Goal: Task Accomplishment & Management: Use online tool/utility

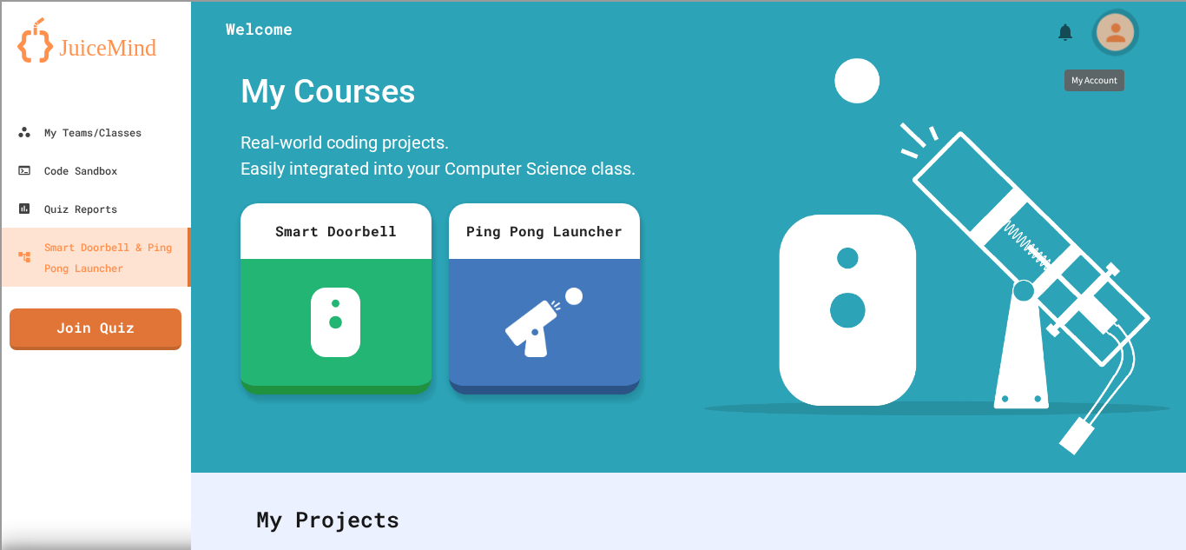
click at [1101, 34] on icon "My Account" at bounding box center [1115, 32] width 28 height 28
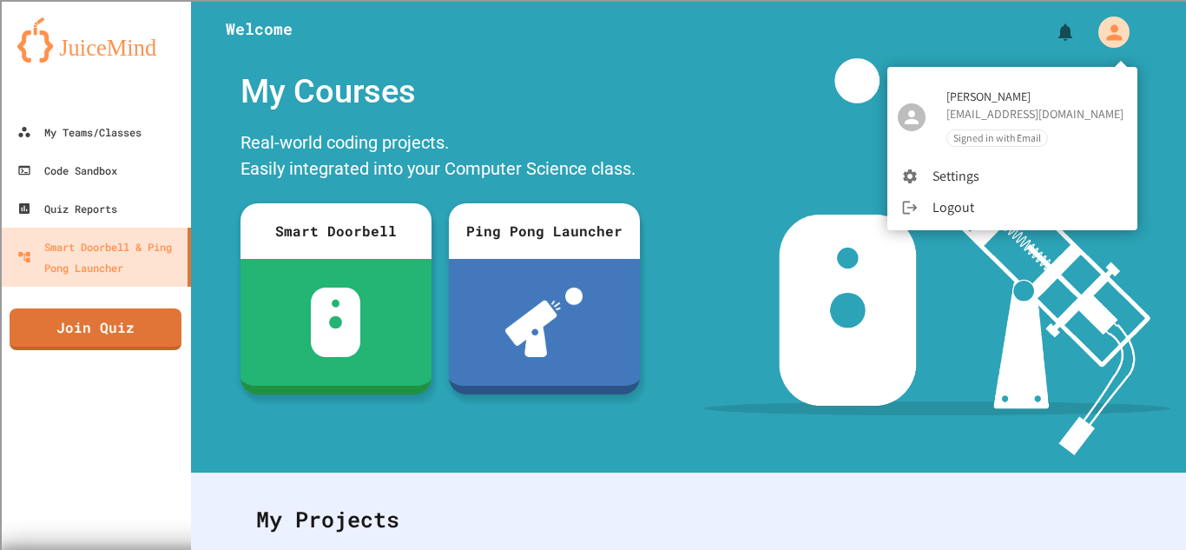
click at [776, 86] on div at bounding box center [593, 275] width 1186 height 550
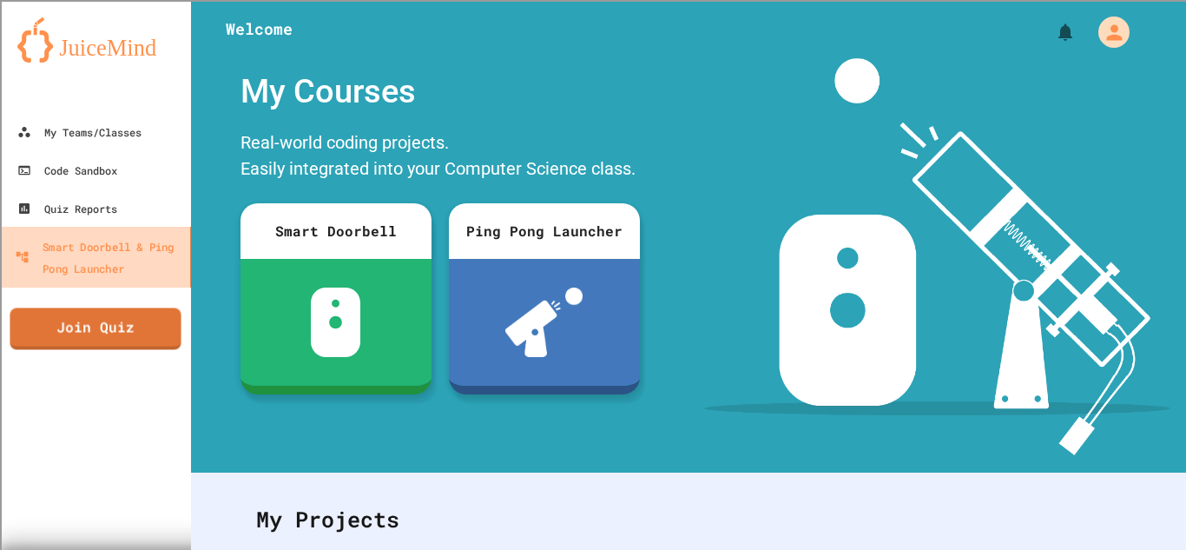
click at [147, 266] on div "Smart Doorbell & Ping Pong Launcher" at bounding box center [99, 256] width 168 height 43
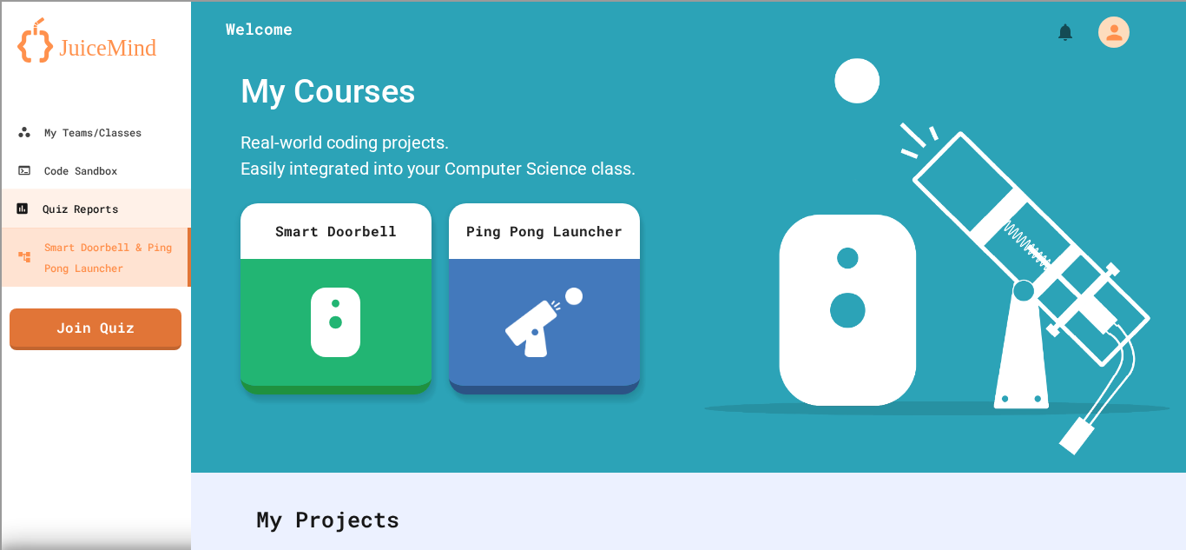
click at [135, 214] on link "Quiz Reports" at bounding box center [95, 207] width 197 height 39
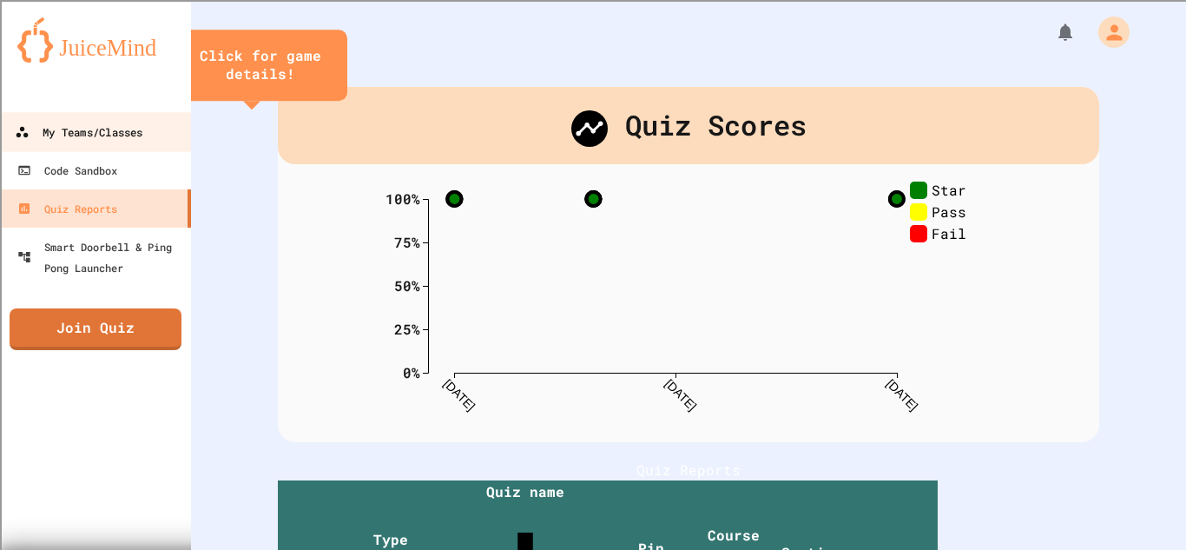
click at [131, 135] on div "My Teams/Classes" at bounding box center [79, 133] width 128 height 22
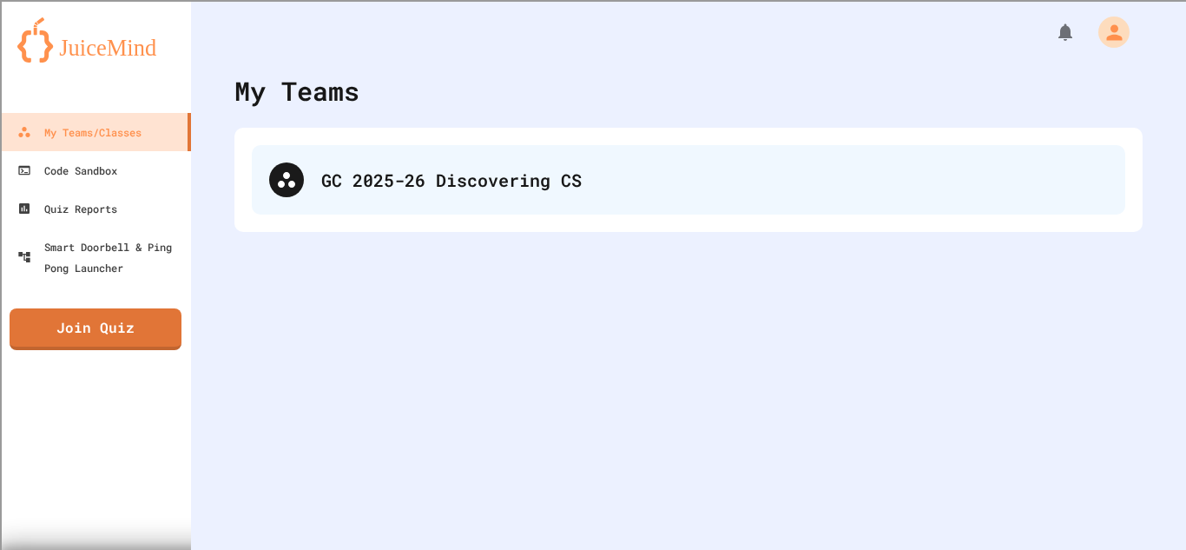
click at [306, 201] on div "GC 2025-26 Discovering CS" at bounding box center [689, 179] width 874 height 69
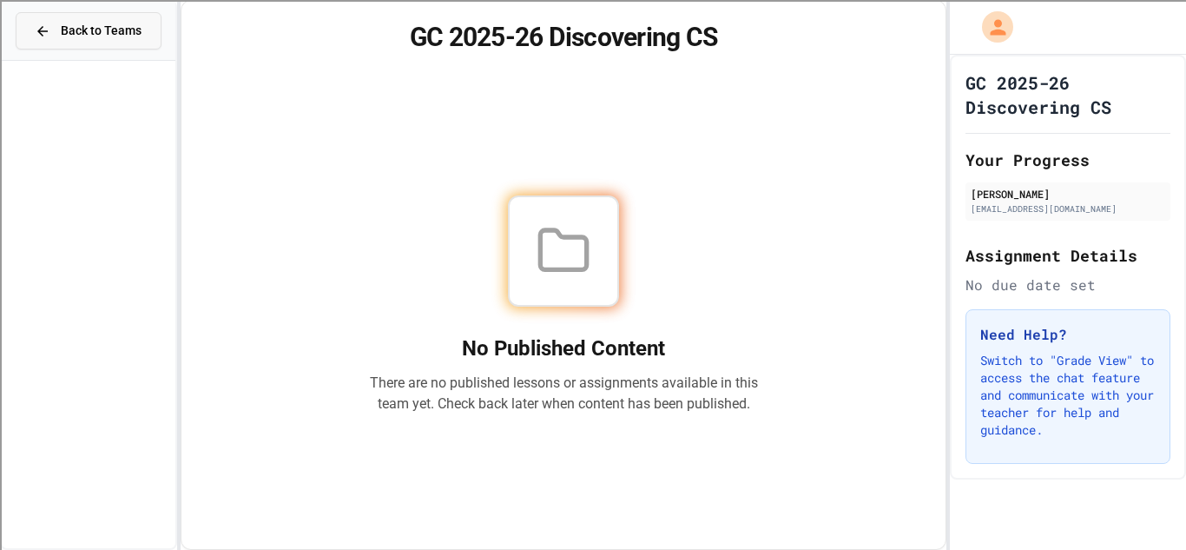
click at [103, 27] on span "Back to Teams" at bounding box center [101, 31] width 81 height 18
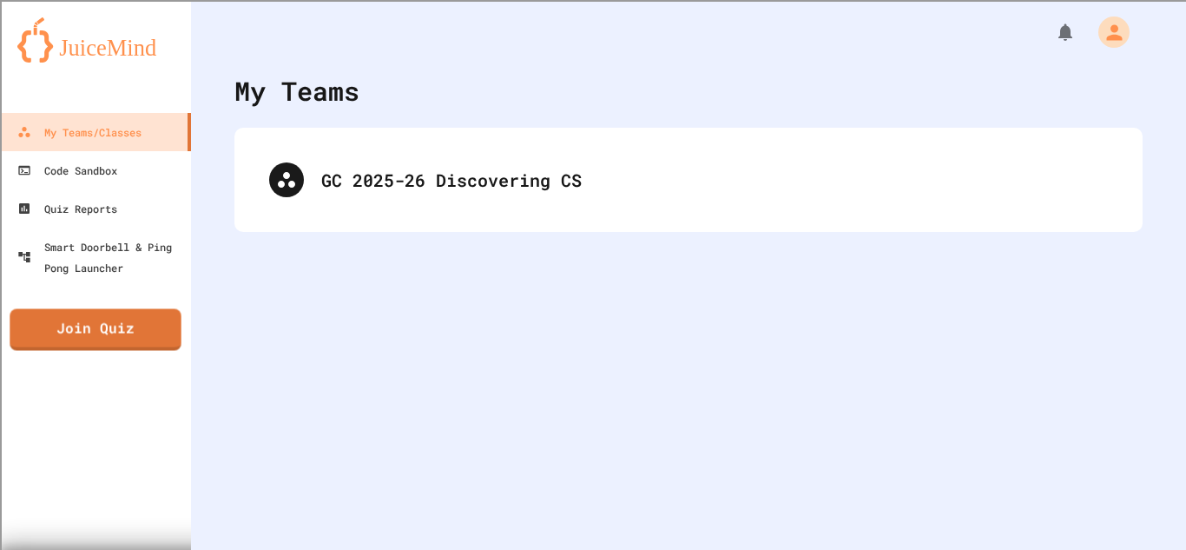
click at [106, 353] on div "My Teams/Classes Code Sandbox Quiz Reports Smart Doorbell & Ping Pong Launcher …" at bounding box center [95, 275] width 191 height 550
click at [104, 324] on link "Join Quiz" at bounding box center [95, 327] width 171 height 43
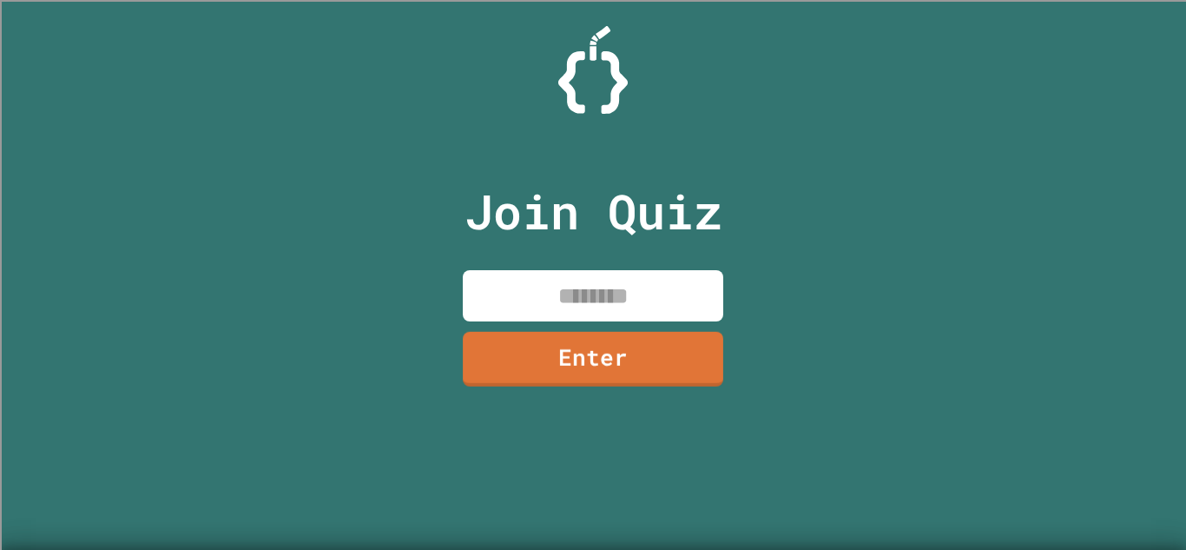
click at [592, 307] on input at bounding box center [593, 295] width 261 height 51
type input "********"
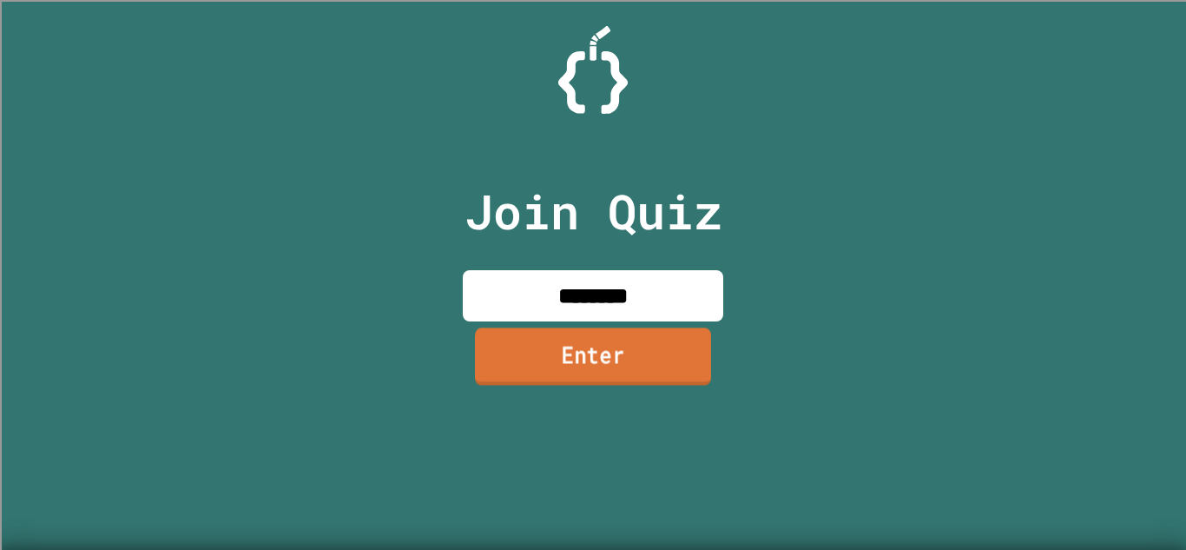
click at [616, 360] on link "Enter" at bounding box center [593, 355] width 236 height 57
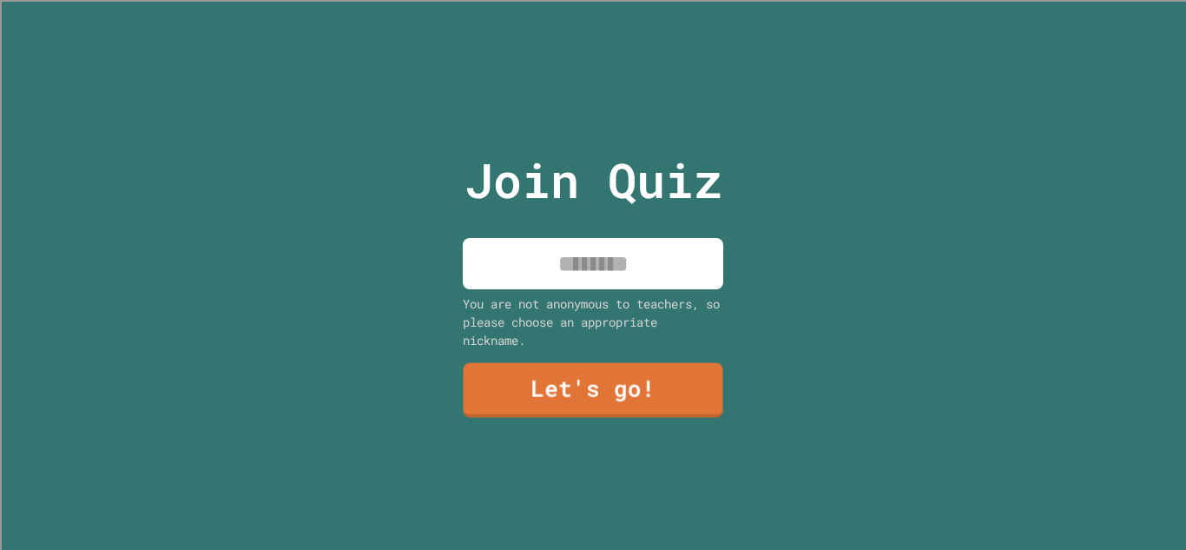
click at [591, 241] on input at bounding box center [593, 263] width 261 height 51
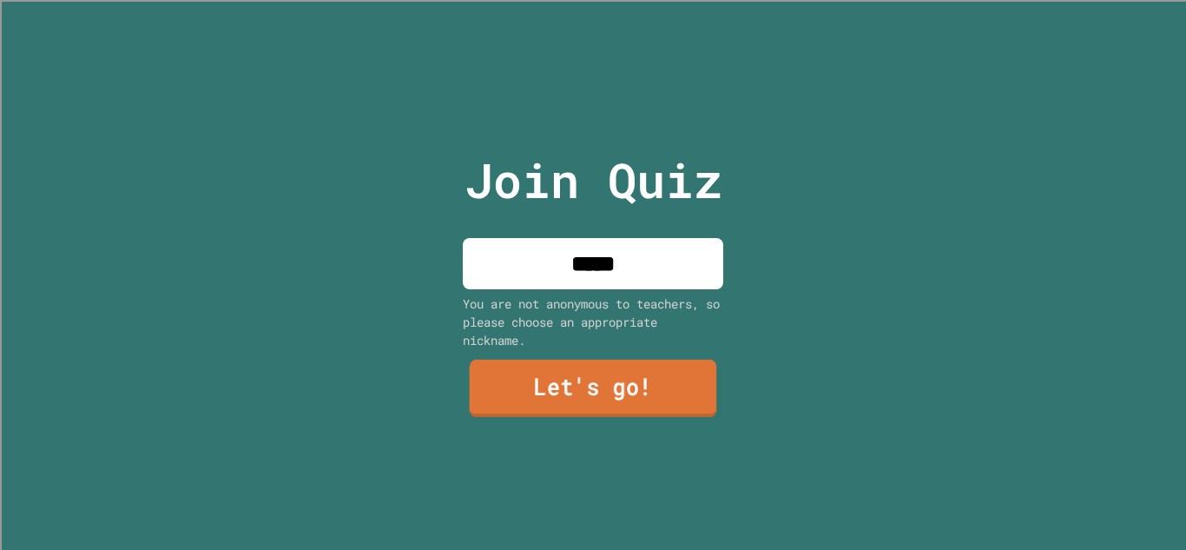
type input "*****"
click at [595, 386] on link "Let's go!" at bounding box center [593, 388] width 252 height 57
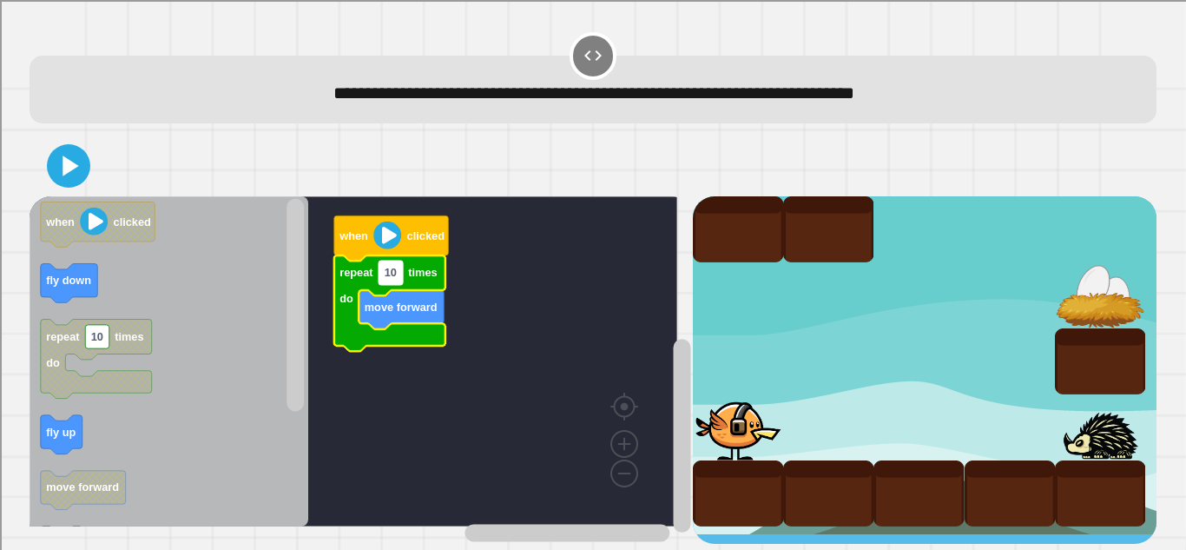
click at [390, 283] on rect "Blockly Workspace" at bounding box center [391, 272] width 24 height 23
type input "*"
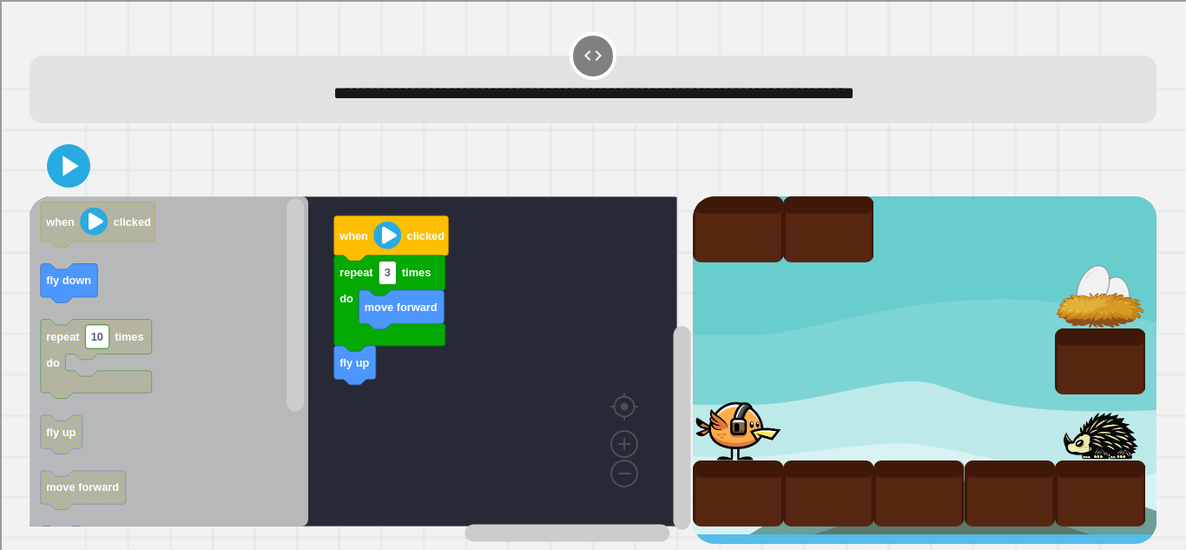
click at [310, 298] on rect "Blockly Workspace" at bounding box center [354, 361] width 648 height 330
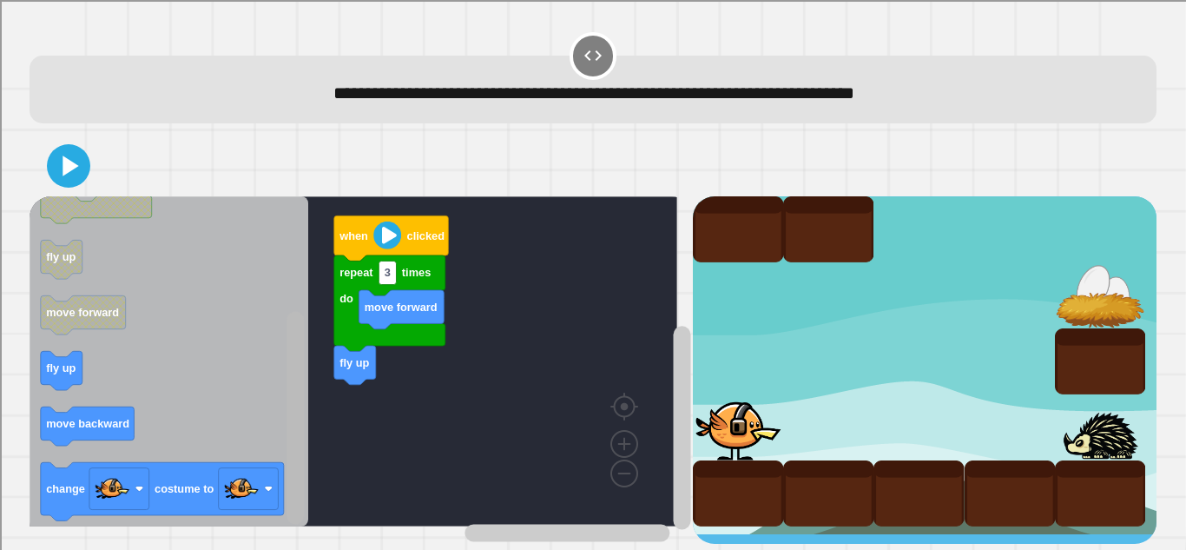
click at [300, 527] on div "**********" at bounding box center [592, 286] width 1139 height 526
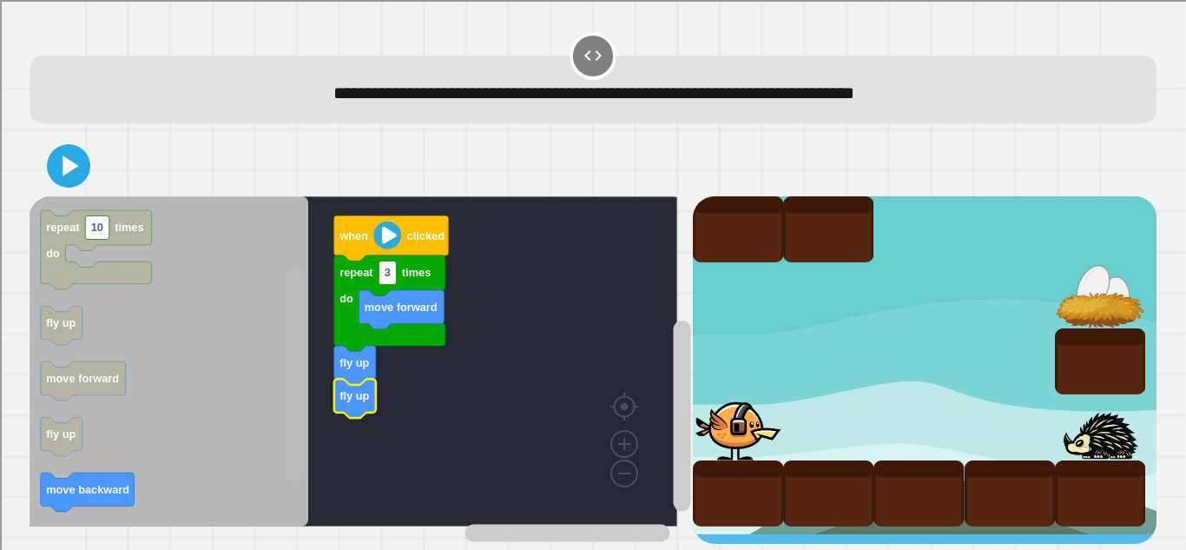
click at [285, 391] on g "Blockly Workspace" at bounding box center [296, 362] width 22 height 326
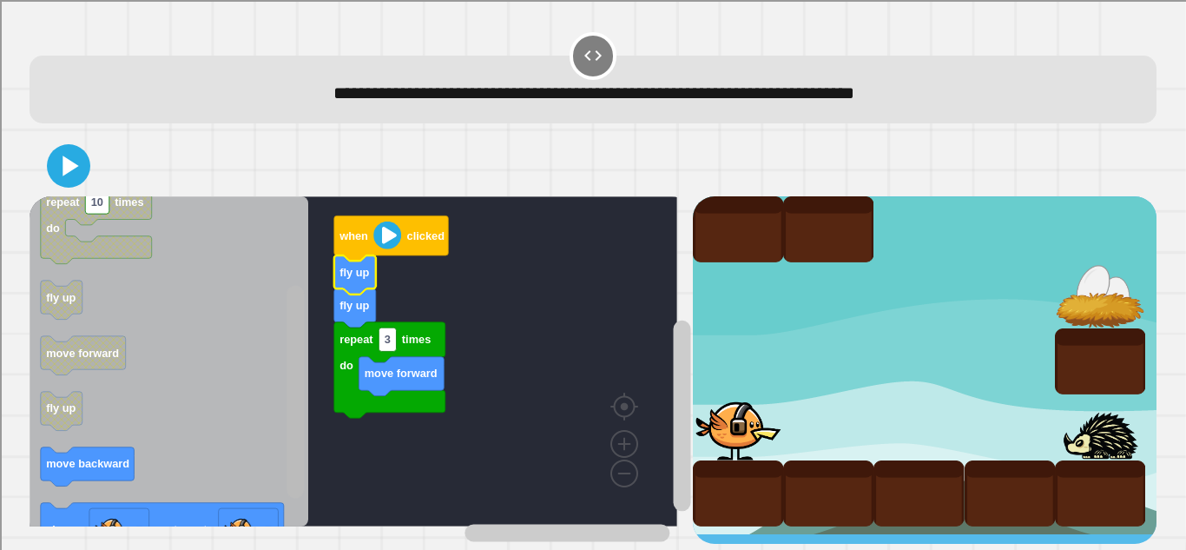
click at [301, 486] on g "Blockly Workspace" at bounding box center [296, 362] width 22 height 326
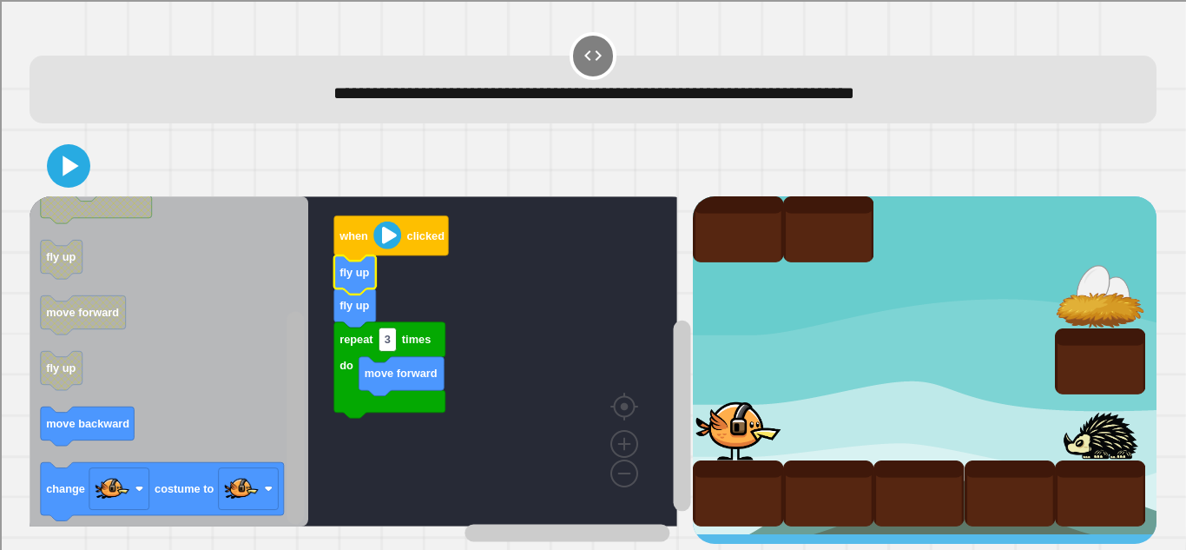
click at [282, 549] on html "**********" at bounding box center [593, 275] width 1186 height 550
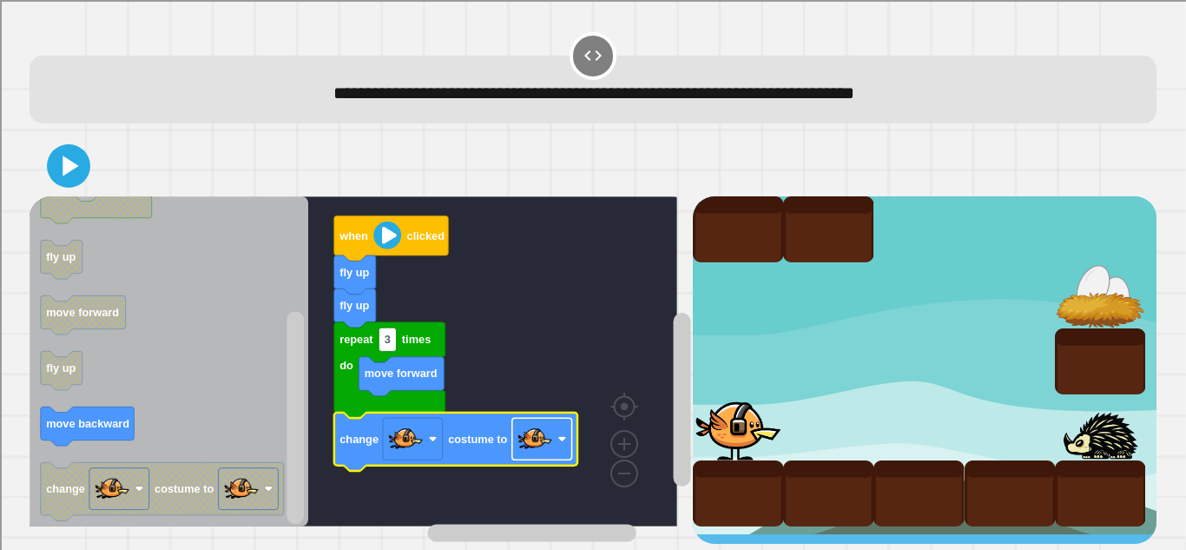
click at [549, 450] on image "Blockly Workspace" at bounding box center [535, 438] width 35 height 35
click at [55, 164] on icon at bounding box center [69, 166] width 39 height 39
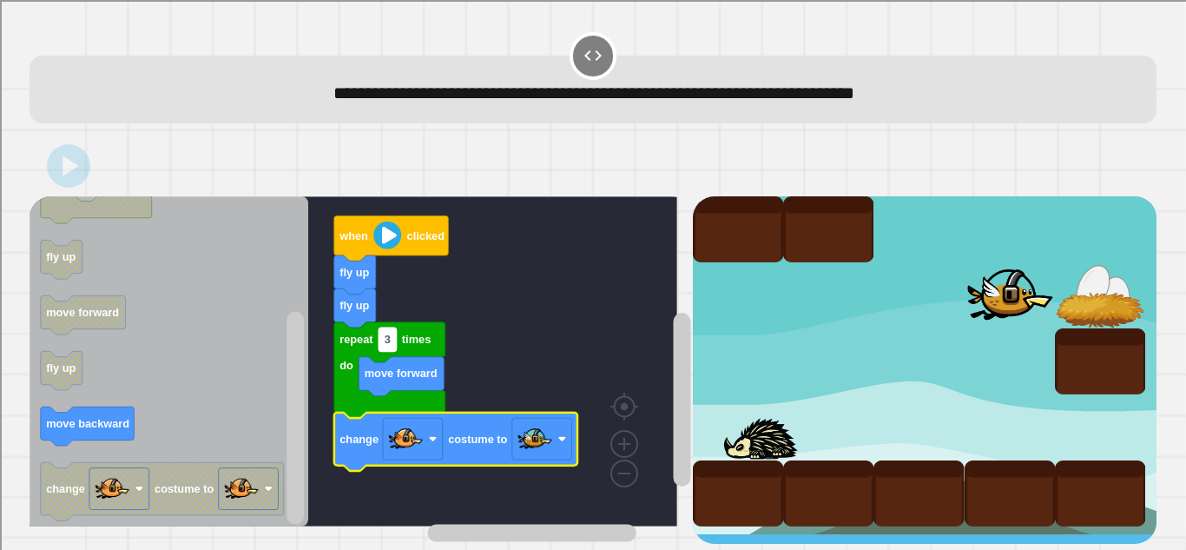
click at [387, 340] on text "3" at bounding box center [388, 339] width 6 height 13
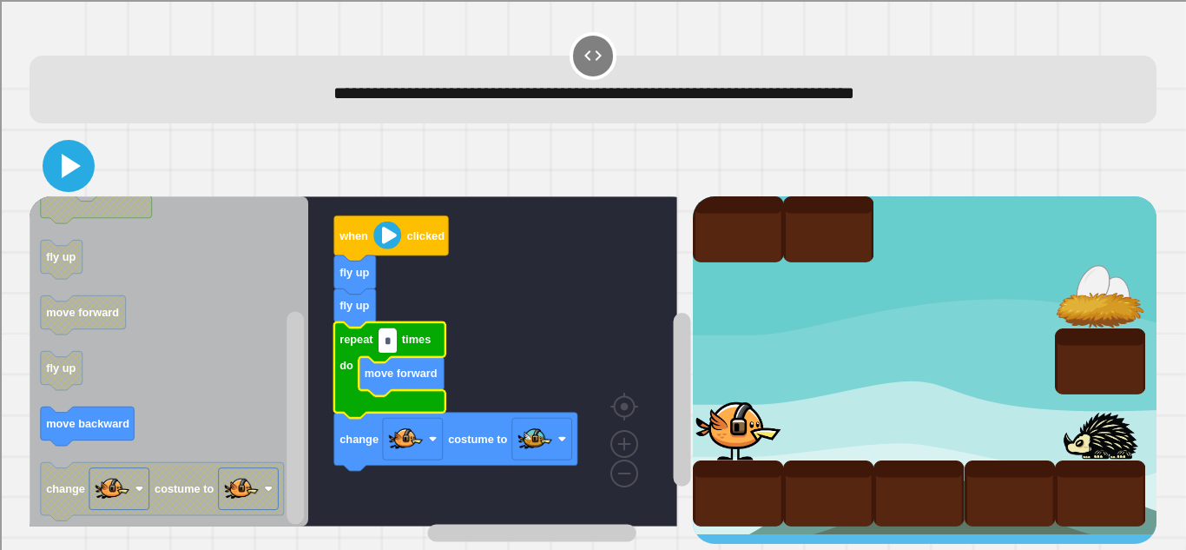
type input "*"
click at [64, 156] on icon at bounding box center [69, 166] width 42 height 42
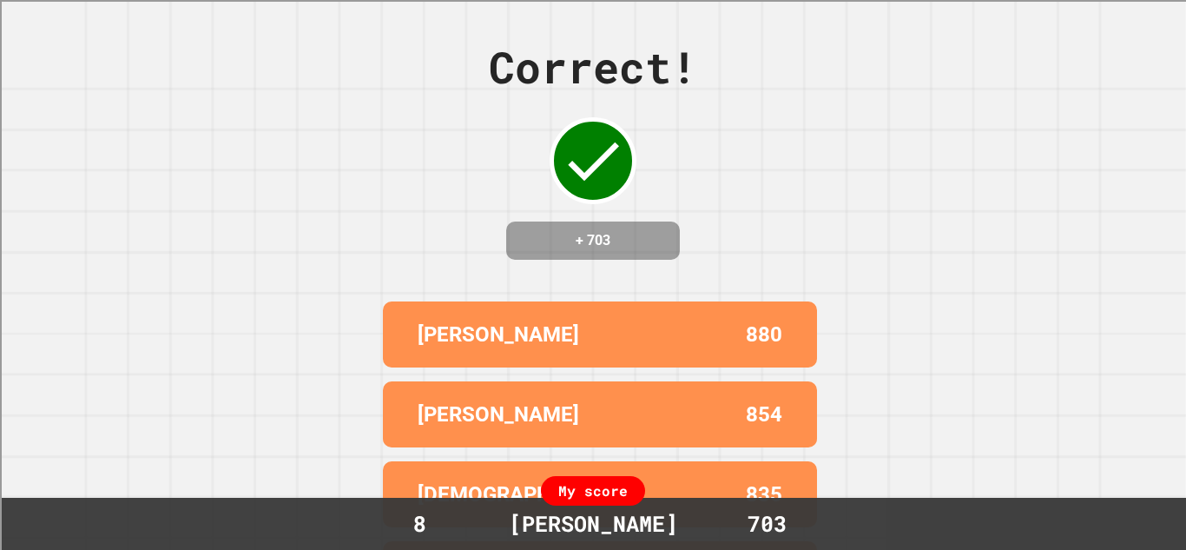
click at [893, 334] on div "Correct! + 703 [PERSON_NAME] 880 [PERSON_NAME] 854 [PERSON_NAME] 835 [PERSON_NA…" at bounding box center [593, 275] width 1186 height 550
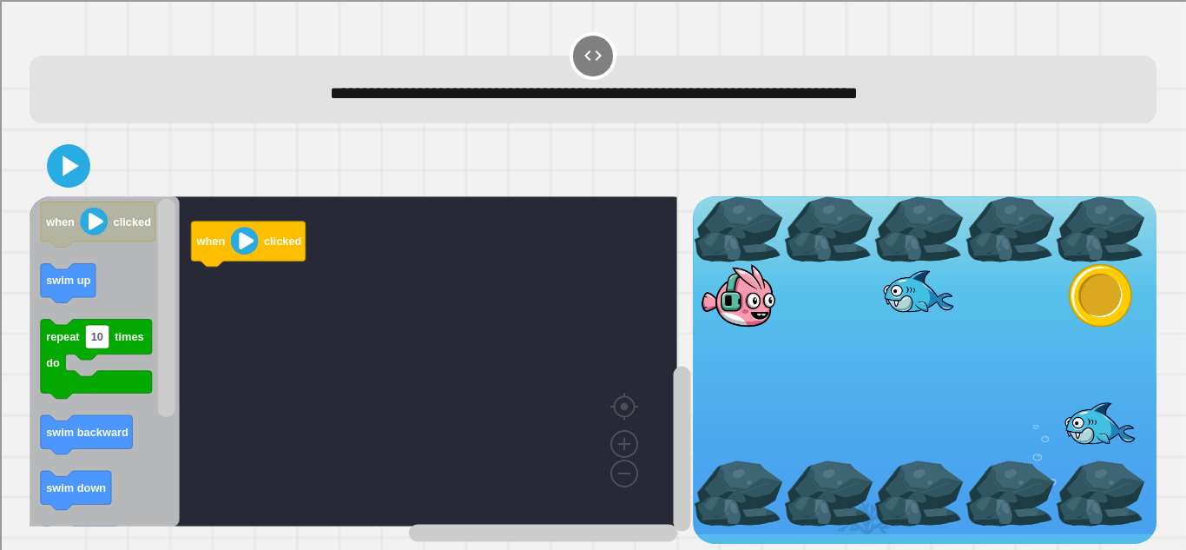
click at [1044, 166] on div at bounding box center [593, 165] width 1127 height 61
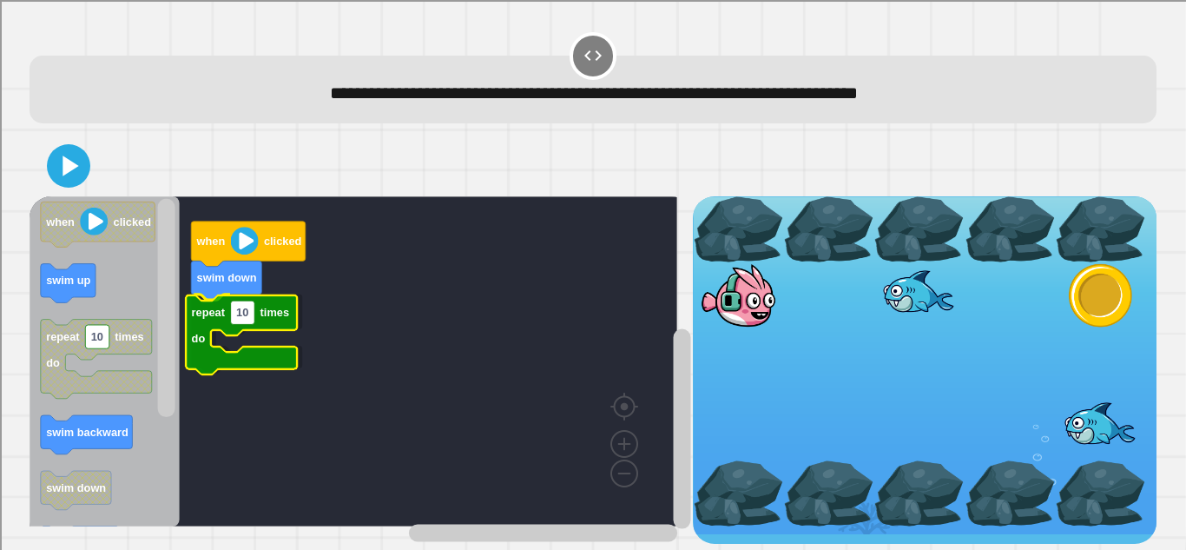
click at [246, 306] on text "10" at bounding box center [242, 312] width 12 height 13
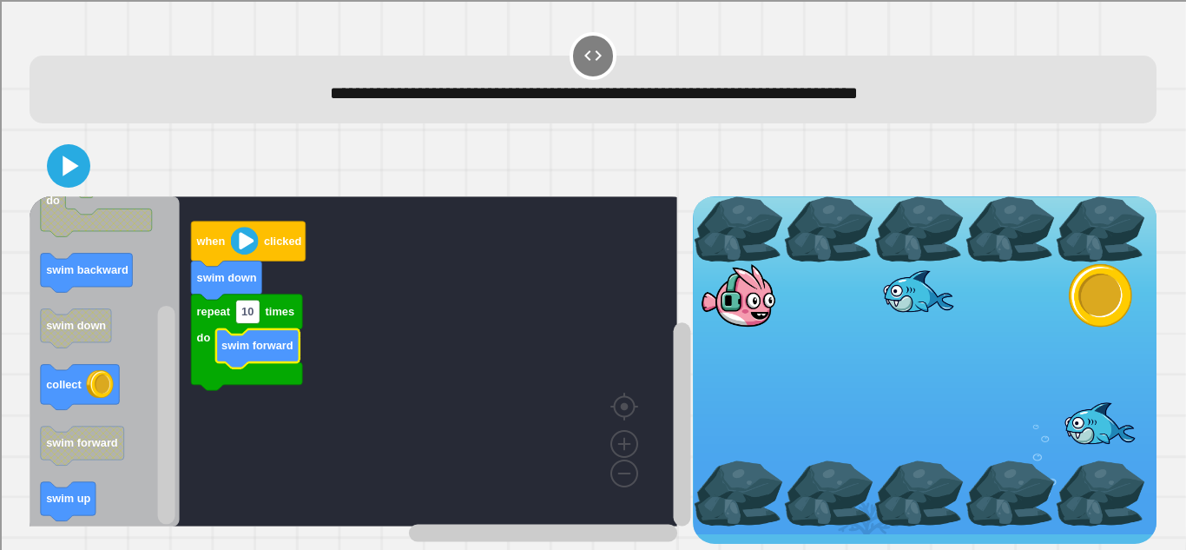
click at [250, 301] on rect "Blockly Workspace" at bounding box center [354, 361] width 648 height 330
click at [63, 492] on text "swim up" at bounding box center [68, 498] width 44 height 13
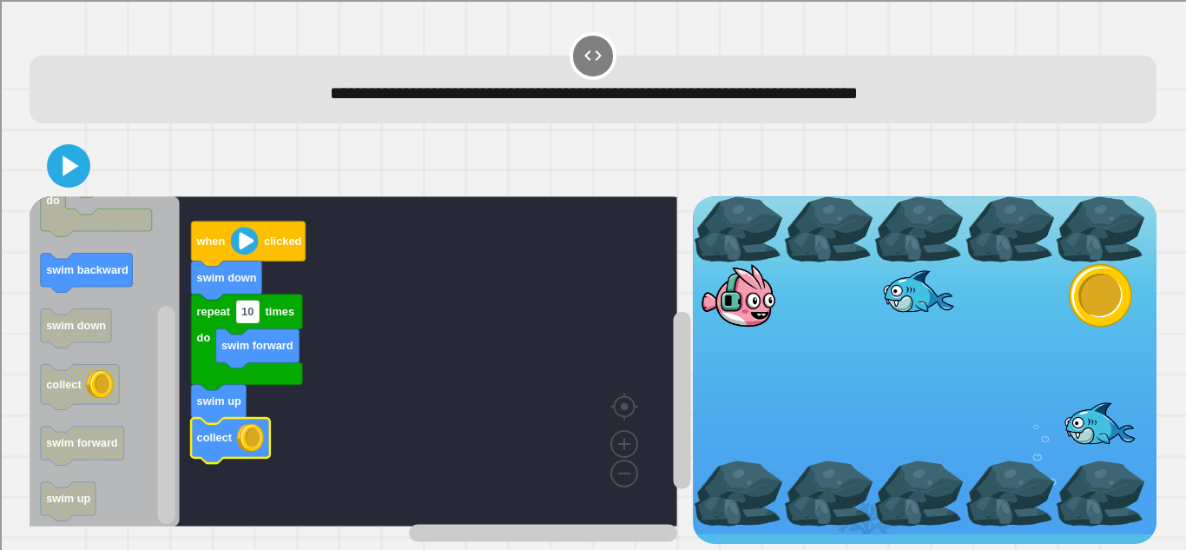
click at [67, 165] on icon at bounding box center [71, 165] width 16 height 20
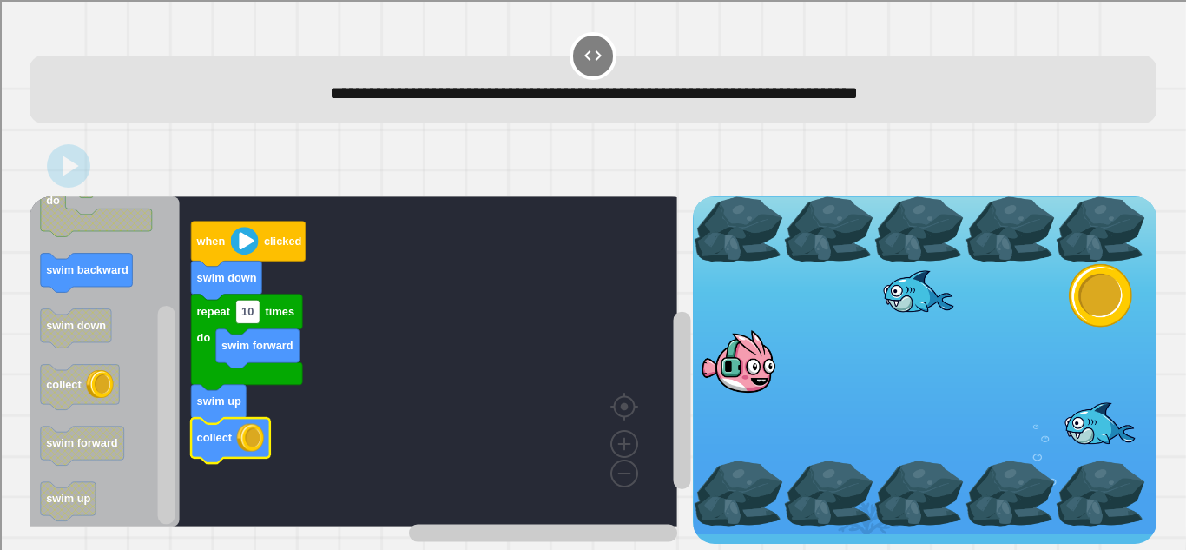
click at [248, 305] on rect "Blockly Workspace" at bounding box center [354, 361] width 648 height 330
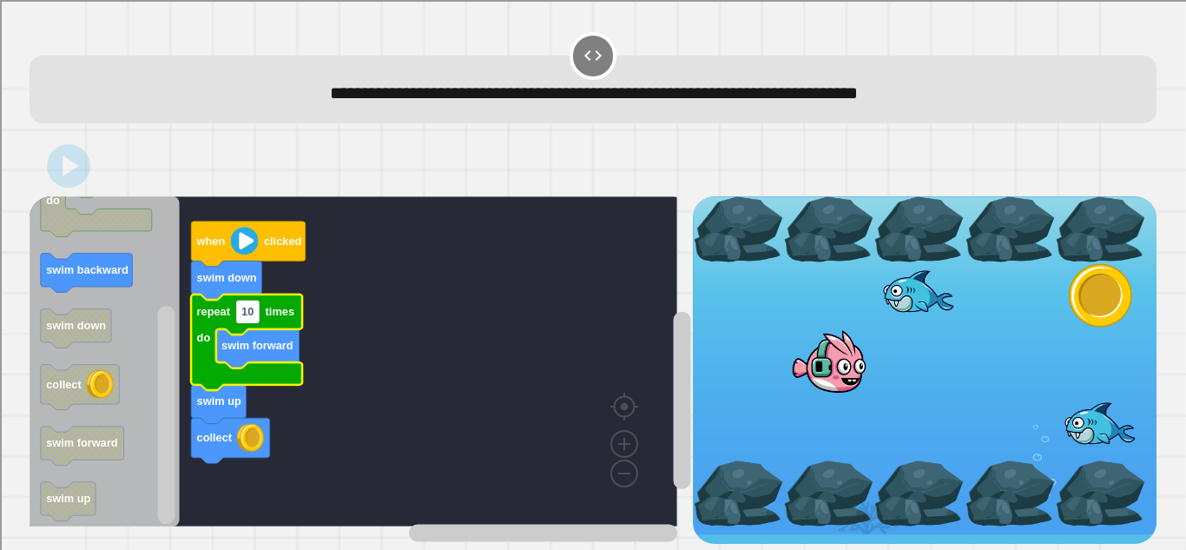
click at [233, 322] on icon "Blockly Workspace" at bounding box center [246, 342] width 111 height 96
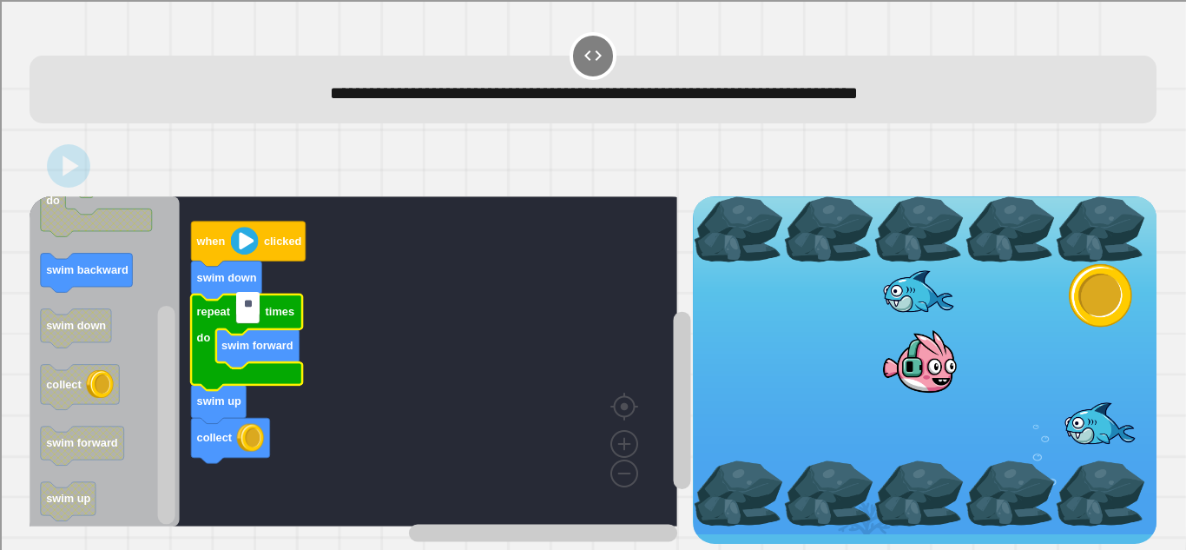
click at [245, 309] on input "**" at bounding box center [248, 303] width 24 height 23
click at [246, 312] on input "**" at bounding box center [248, 303] width 24 height 23
type input "*"
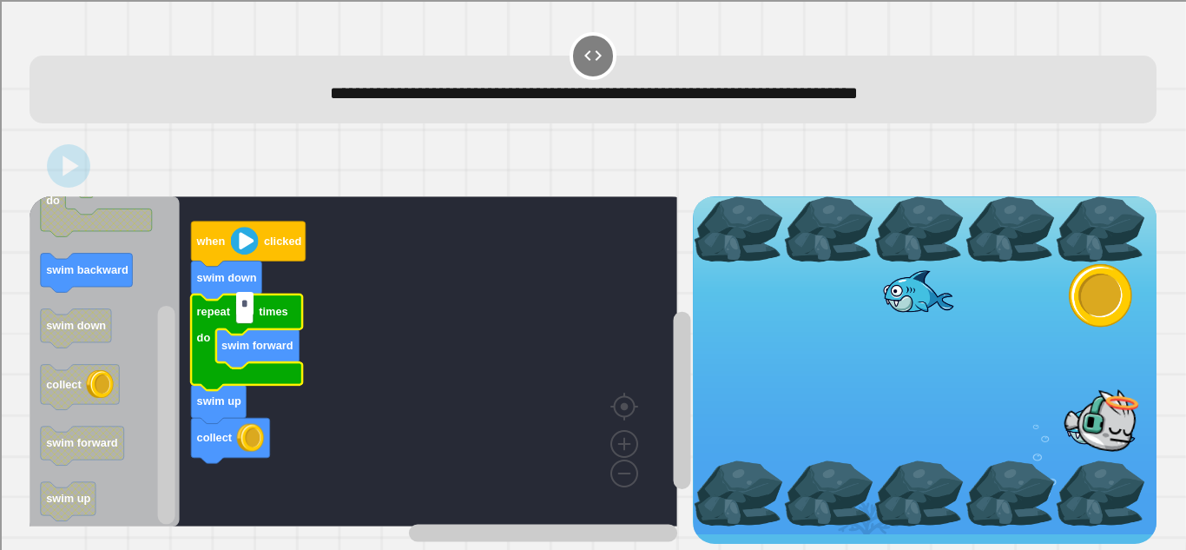
click at [404, 228] on rect "Blockly Workspace" at bounding box center [354, 361] width 648 height 330
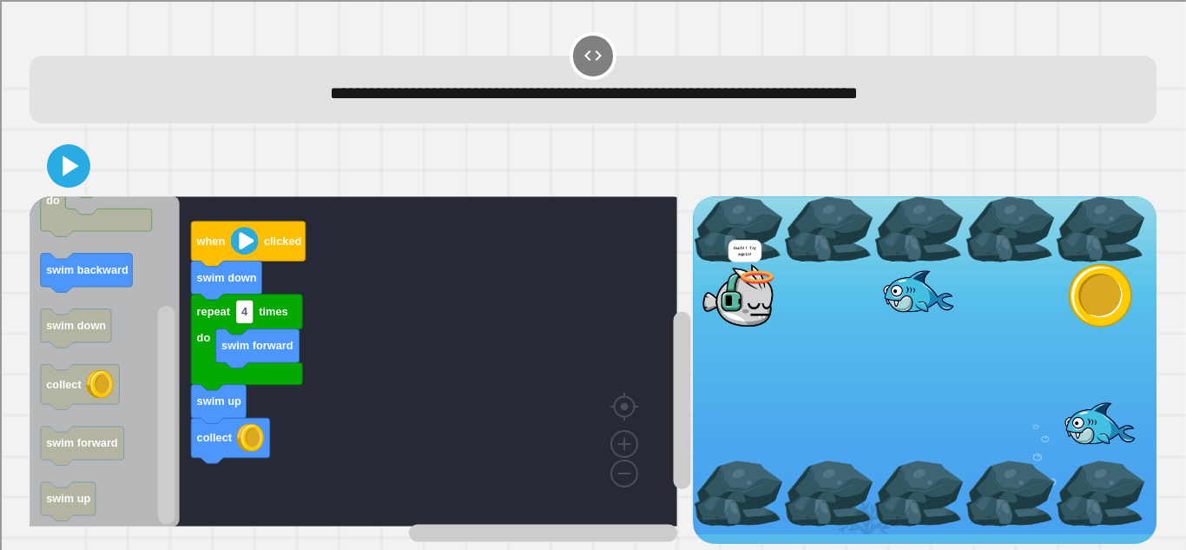
click at [73, 155] on icon at bounding box center [71, 165] width 16 height 20
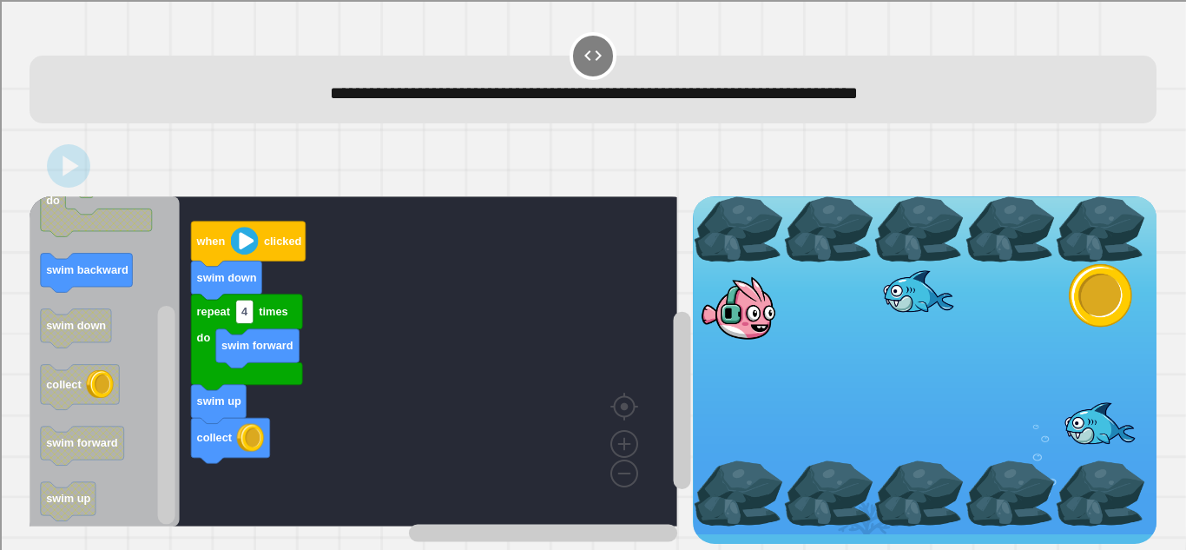
scroll to position [0, 0]
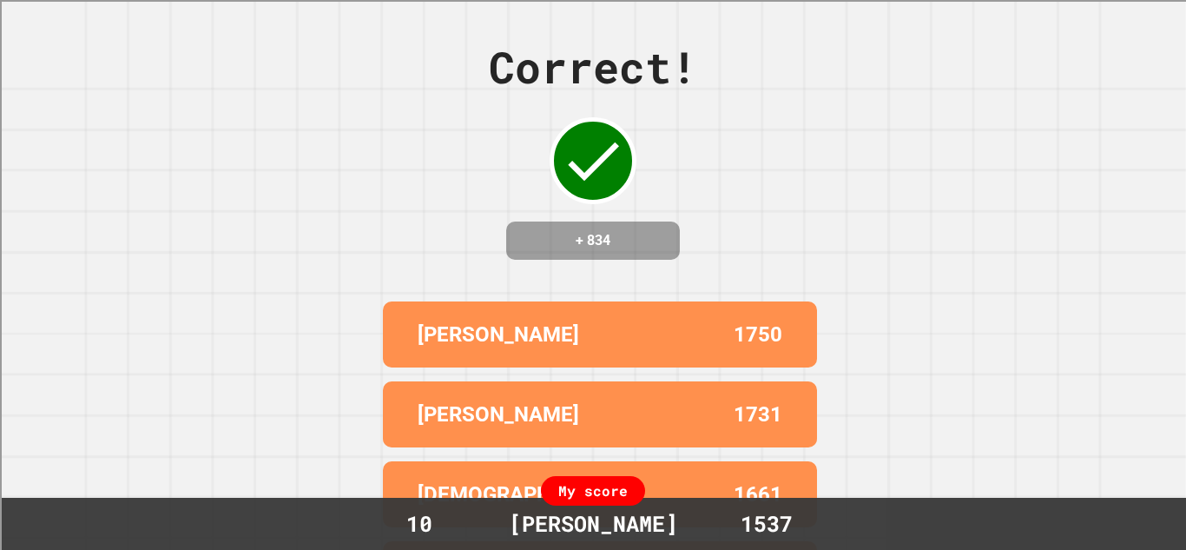
click at [933, 348] on div "Correct! + 834 [PERSON_NAME] 1750 [PERSON_NAME] 1731 [PERSON_NAME] 1661 [PERSON…" at bounding box center [593, 275] width 1186 height 550
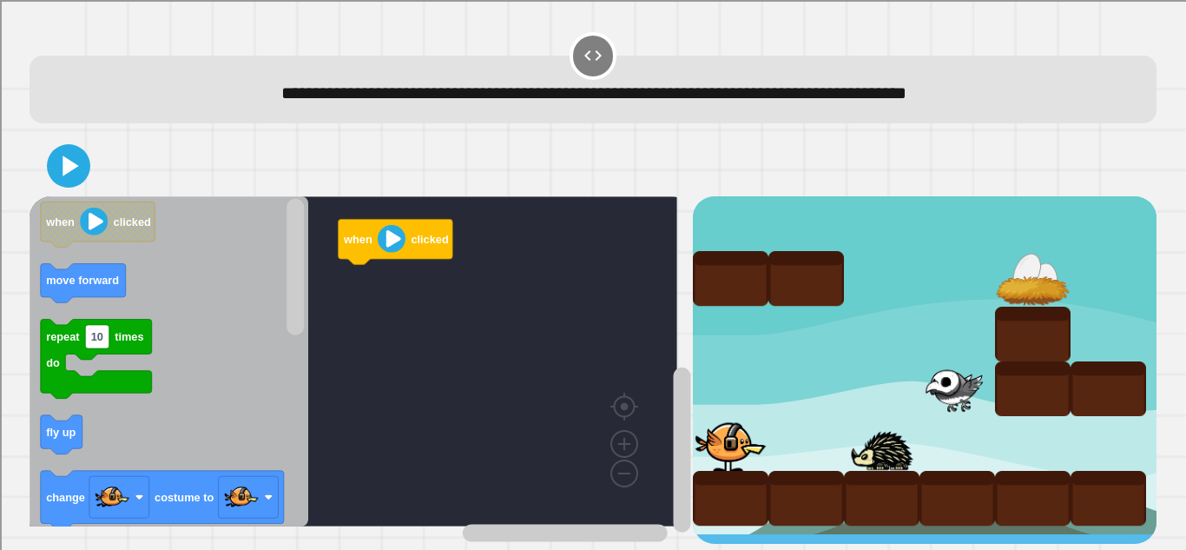
scroll to position [10, 0]
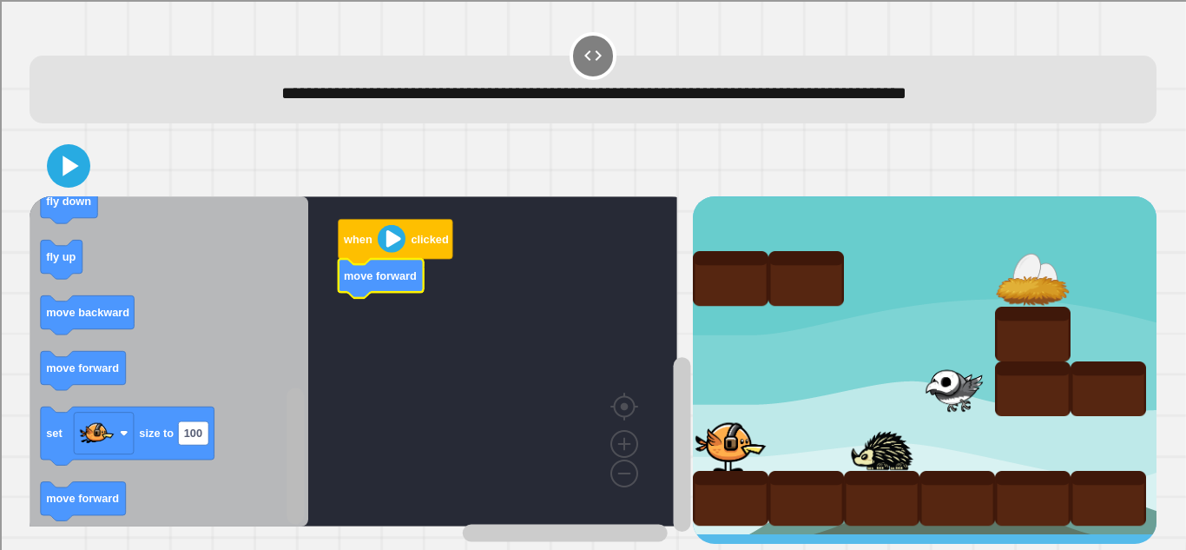
click at [286, 493] on g "Blockly Workspace" at bounding box center [296, 362] width 22 height 326
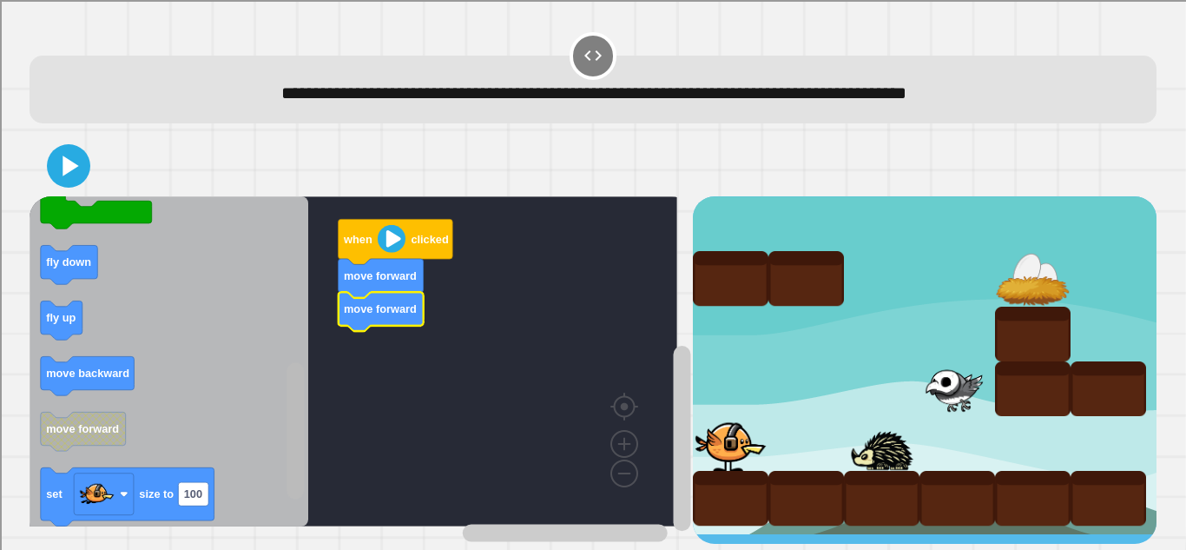
click at [304, 368] on rect "Blockly Workspace" at bounding box center [295, 430] width 17 height 136
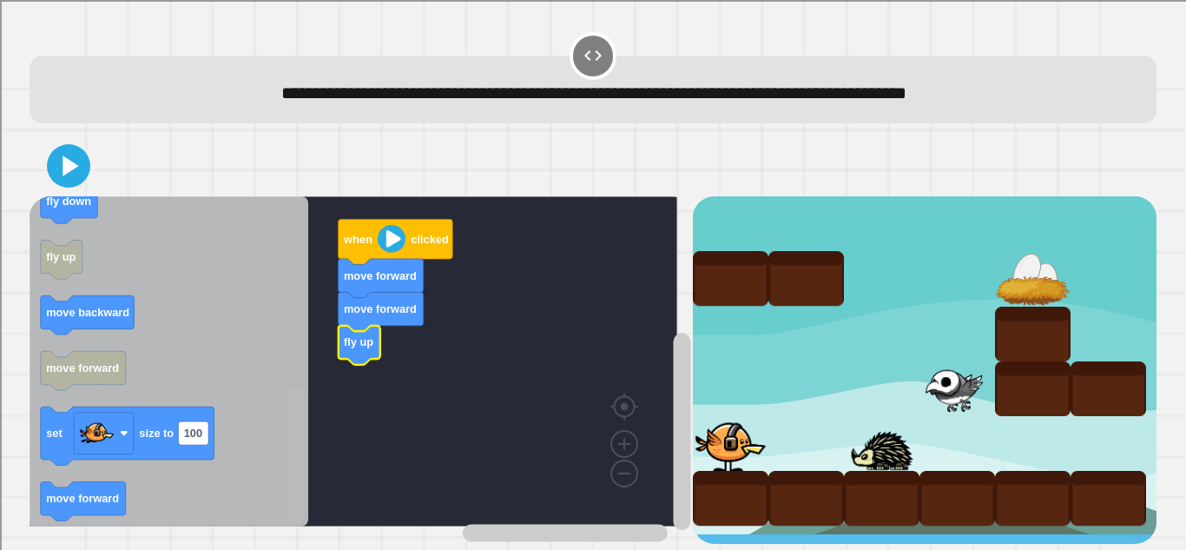
click at [293, 463] on rect "Blockly Workspace" at bounding box center [295, 455] width 17 height 136
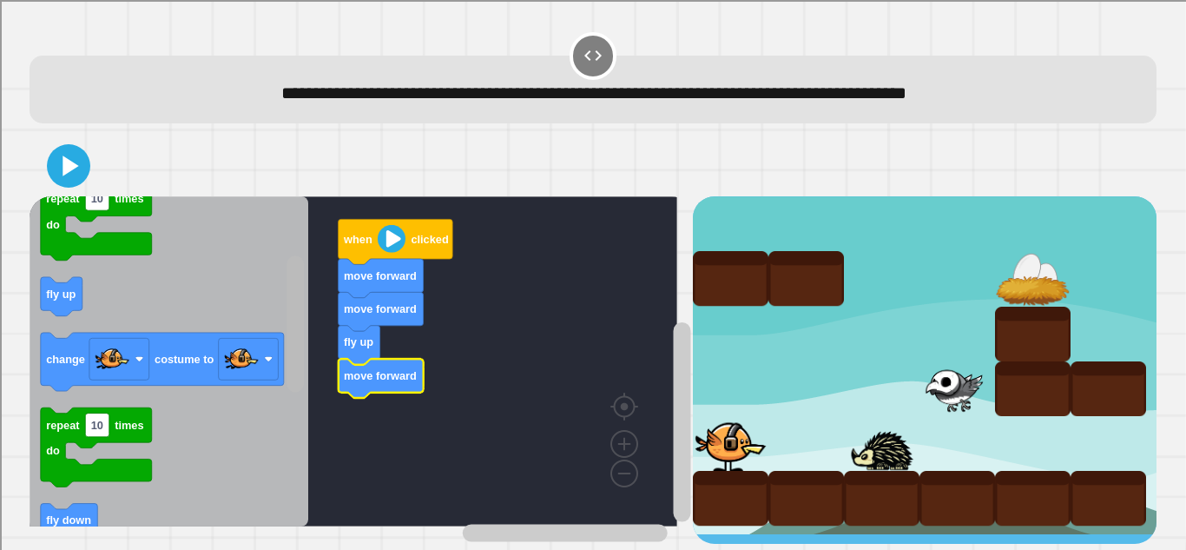
click at [294, 264] on rect "Blockly Workspace" at bounding box center [295, 323] width 17 height 136
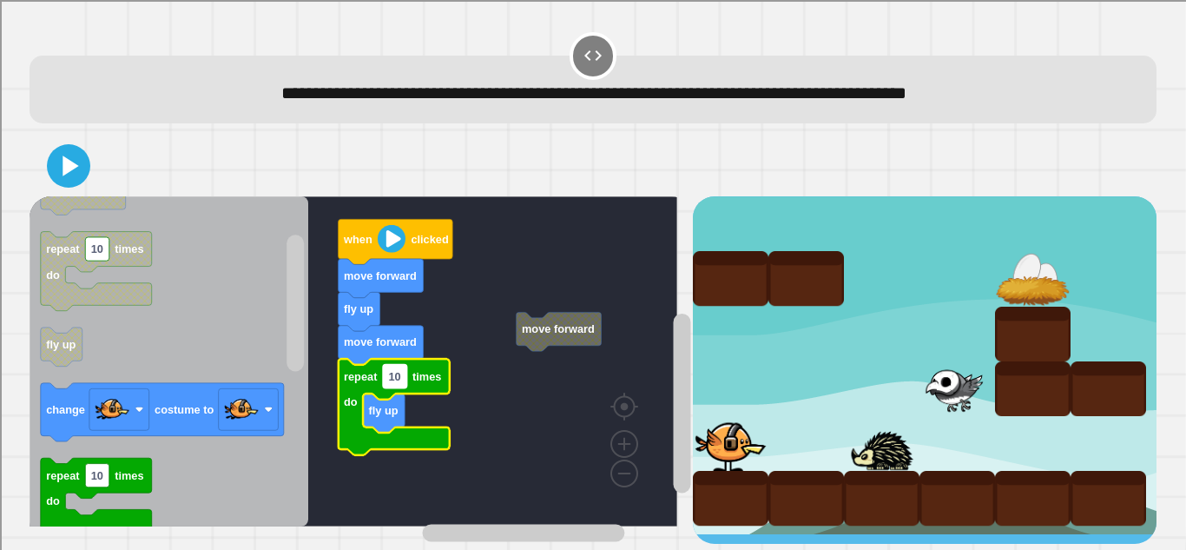
click at [397, 370] on text "10" at bounding box center [395, 376] width 12 height 13
type input "*"
click at [489, 361] on rect "Blockly Workspace" at bounding box center [354, 361] width 648 height 330
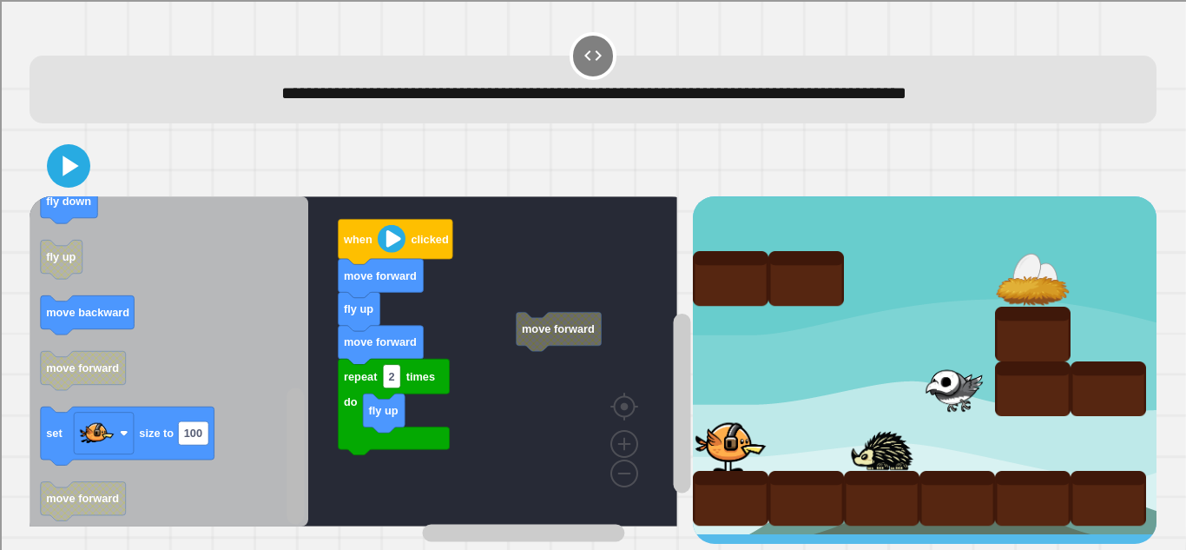
click at [299, 528] on div "**********" at bounding box center [592, 286] width 1139 height 526
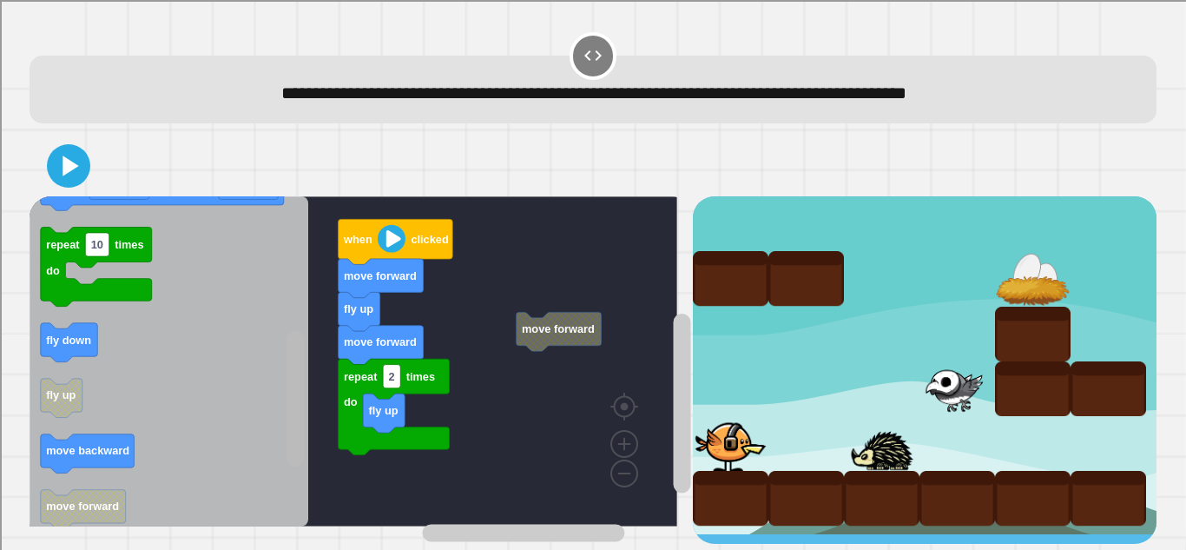
click at [292, 360] on rect "Blockly Workspace" at bounding box center [295, 398] width 17 height 136
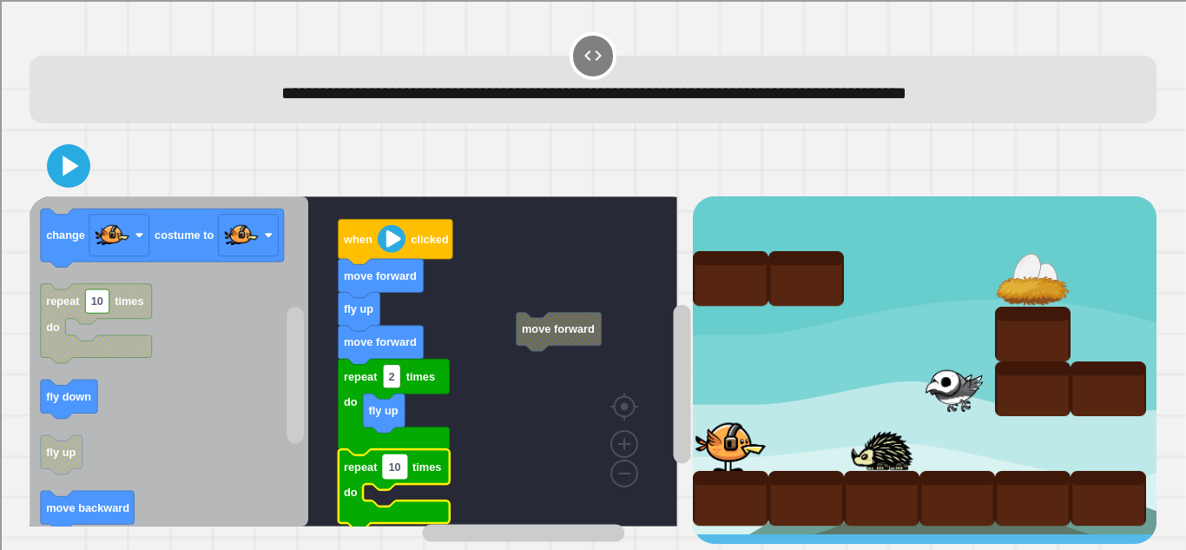
click at [400, 460] on text "10" at bounding box center [395, 466] width 12 height 13
type input "*"
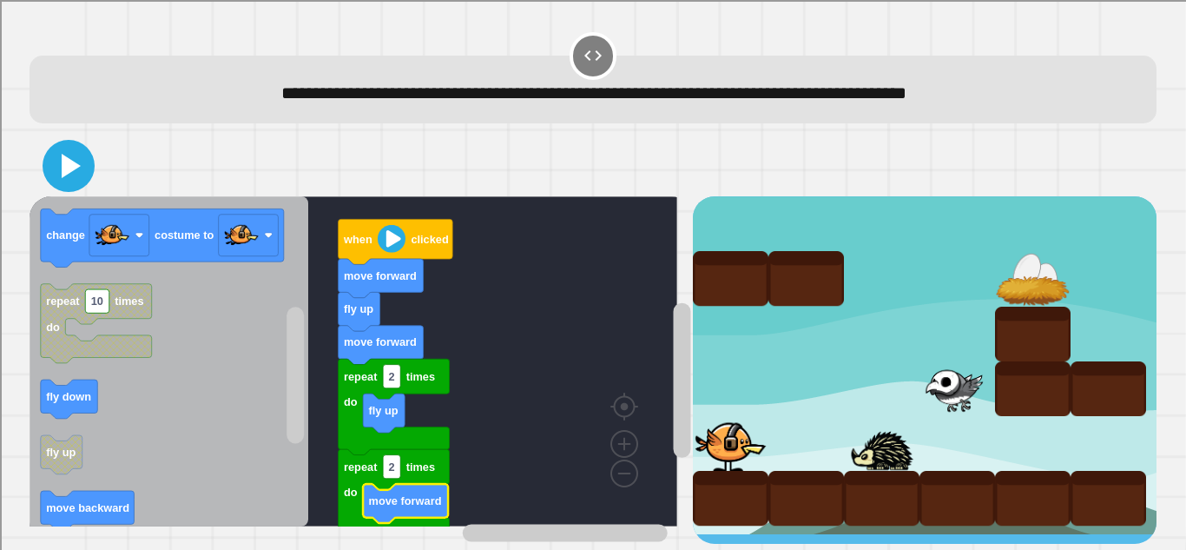
click at [60, 152] on icon at bounding box center [69, 166] width 42 height 42
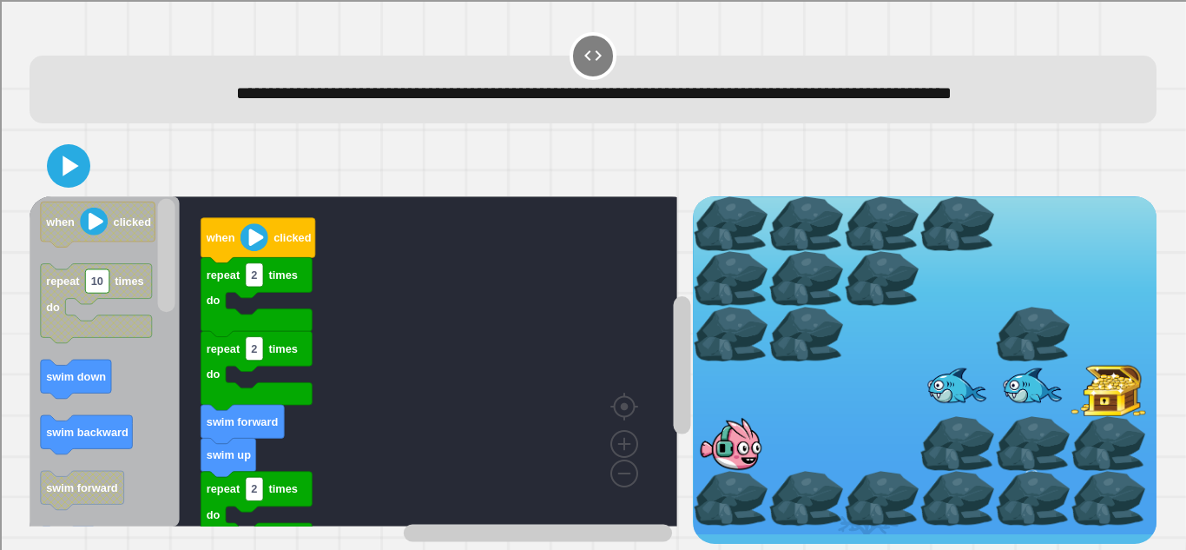
click at [1018, 123] on div "**********" at bounding box center [593, 90] width 1127 height 68
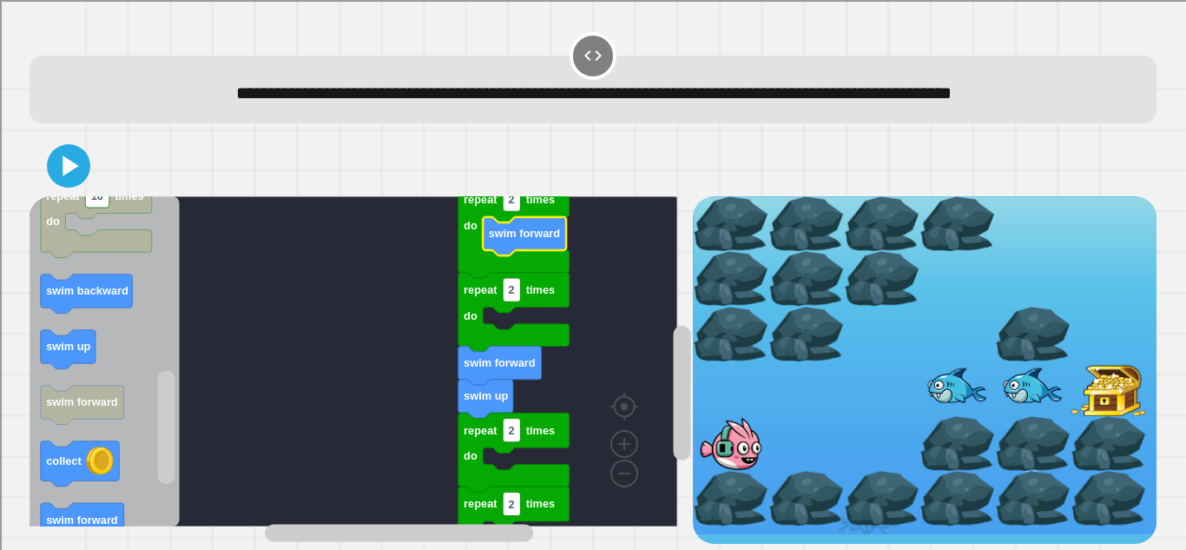
click at [260, 400] on rect "Blockly Workspace" at bounding box center [354, 361] width 648 height 330
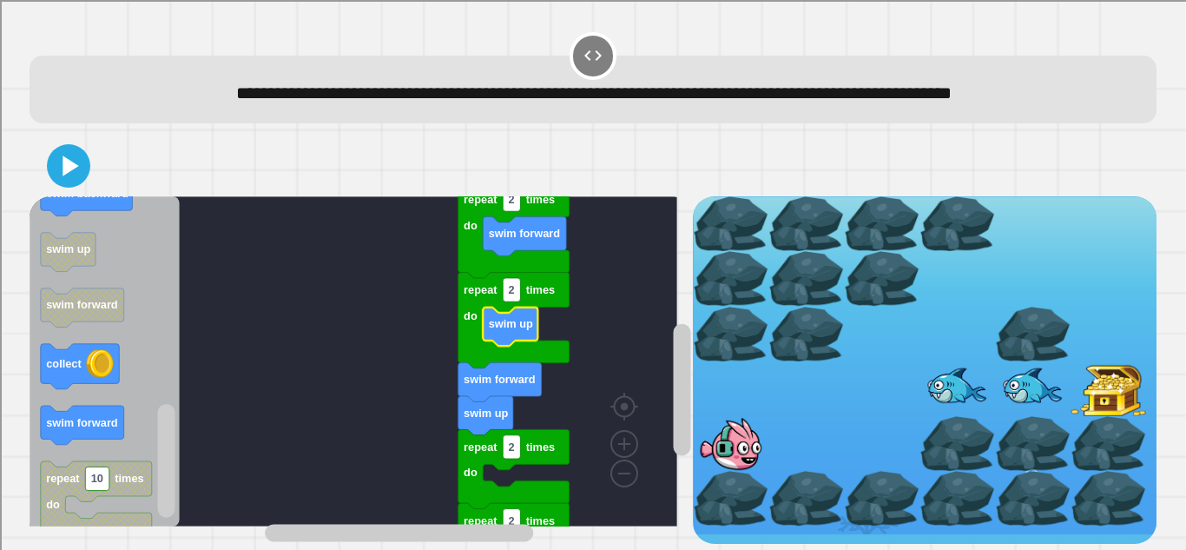
click at [58, 424] on icon "Blockly Workspace" at bounding box center [82, 425] width 83 height 39
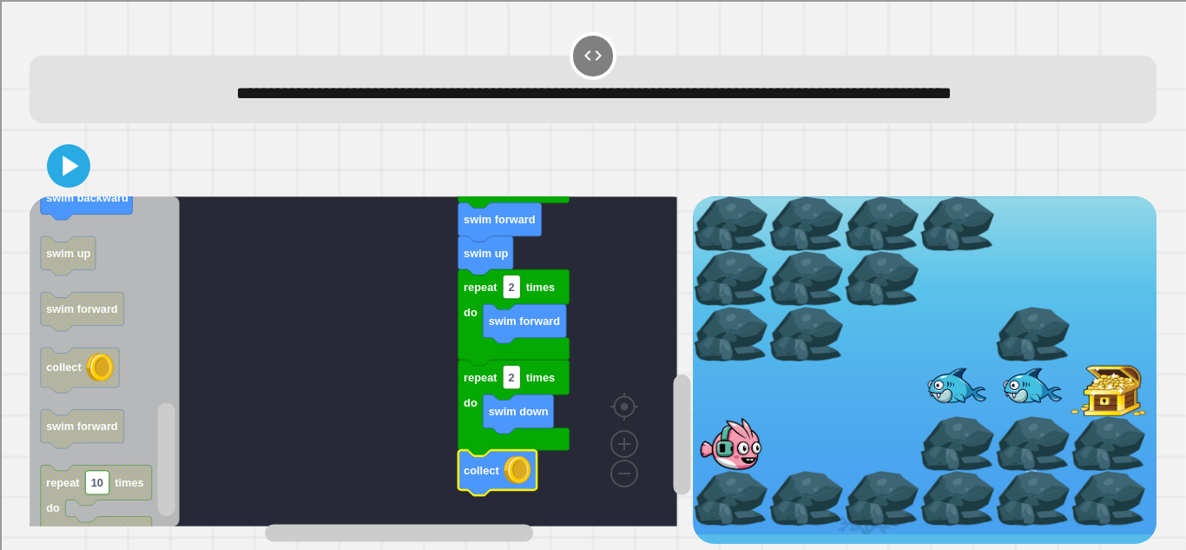
click at [75, 163] on icon at bounding box center [68, 166] width 35 height 35
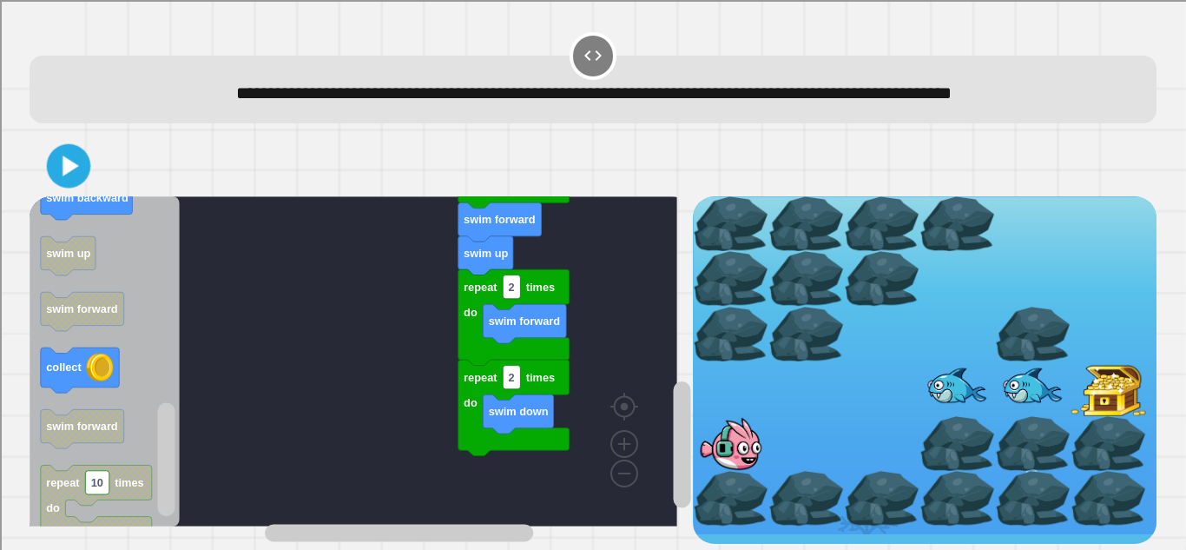
click at [73, 155] on icon at bounding box center [71, 165] width 17 height 21
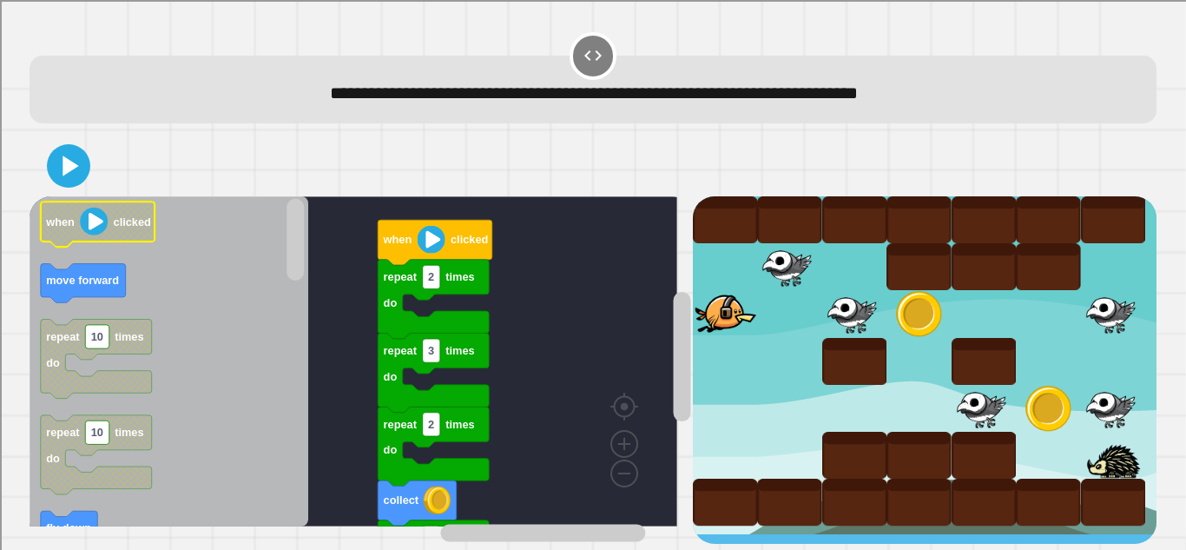
click at [990, 135] on div "repeat 2 times do repeat 2 times do collect repeat 2 times do repeat 3 times do…" at bounding box center [592, 339] width 1139 height 420
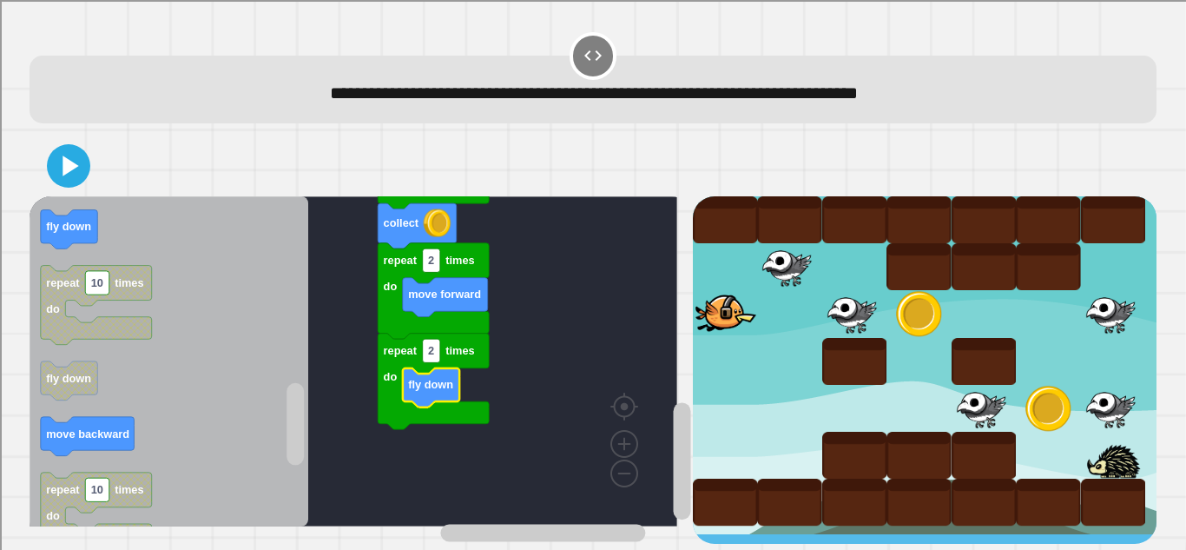
click at [235, 304] on icon "Blockly Workspace" at bounding box center [169, 361] width 279 height 330
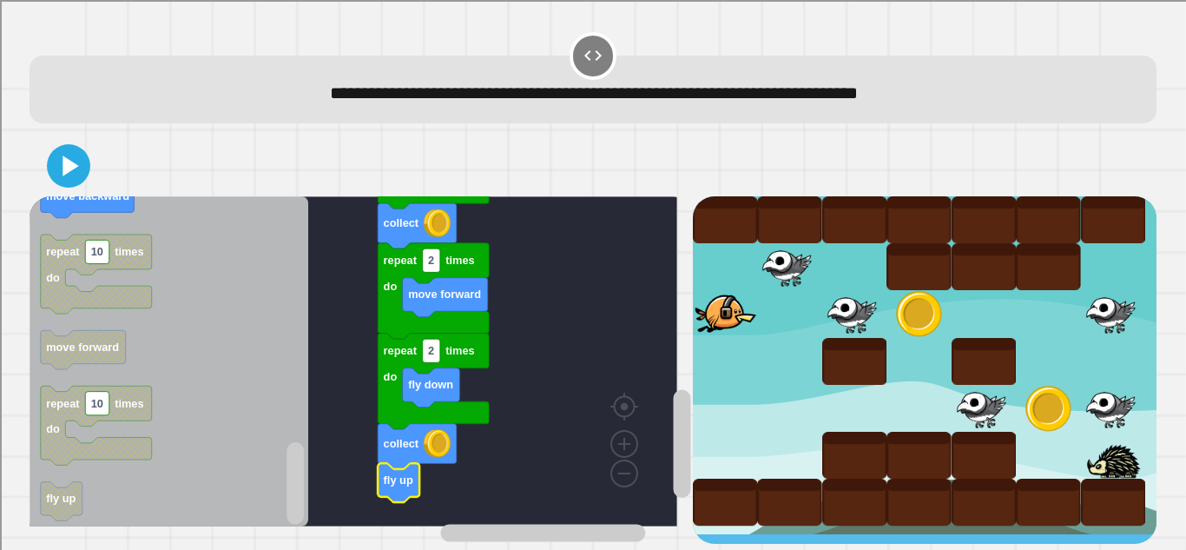
click at [81, 149] on icon at bounding box center [68, 166] width 35 height 35
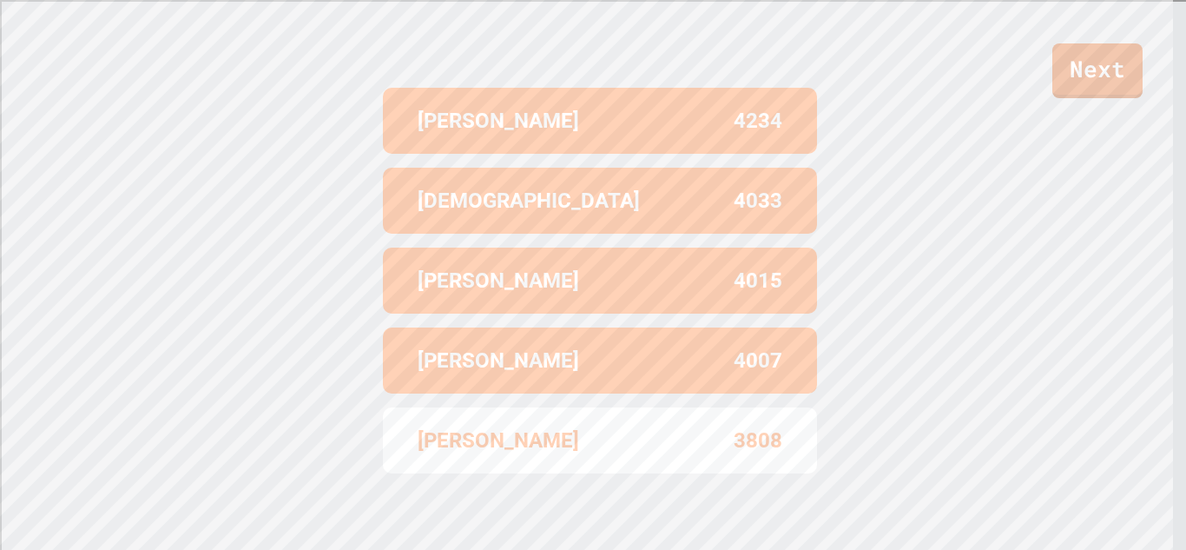
scroll to position [723, 0]
click at [1082, 67] on link "Next" at bounding box center [1097, 68] width 83 height 57
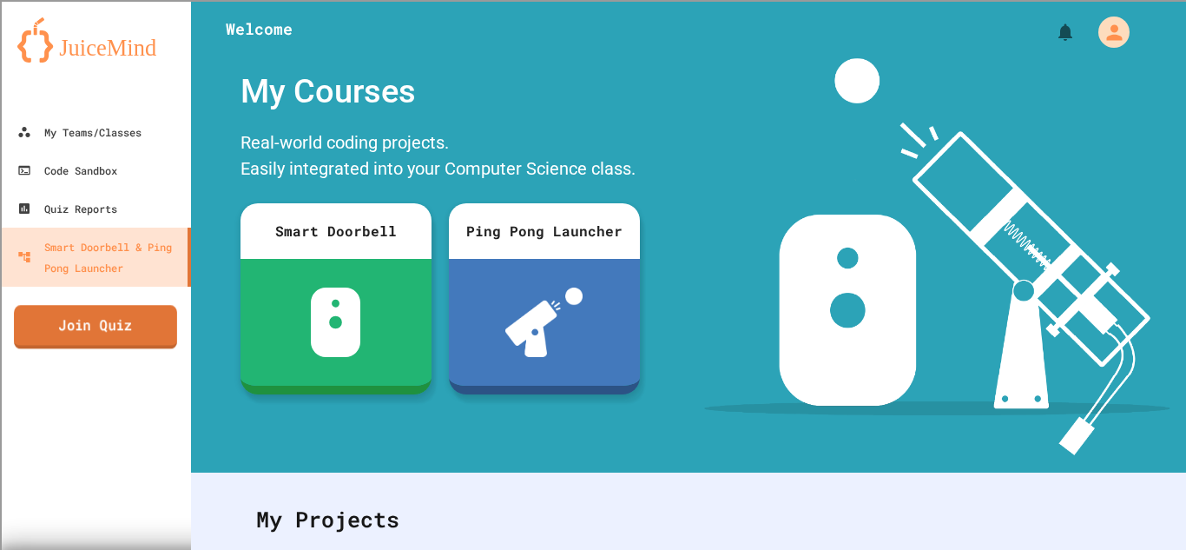
click at [97, 336] on link "Join Quiz" at bounding box center [95, 326] width 163 height 43
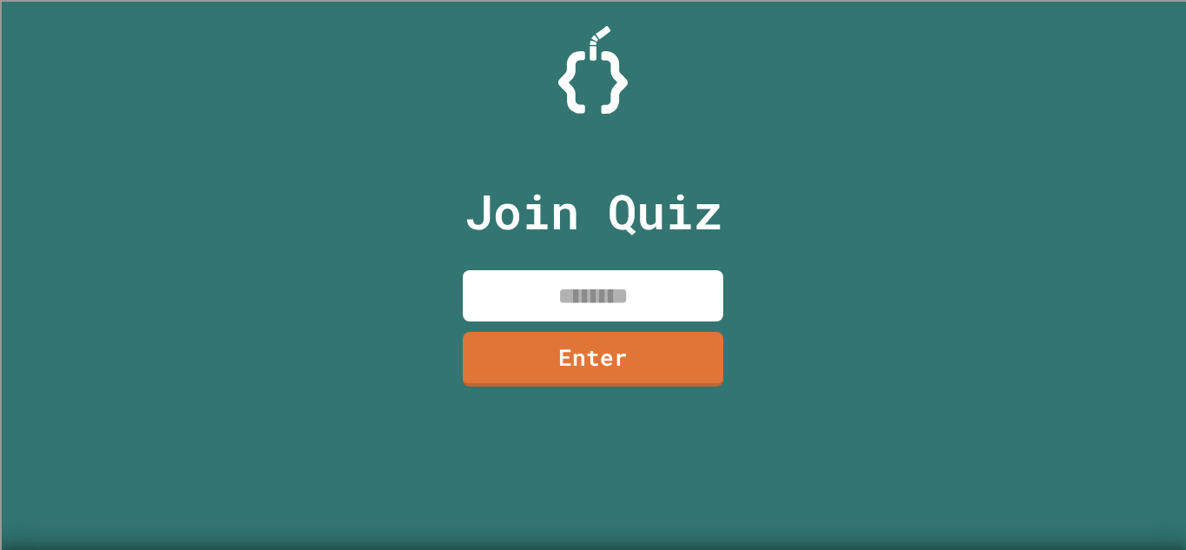
click at [516, 298] on input at bounding box center [593, 295] width 261 height 51
type input "********"
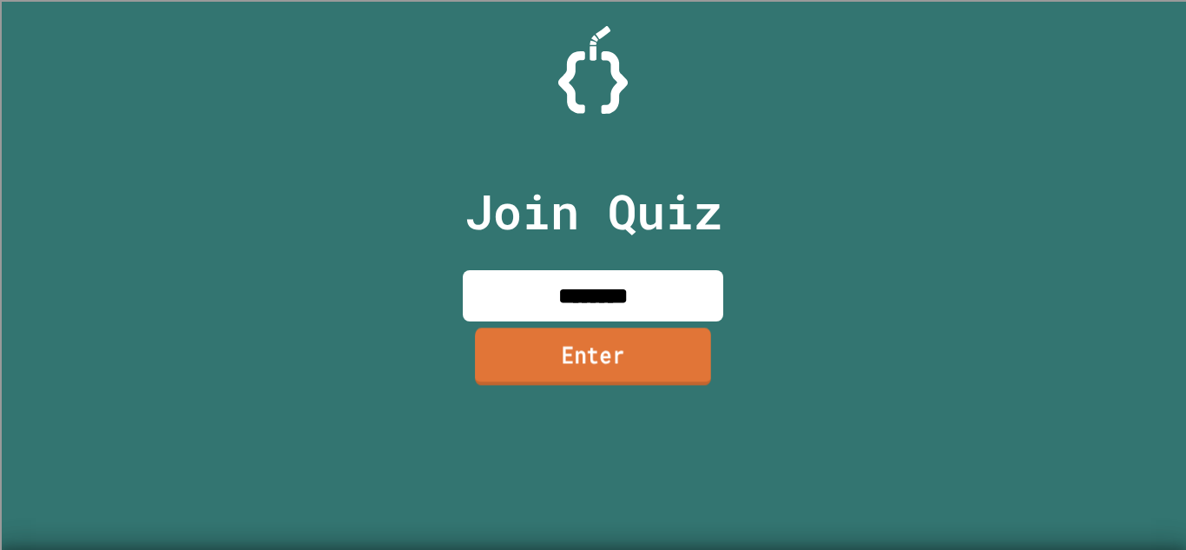
click at [570, 351] on link "Enter" at bounding box center [593, 355] width 236 height 57
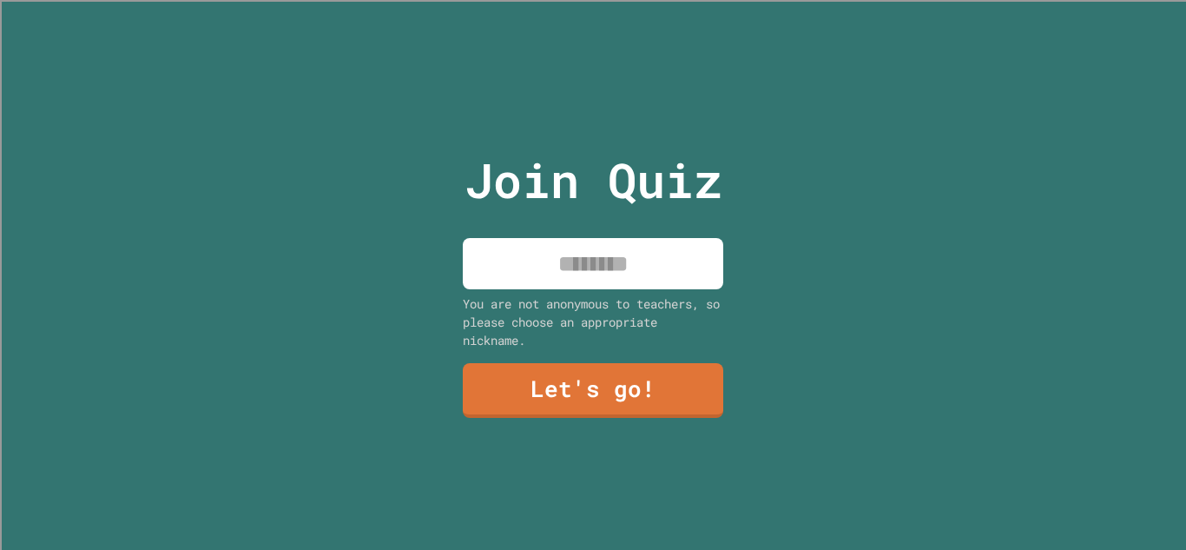
click at [605, 257] on input at bounding box center [593, 263] width 261 height 51
type input "*****"
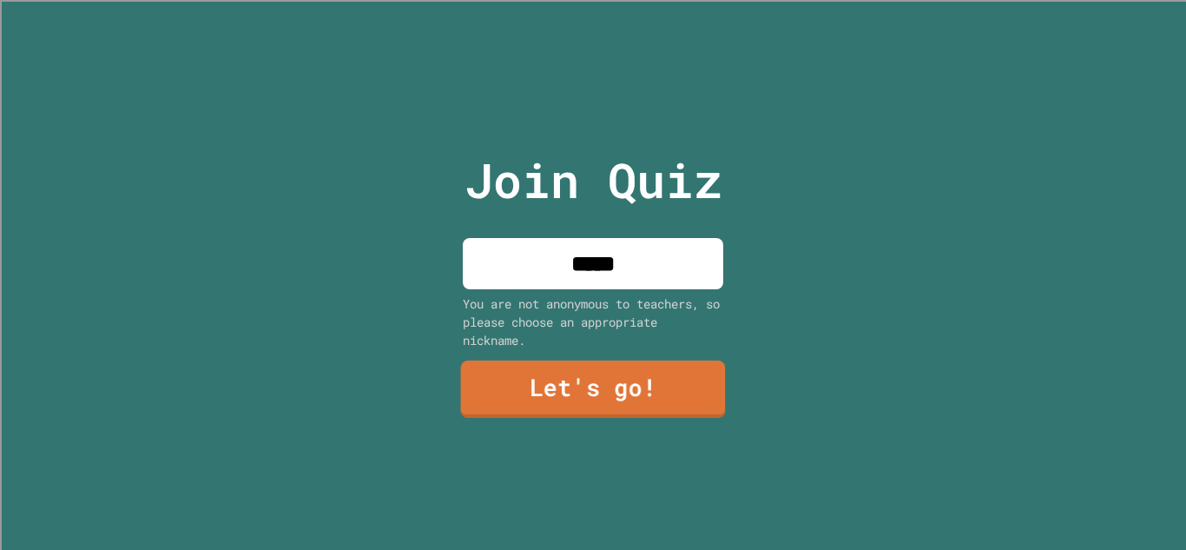
click at [591, 391] on link "Let's go!" at bounding box center [593, 388] width 265 height 57
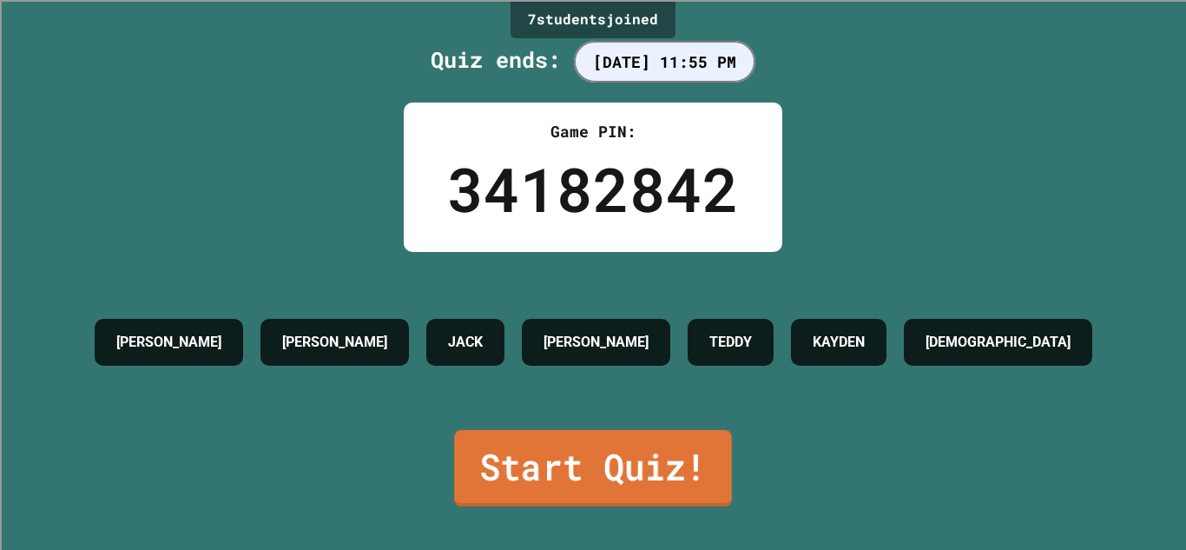
click at [568, 468] on link "Start Quiz!" at bounding box center [593, 468] width 278 height 76
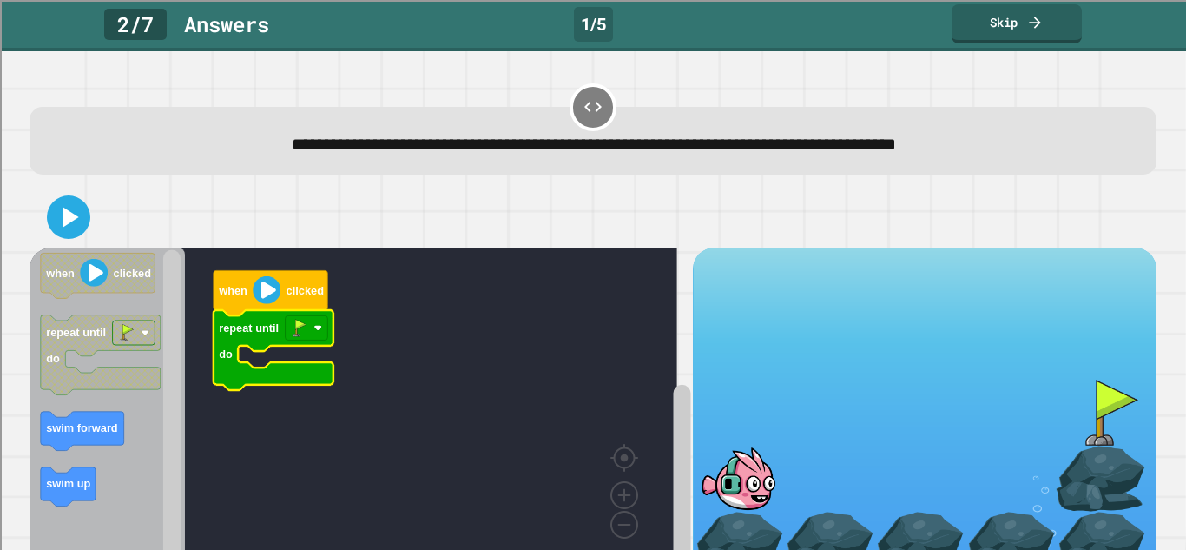
scroll to position [61, 0]
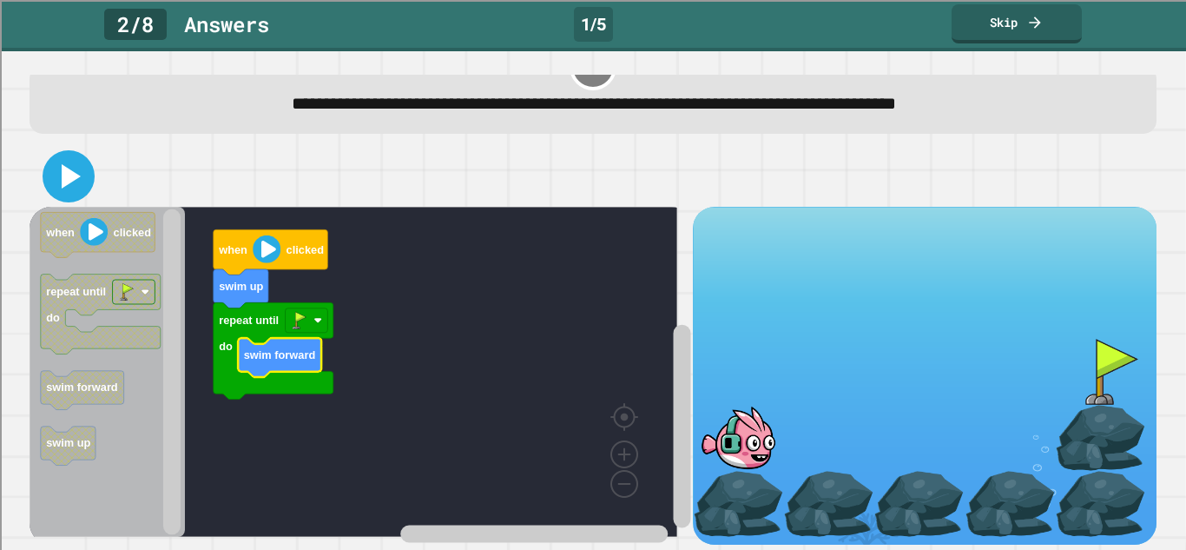
click at [61, 167] on icon at bounding box center [69, 176] width 42 height 42
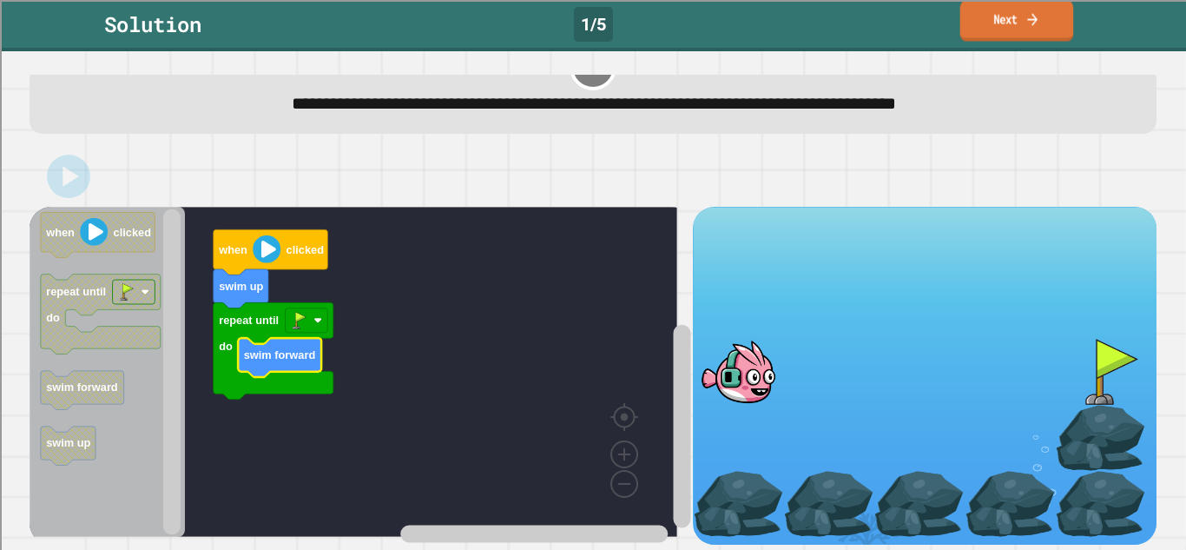
click at [1001, 8] on link "Next" at bounding box center [1018, 20] width 114 height 41
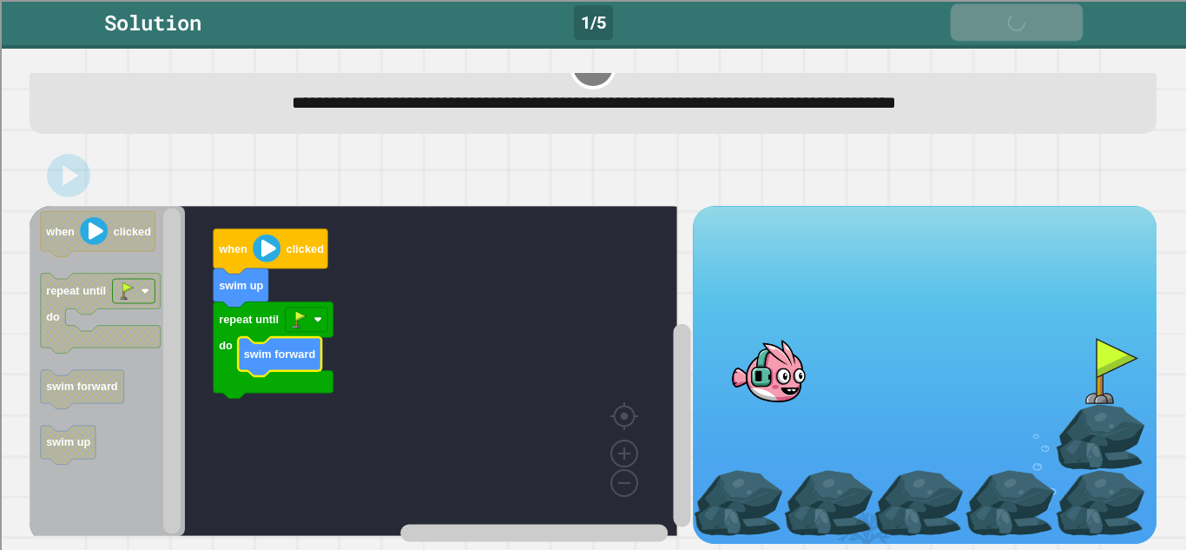
scroll to position [59, 0]
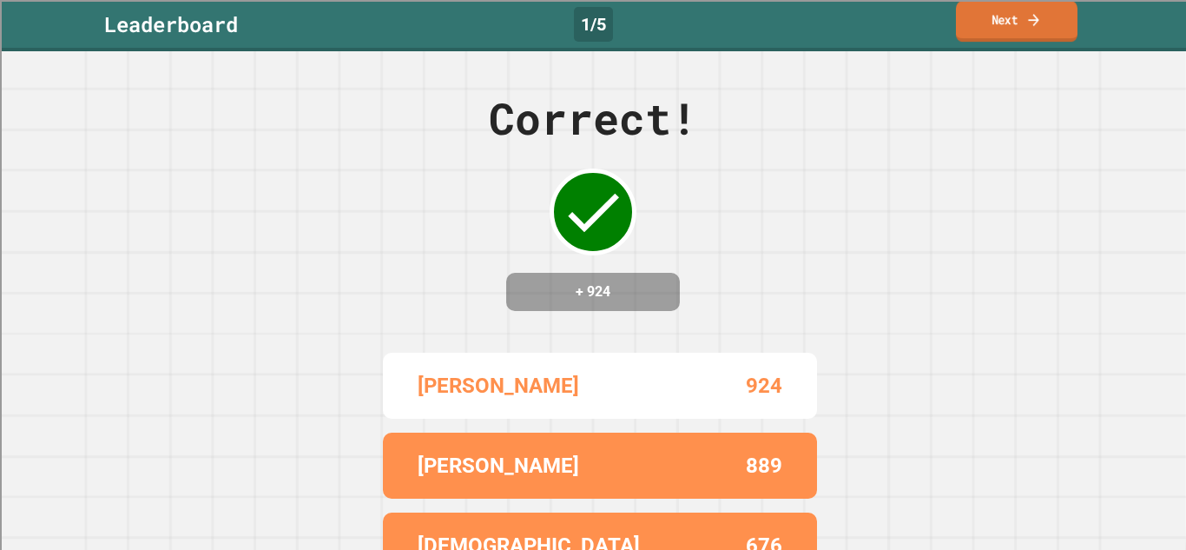
click at [1002, 39] on link "Next" at bounding box center [1017, 21] width 122 height 41
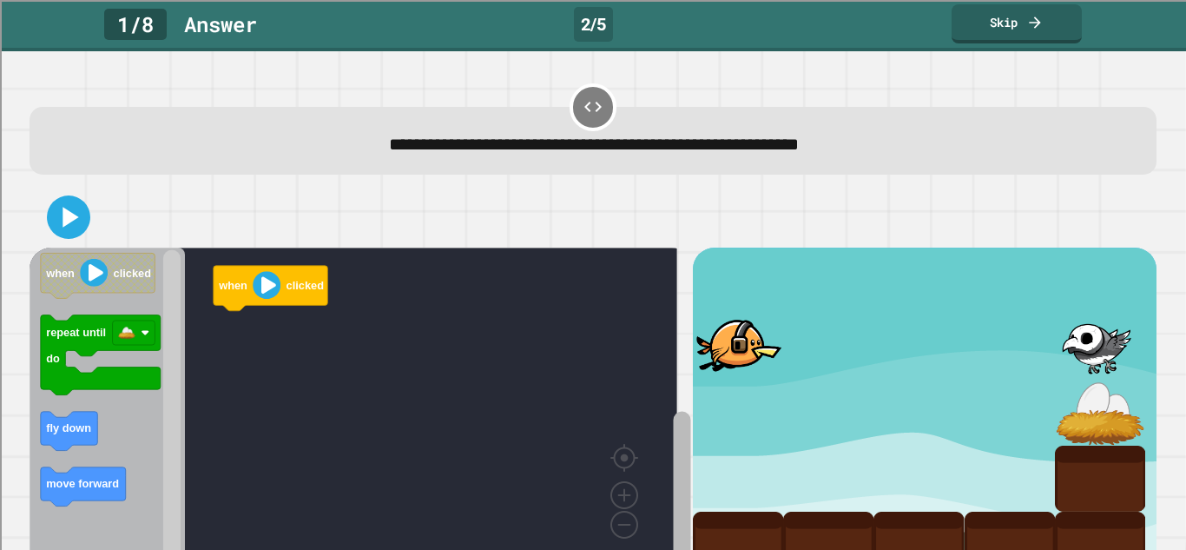
click at [673, 515] on rect "Blockly Workspace" at bounding box center [681, 493] width 17 height 165
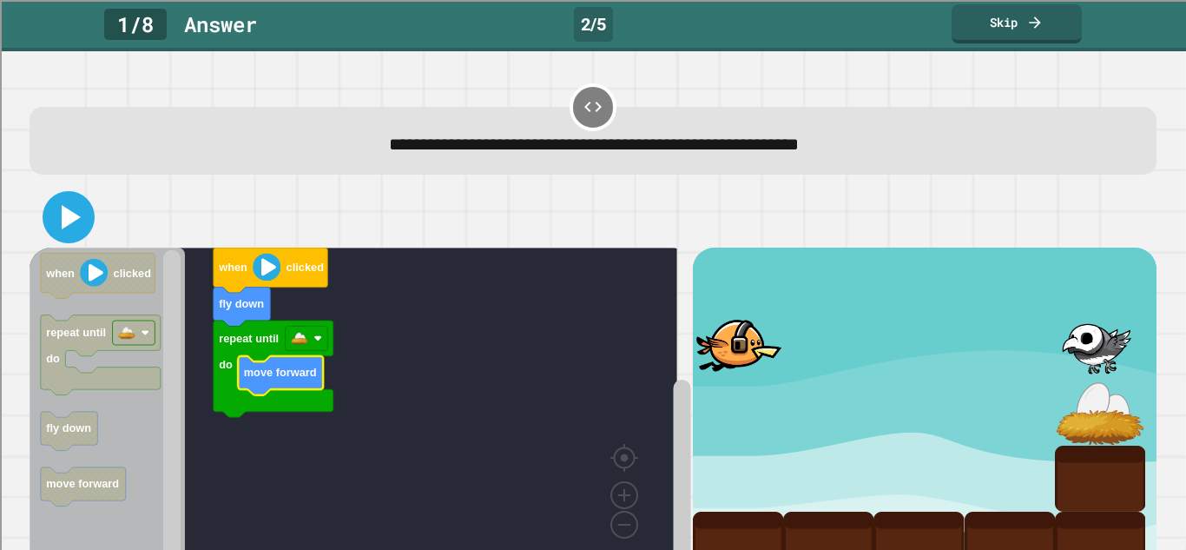
click at [71, 232] on icon at bounding box center [69, 217] width 42 height 42
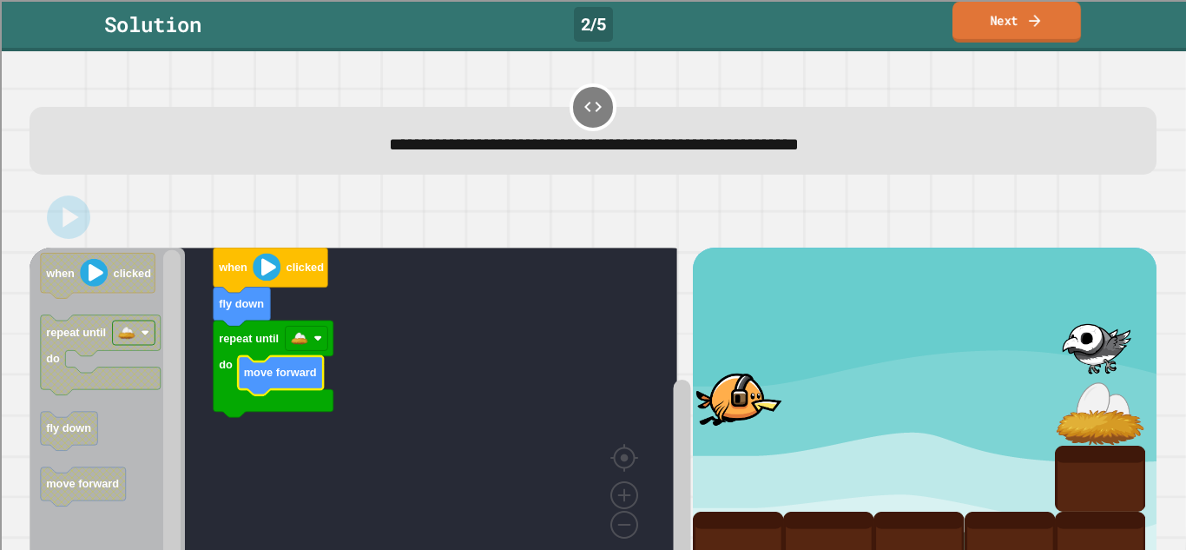
click at [998, 14] on link "Next" at bounding box center [1017, 22] width 129 height 41
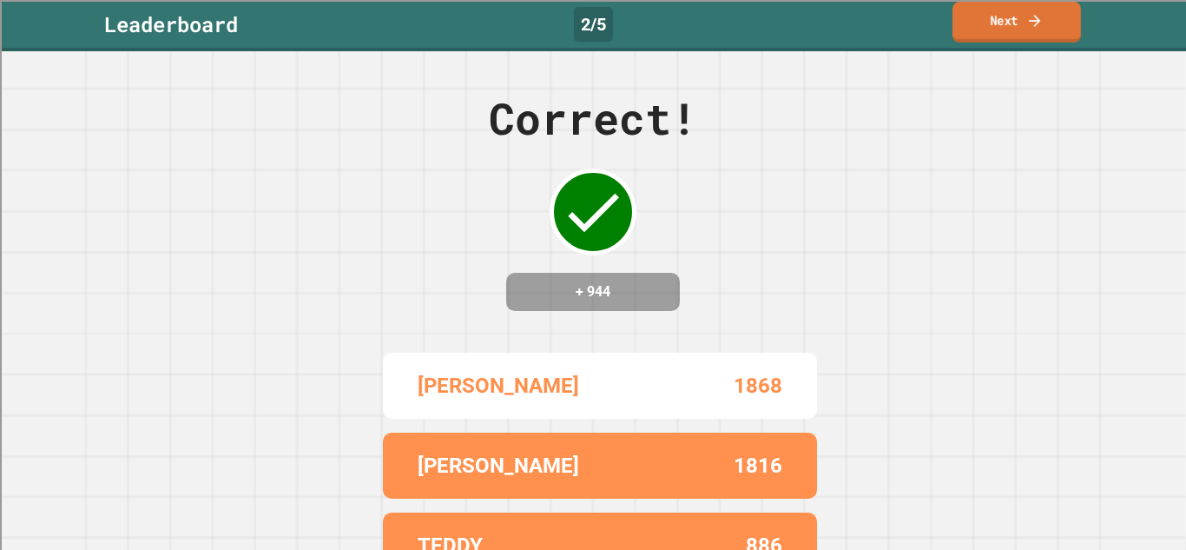
drag, startPoint x: 998, startPoint y: 14, endPoint x: 1024, endPoint y: 21, distance: 27.0
click at [1024, 21] on link "Next" at bounding box center [1017, 22] width 129 height 41
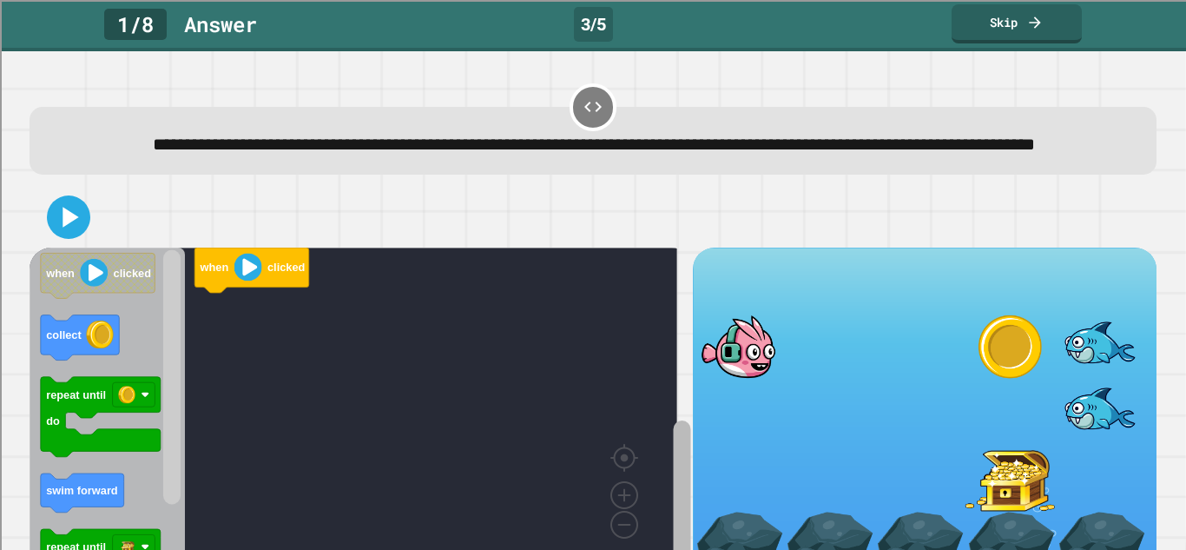
click at [685, 549] on html "**********" at bounding box center [593, 275] width 1186 height 550
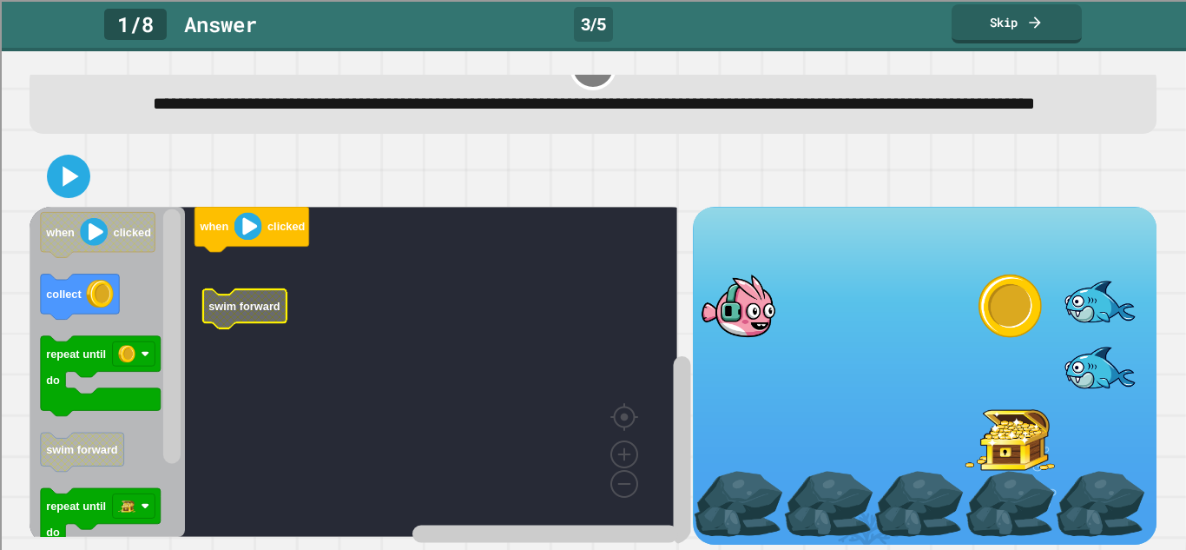
click at [241, 300] on text "swim forward" at bounding box center [244, 306] width 72 height 13
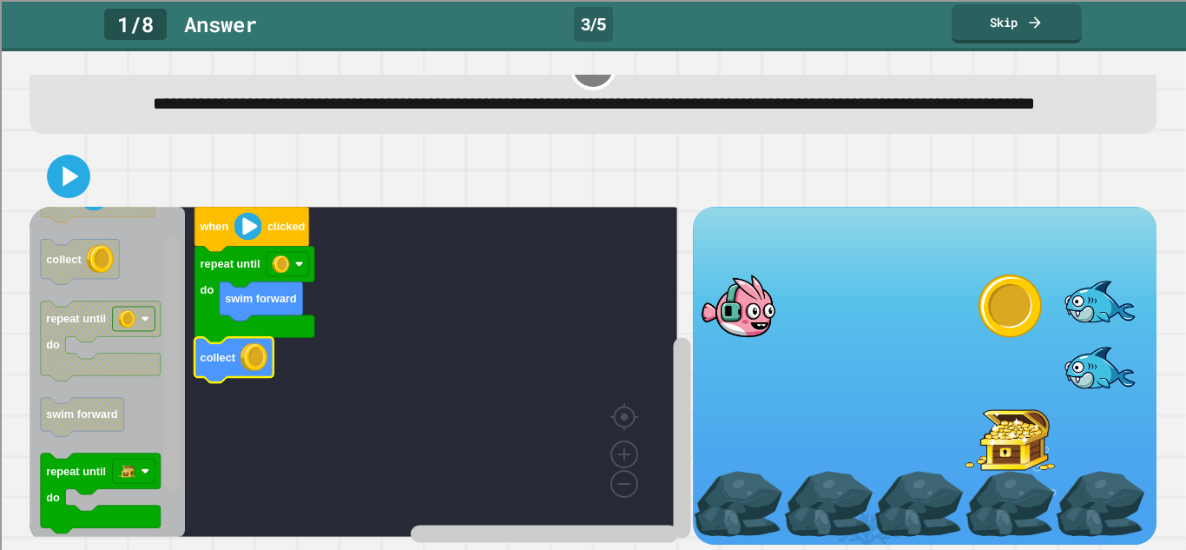
click at [171, 442] on rect "Blockly Workspace" at bounding box center [171, 363] width 17 height 254
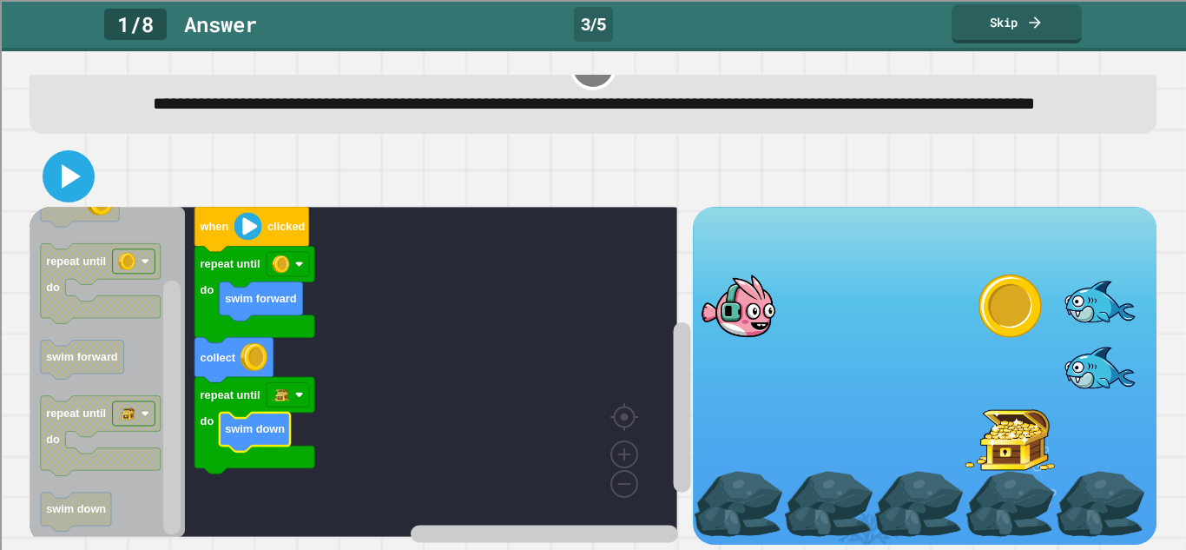
click at [63, 164] on icon at bounding box center [71, 176] width 19 height 24
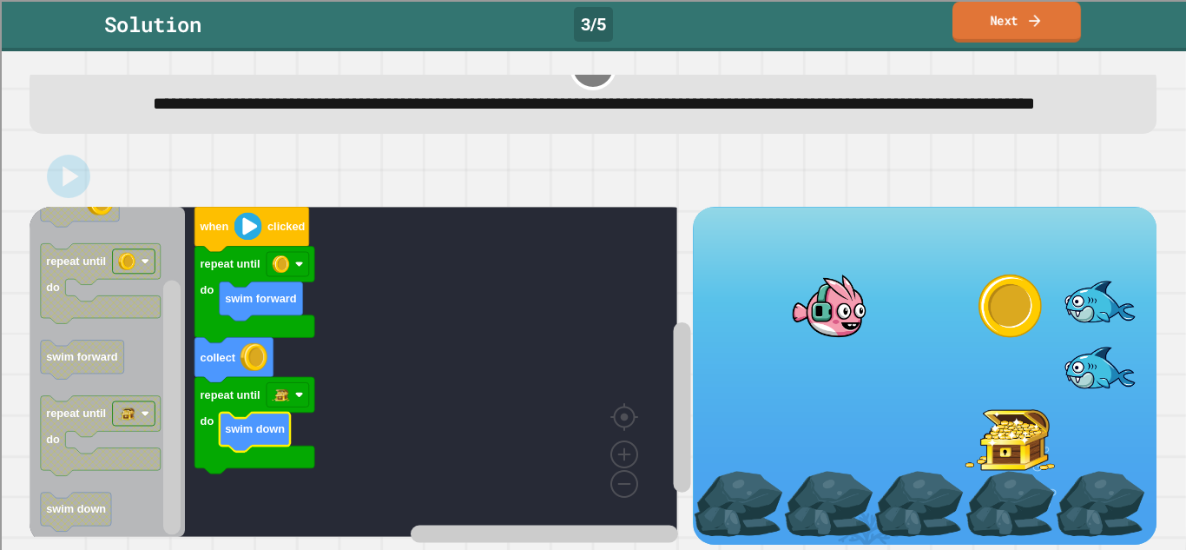
click at [1027, 17] on icon at bounding box center [1035, 20] width 17 height 18
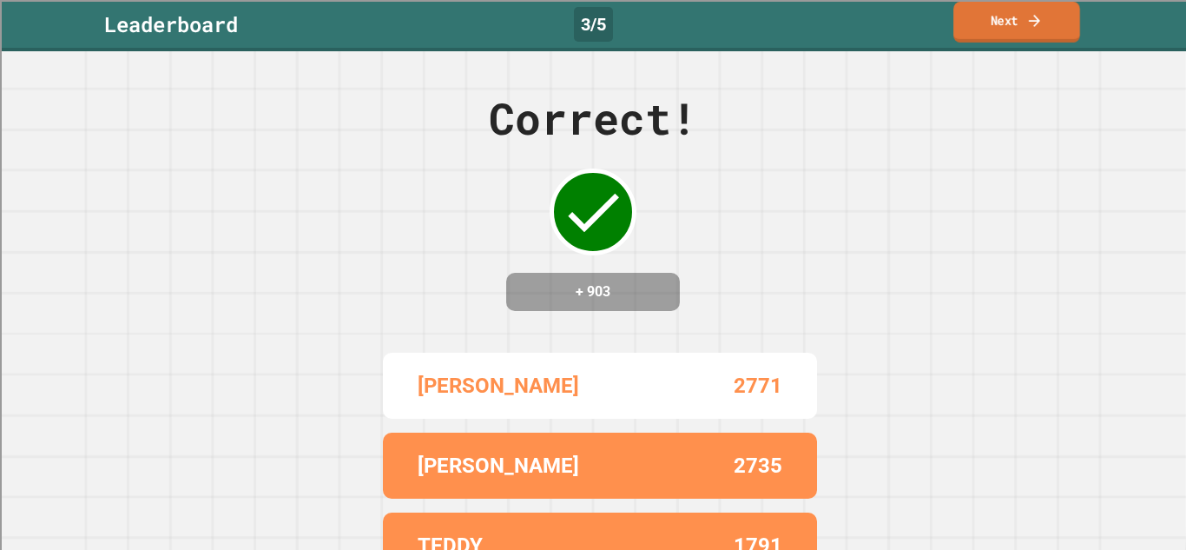
click at [1027, 17] on icon at bounding box center [1035, 20] width 17 height 18
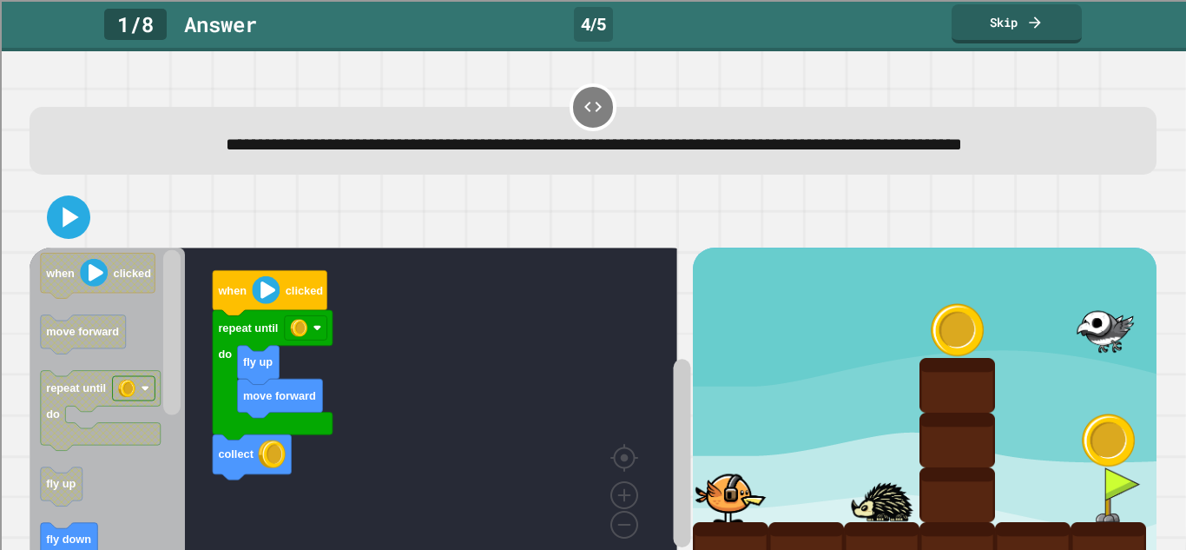
scroll to position [89, 0]
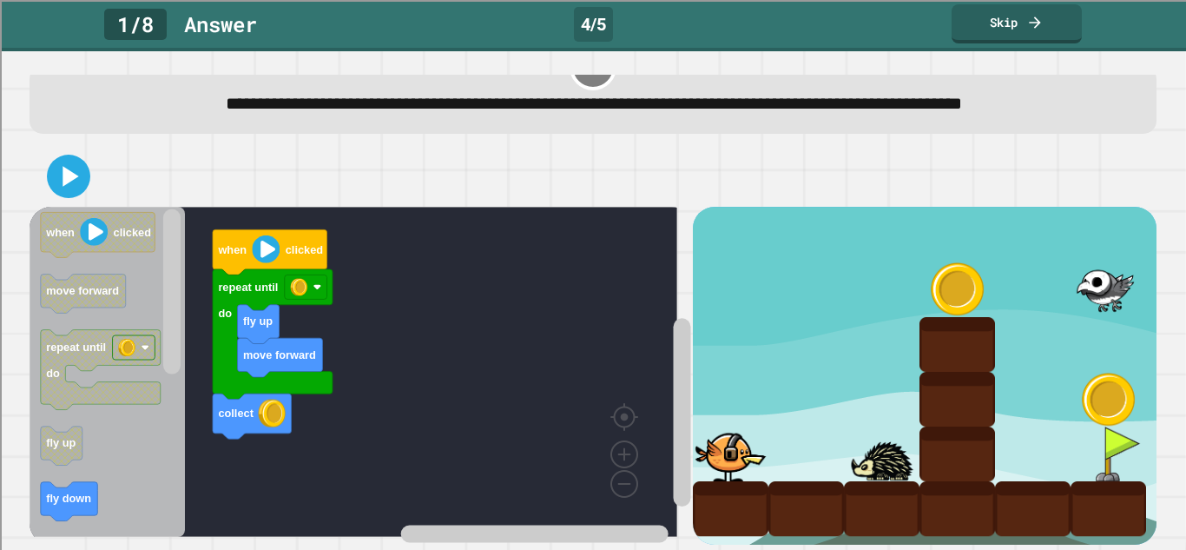
click at [751, 486] on div at bounding box center [731, 508] width 76 height 55
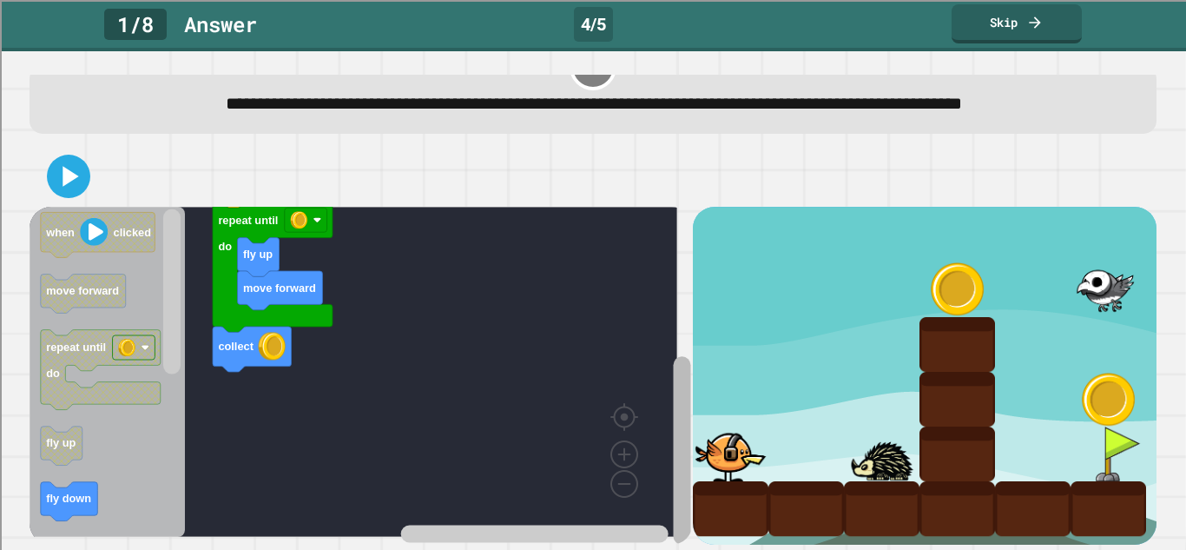
click at [673, 392] on rect "Blockly Workspace" at bounding box center [681, 450] width 17 height 188
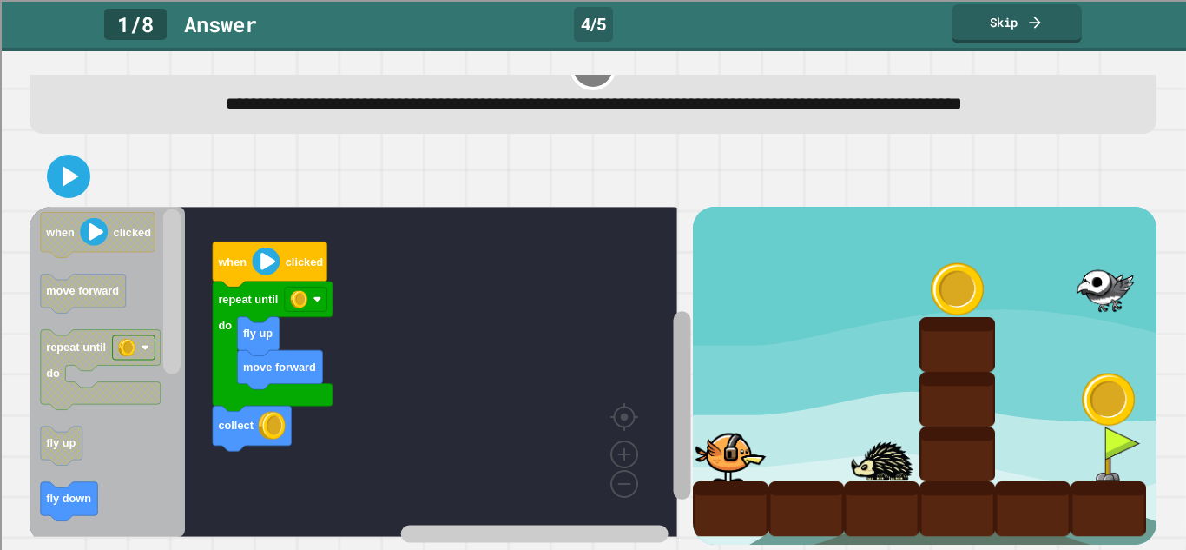
click at [673, 347] on rect "Blockly Workspace" at bounding box center [681, 405] width 17 height 188
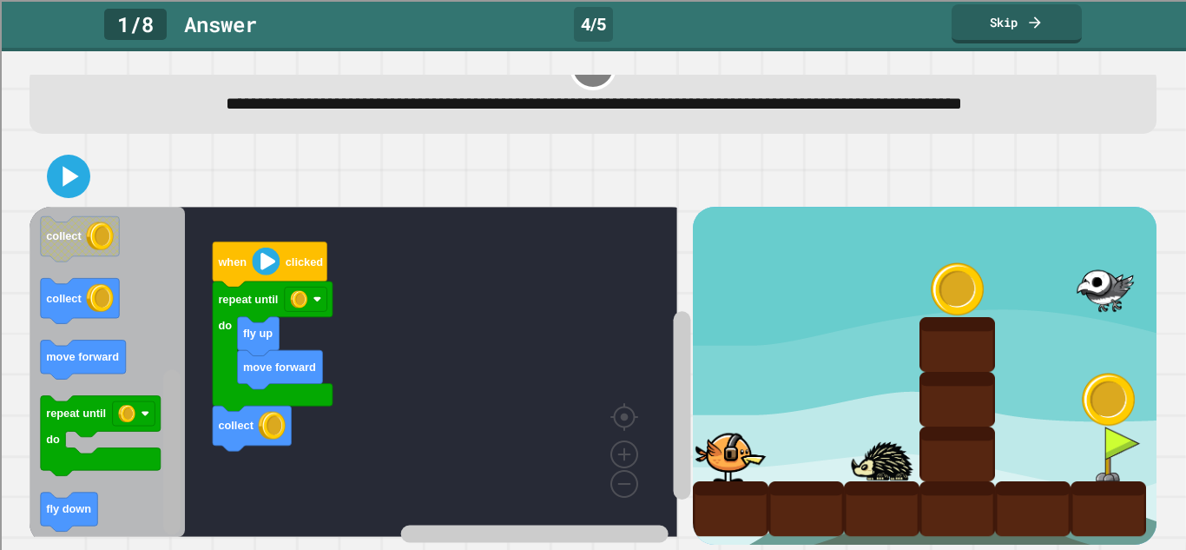
click at [173, 512] on rect "Blockly Workspace" at bounding box center [171, 451] width 17 height 165
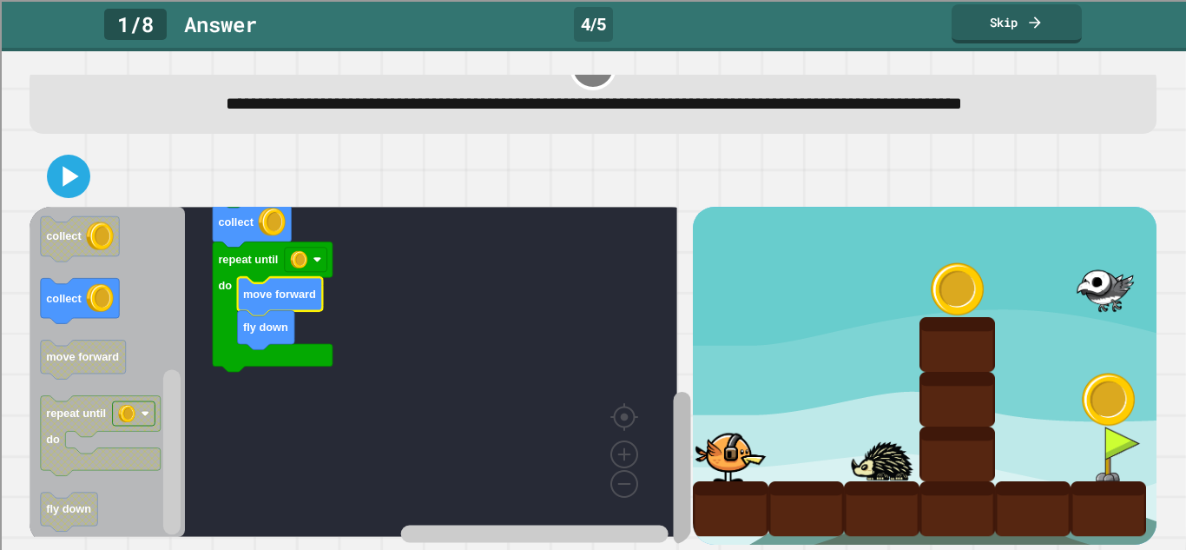
click at [671, 472] on g "Blockly Workspace" at bounding box center [682, 390] width 22 height 307
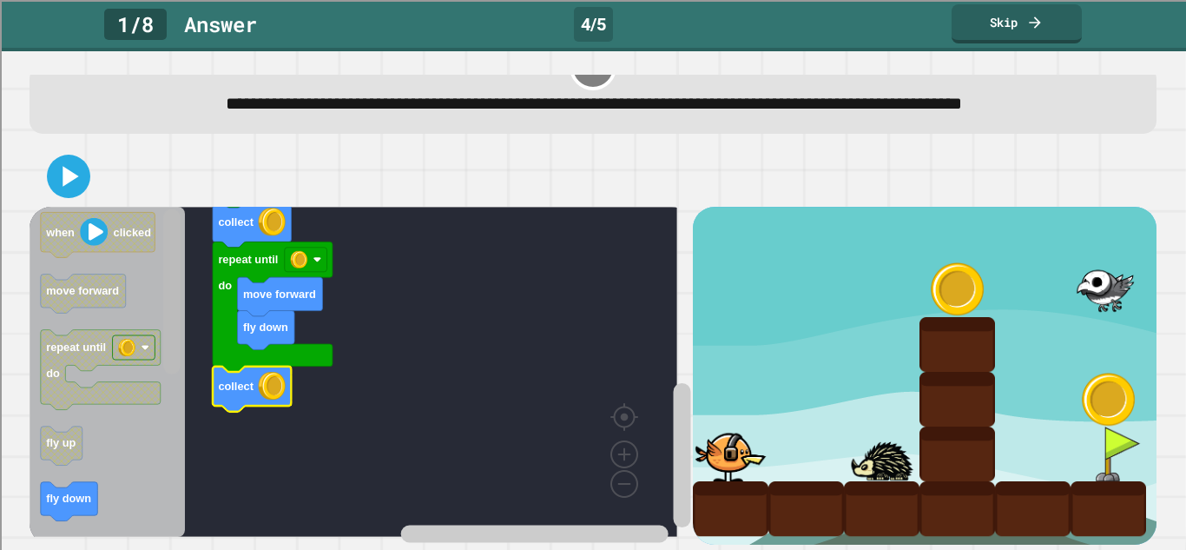
click at [167, 183] on div "move forward fly up repeat until do collect repeat until do move forward fly do…" at bounding box center [593, 345] width 1127 height 398
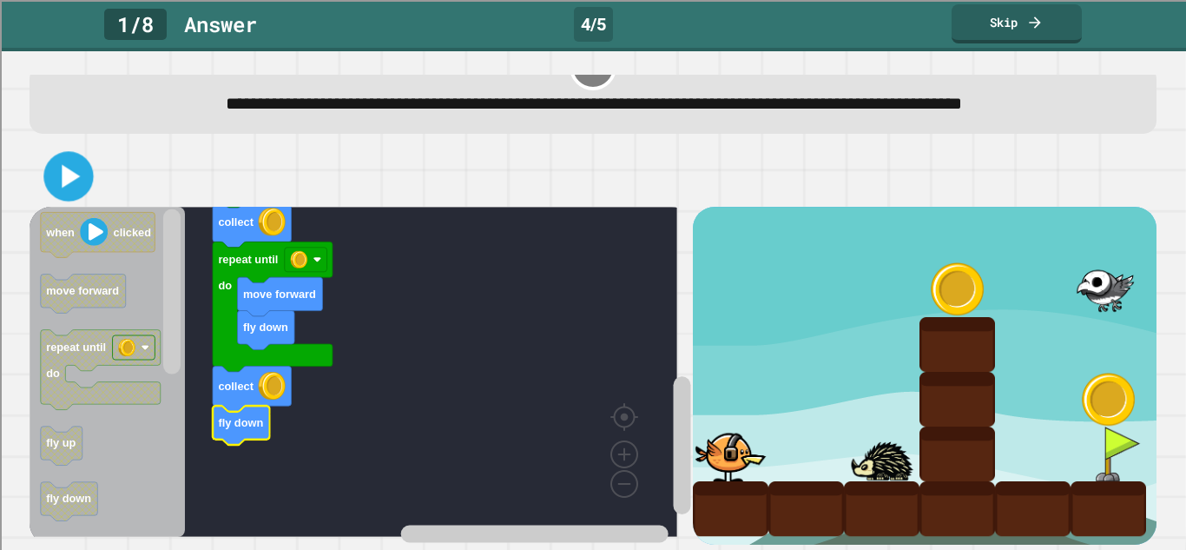
click at [66, 168] on icon at bounding box center [69, 176] width 40 height 40
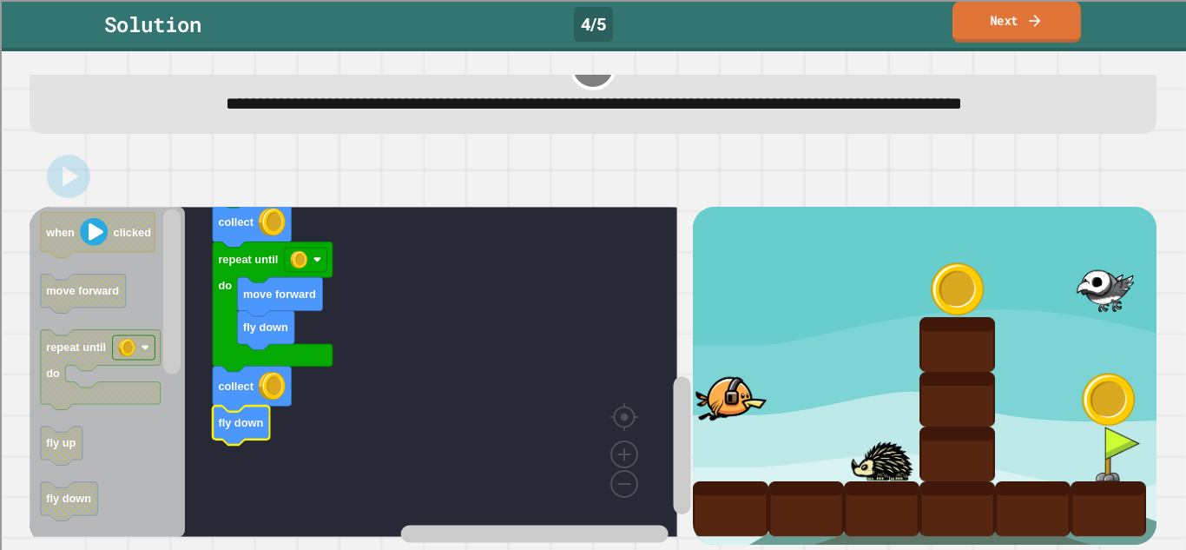
click at [1040, 24] on icon at bounding box center [1035, 20] width 17 height 18
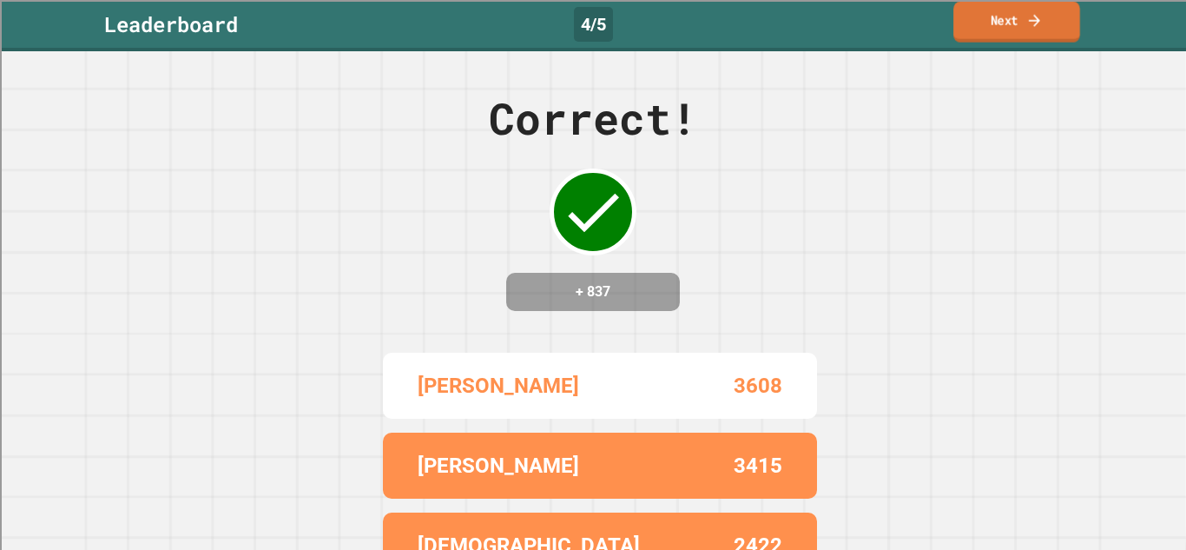
click at [1040, 24] on icon at bounding box center [1035, 20] width 17 height 18
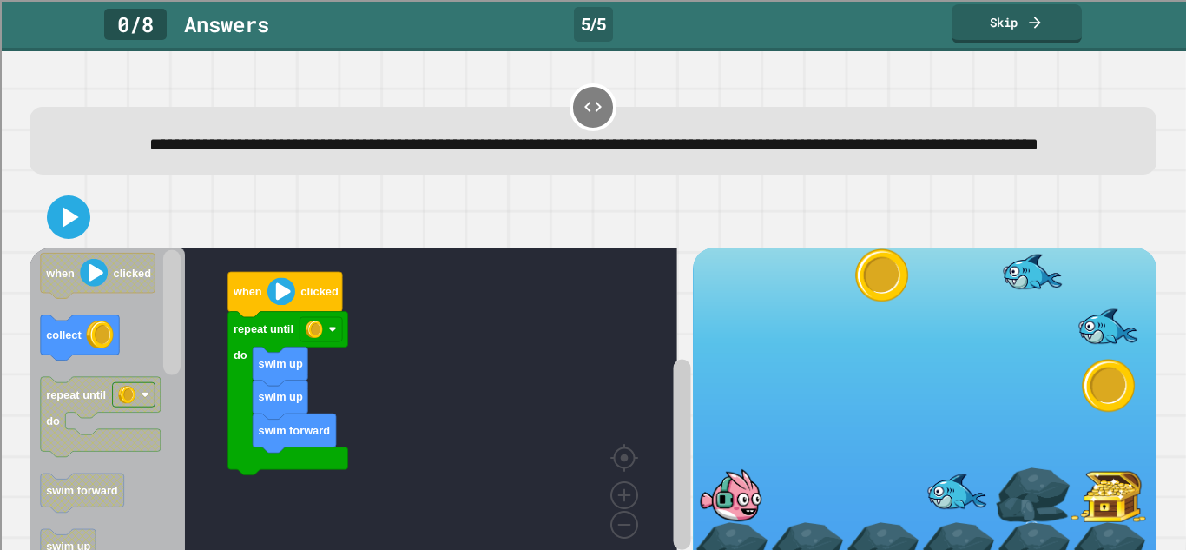
scroll to position [89, 0]
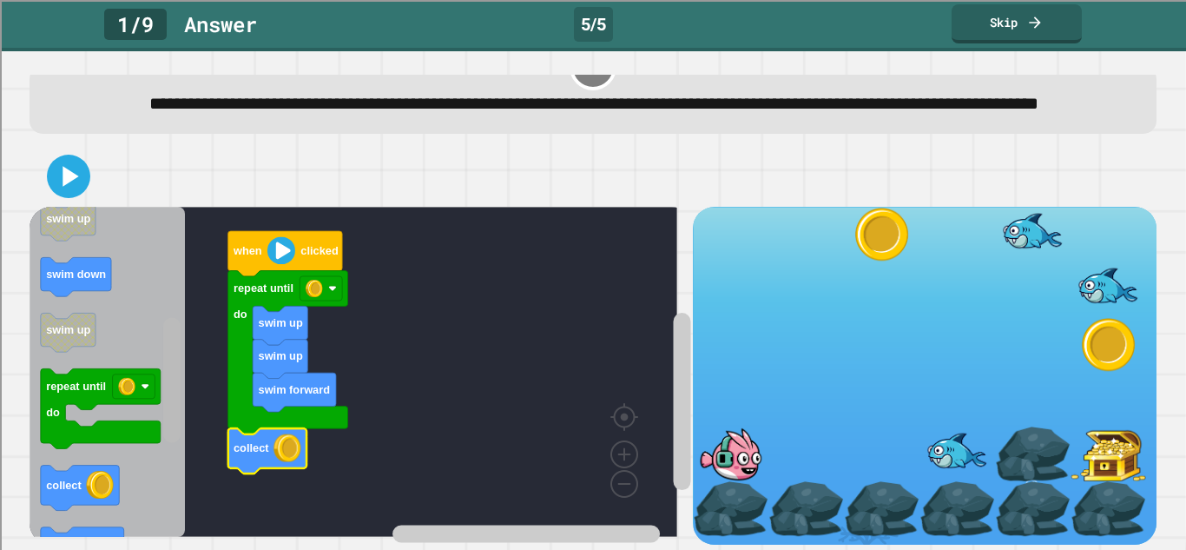
click at [167, 386] on rect "Blockly Workspace" at bounding box center [171, 380] width 17 height 125
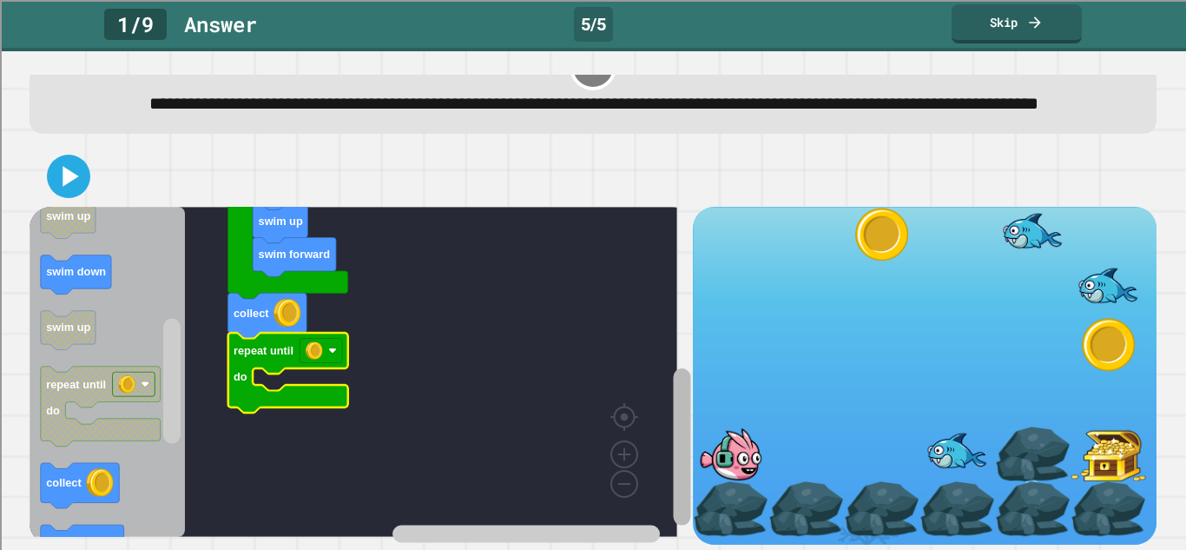
click at [673, 382] on rect "Blockly Workspace" at bounding box center [681, 445] width 17 height 157
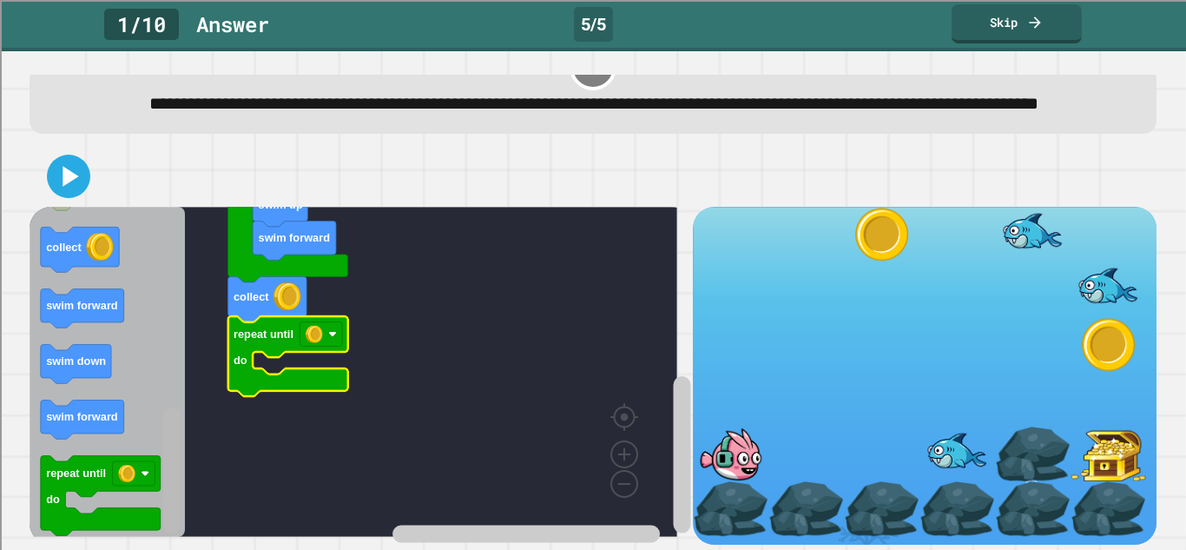
click at [181, 453] on rect "Blockly Workspace" at bounding box center [171, 470] width 17 height 125
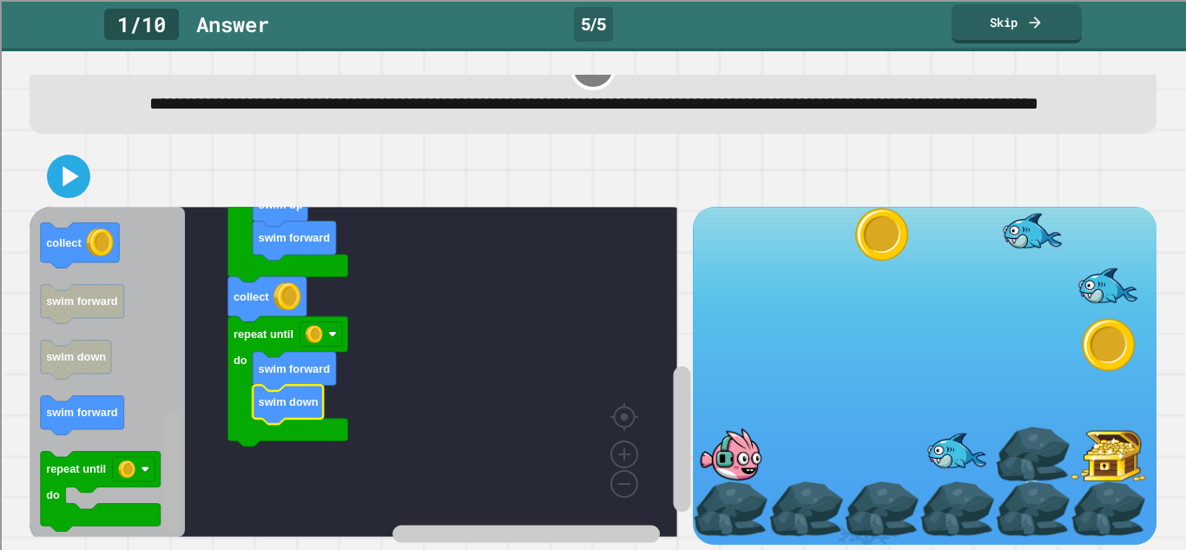
click at [164, 340] on rect "Blockly Workspace" at bounding box center [173, 372] width 22 height 326
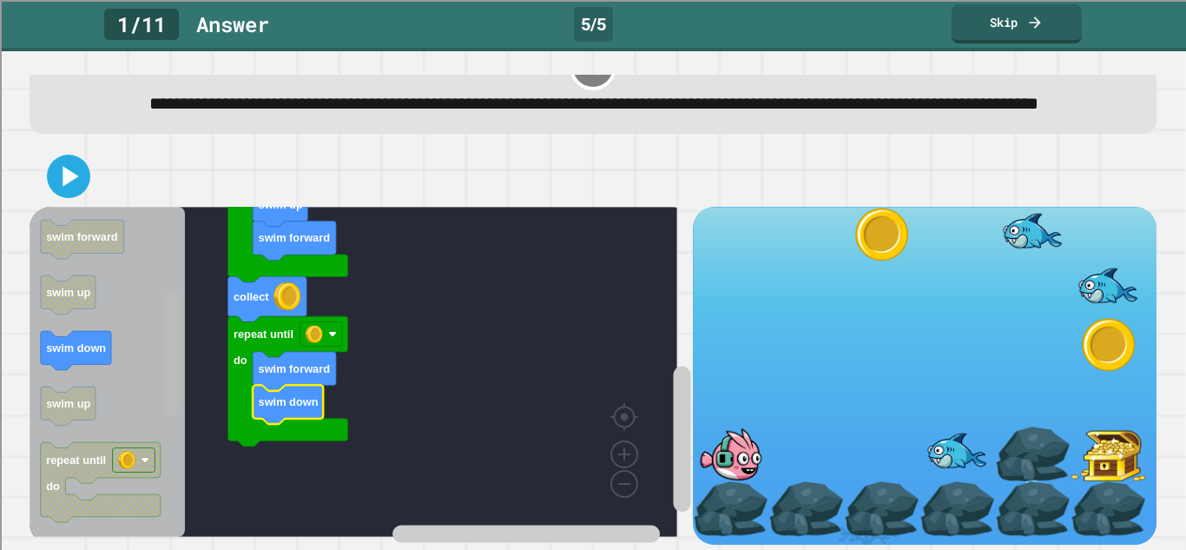
click at [165, 414] on rect "Blockly Workspace" at bounding box center [171, 351] width 17 height 125
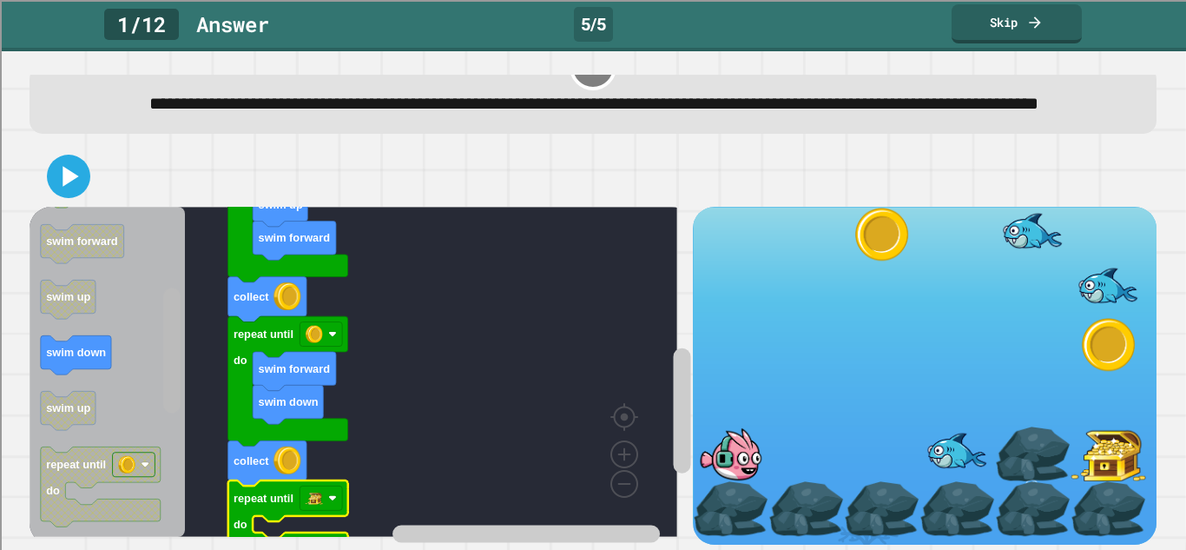
click at [174, 287] on rect "Blockly Workspace" at bounding box center [171, 349] width 17 height 125
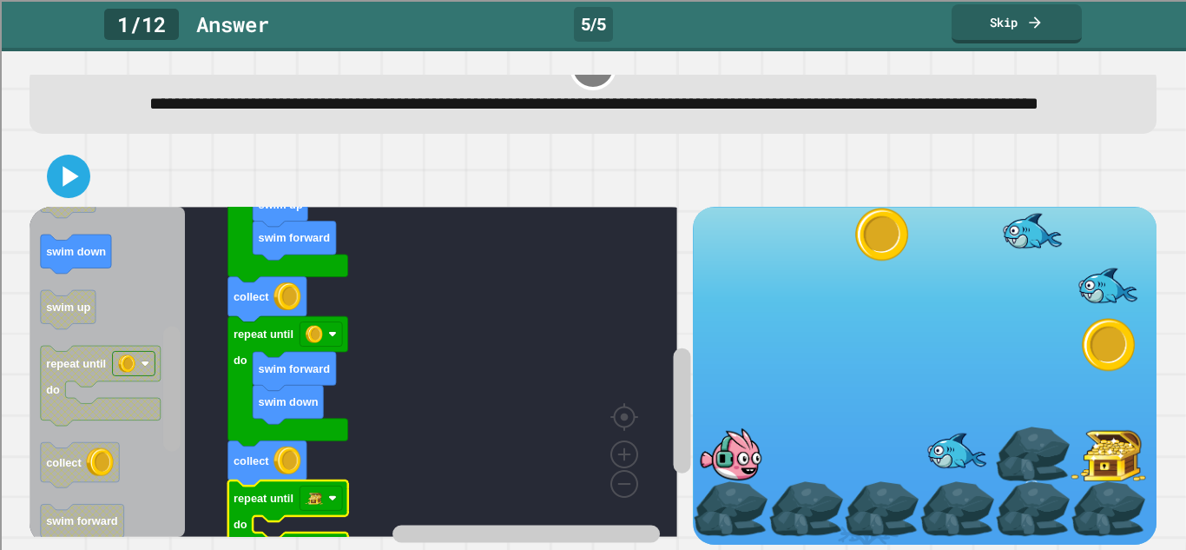
click at [169, 381] on rect "Blockly Workspace" at bounding box center [171, 389] width 17 height 125
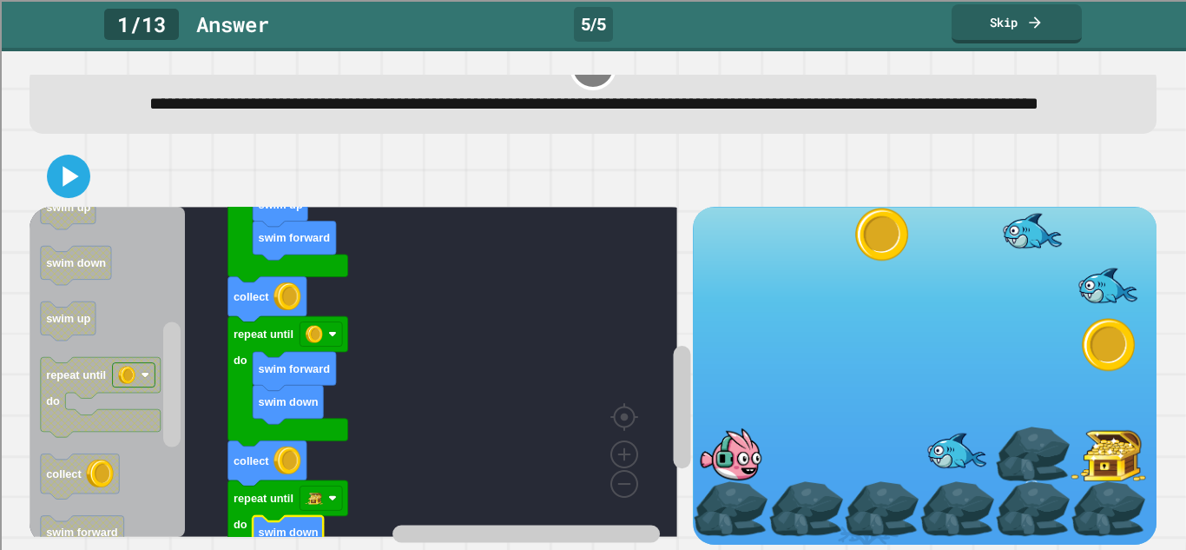
click at [70, 171] on icon at bounding box center [68, 176] width 35 height 35
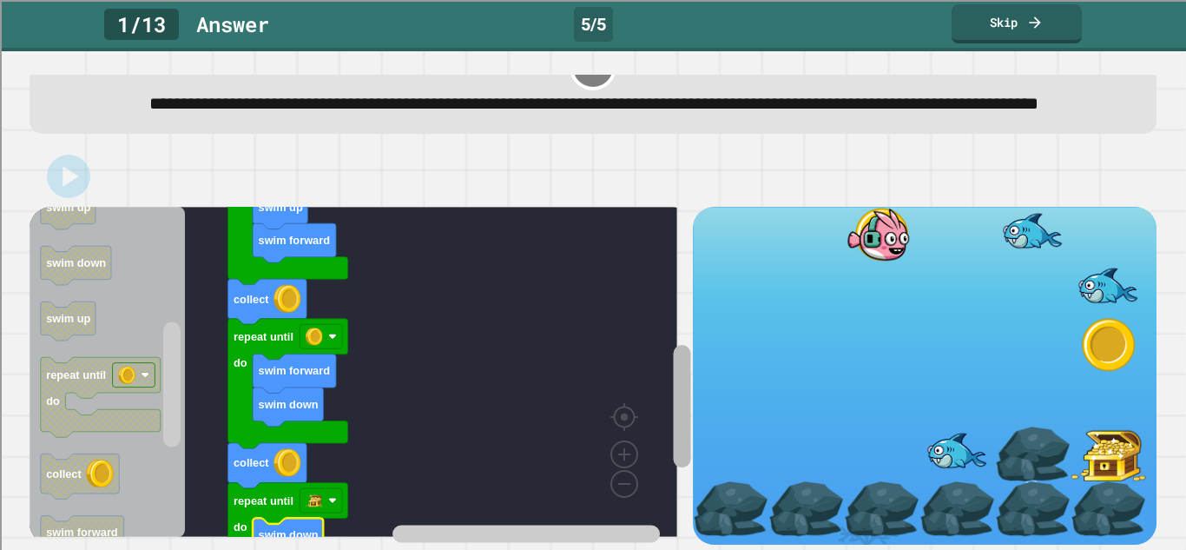
click at [673, 345] on rect "Blockly Workspace" at bounding box center [681, 406] width 17 height 122
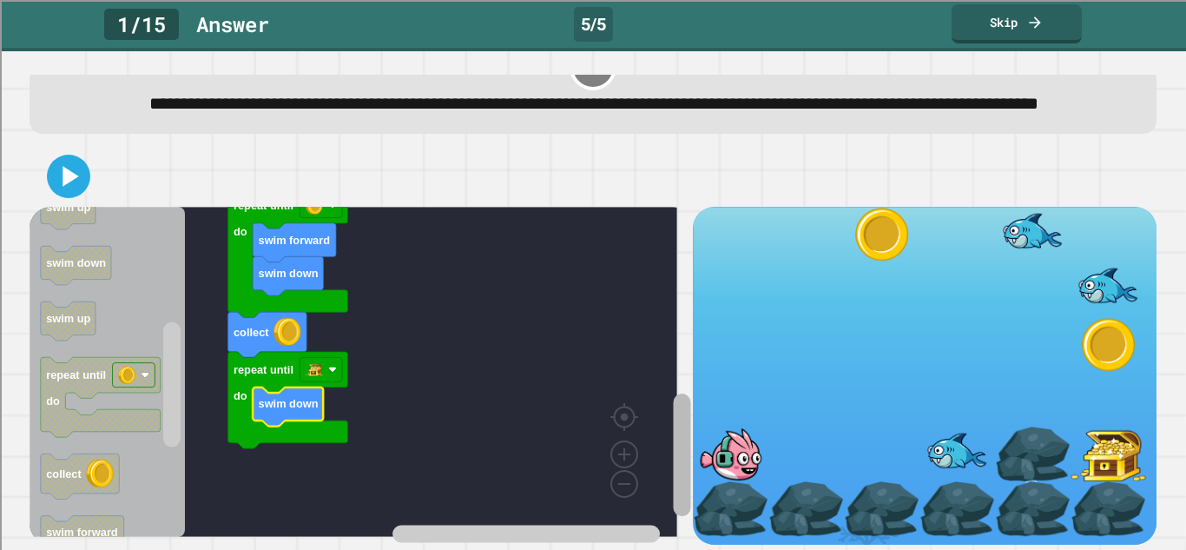
click at [671, 429] on g "Blockly Workspace" at bounding box center [682, 390] width 22 height 307
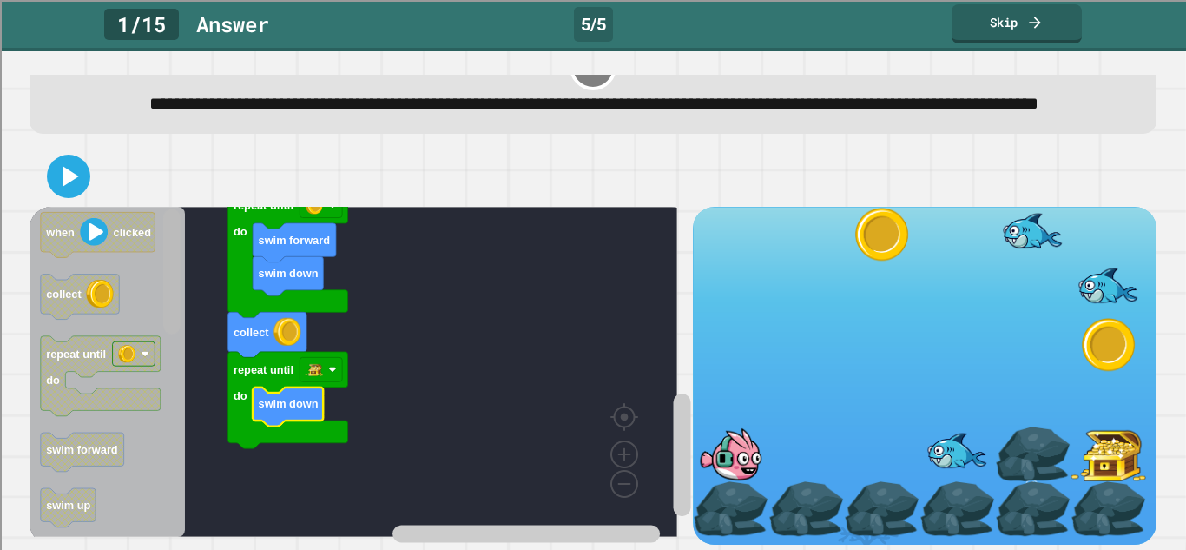
click at [175, 244] on rect "Blockly Workspace" at bounding box center [171, 271] width 17 height 125
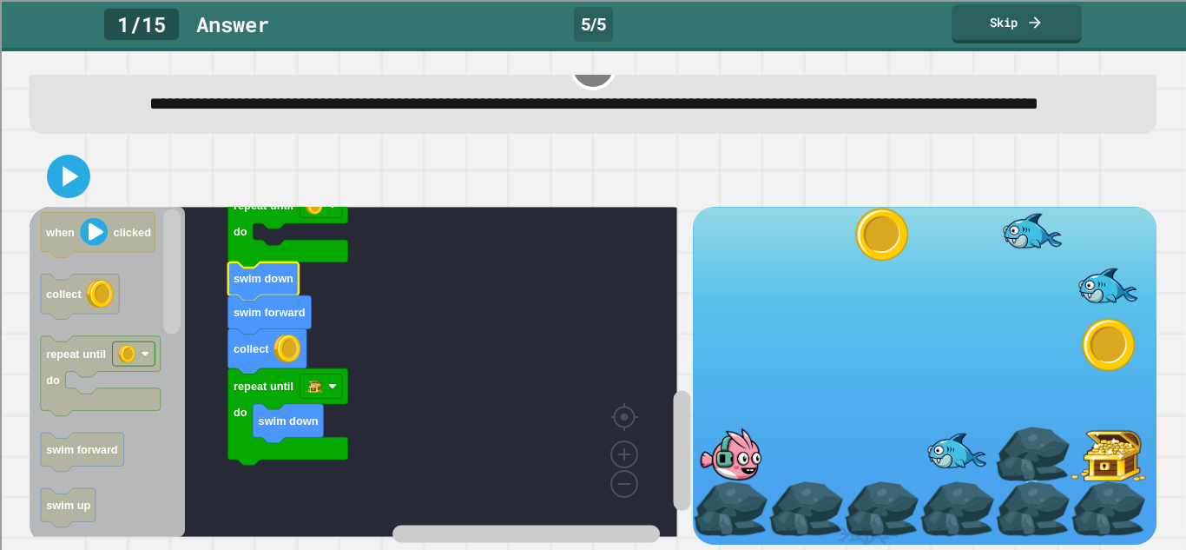
click at [275, 272] on text "swim down" at bounding box center [264, 278] width 60 height 13
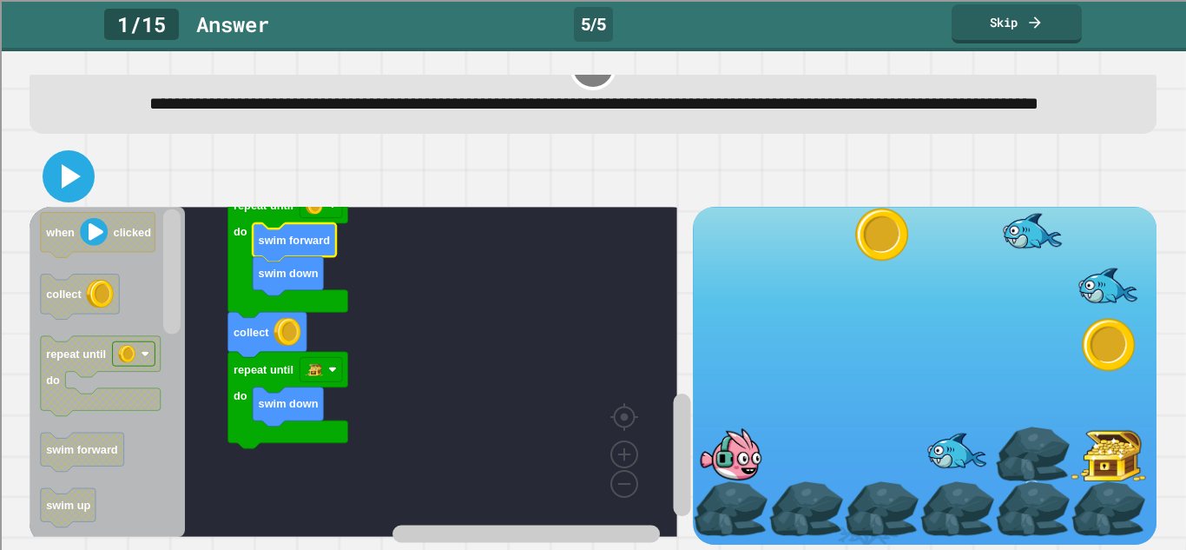
click at [84, 157] on icon at bounding box center [69, 176] width 42 height 42
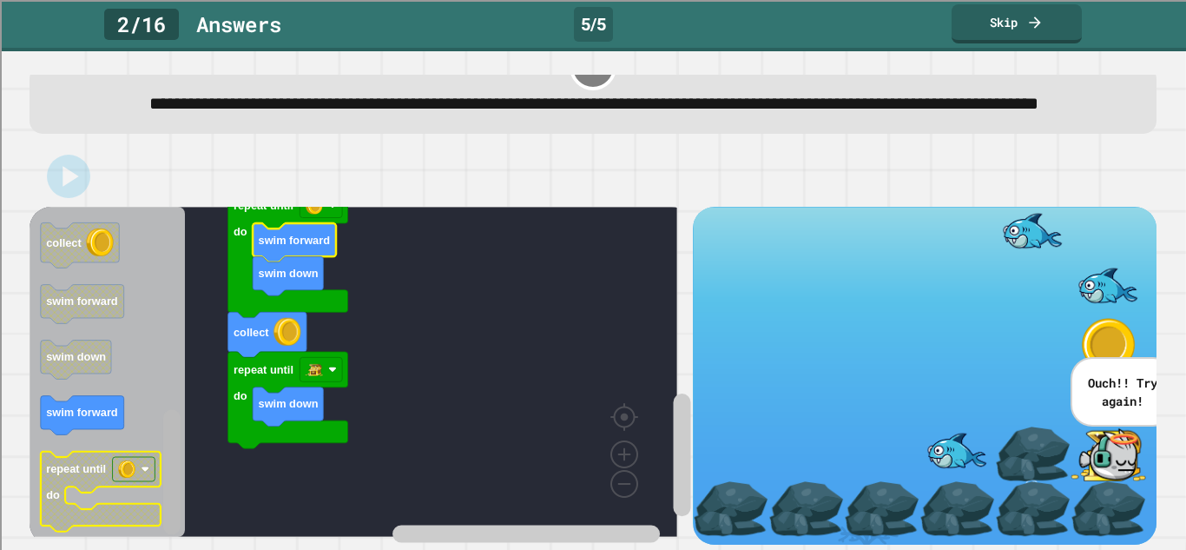
click at [155, 549] on html "**********" at bounding box center [593, 275] width 1186 height 550
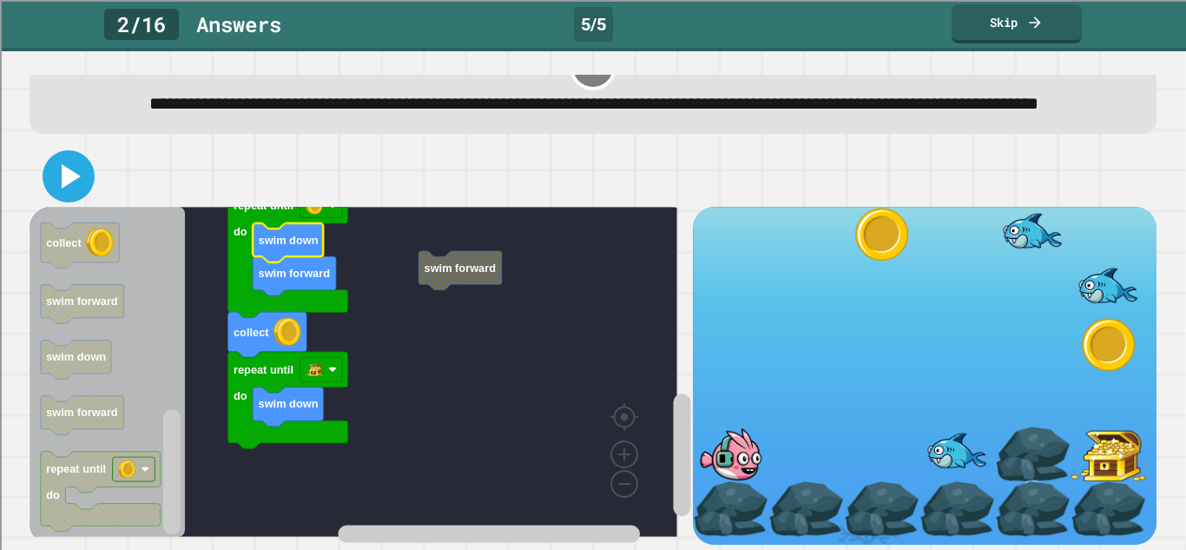
click at [69, 164] on icon at bounding box center [71, 176] width 19 height 24
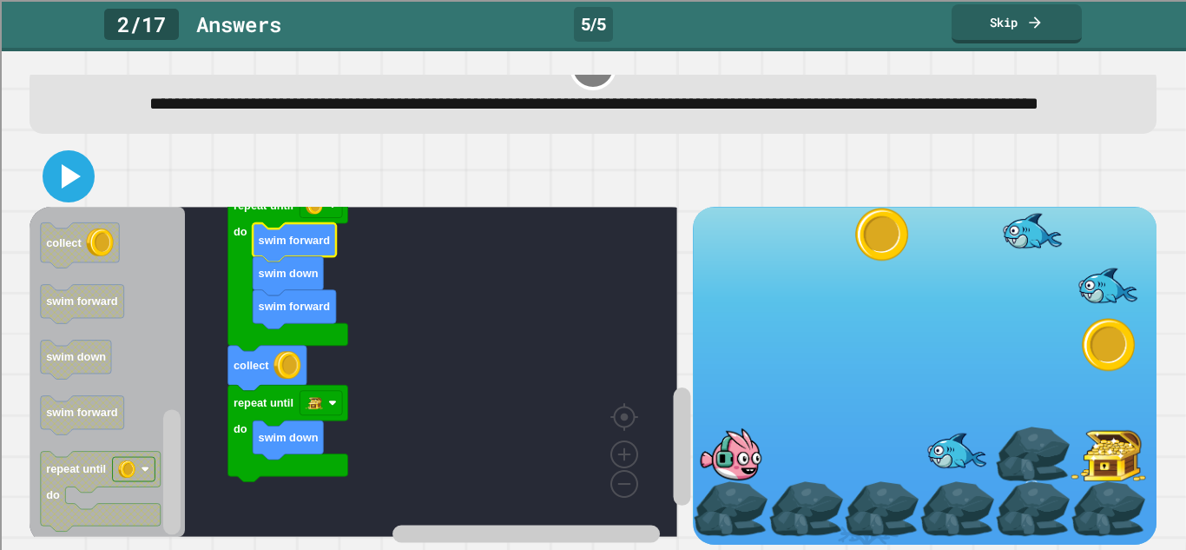
click at [71, 168] on icon at bounding box center [69, 176] width 42 height 42
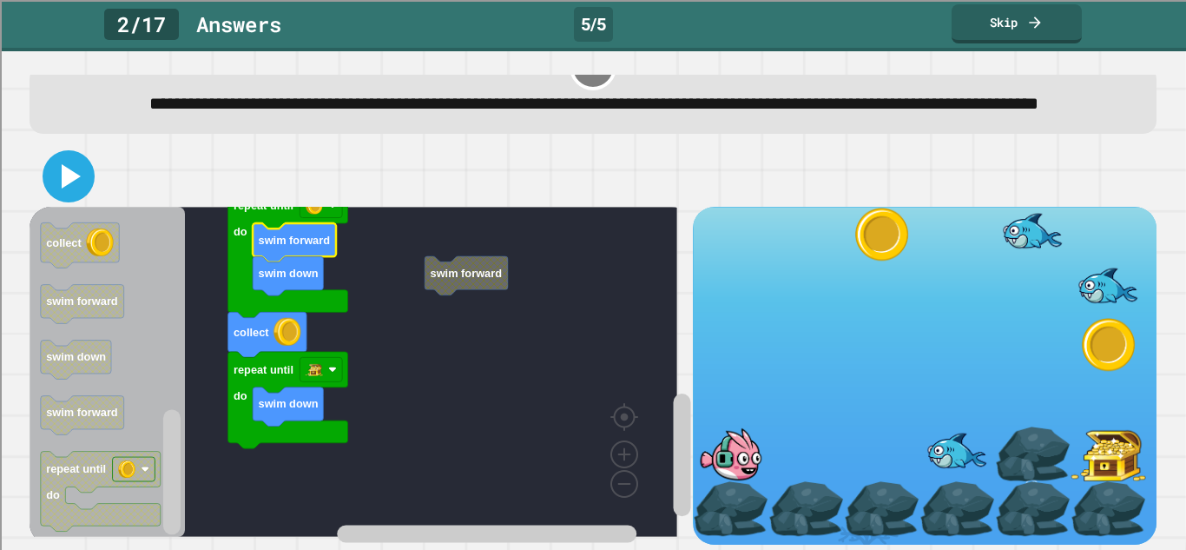
click at [59, 155] on icon at bounding box center [69, 176] width 42 height 42
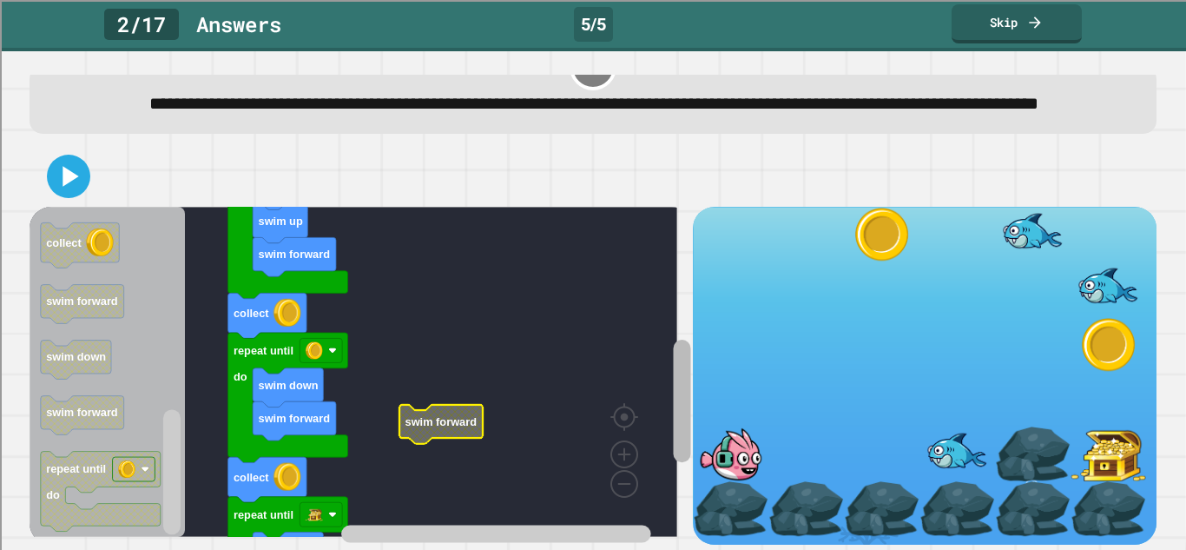
click at [671, 339] on g "Blockly Workspace" at bounding box center [682, 390] width 22 height 307
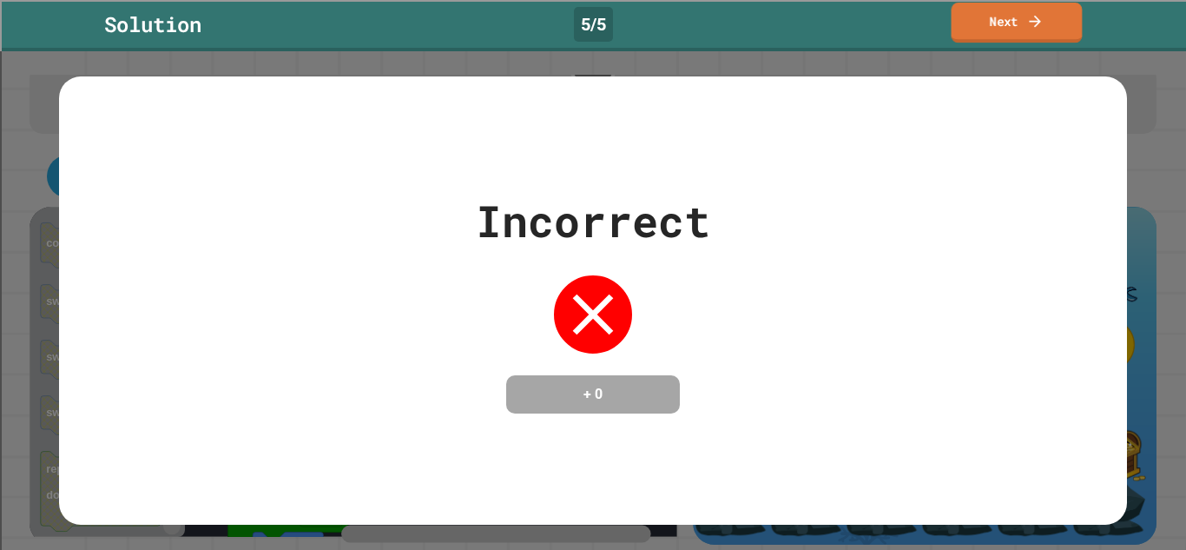
click at [982, 6] on link "Next" at bounding box center [1017, 23] width 131 height 40
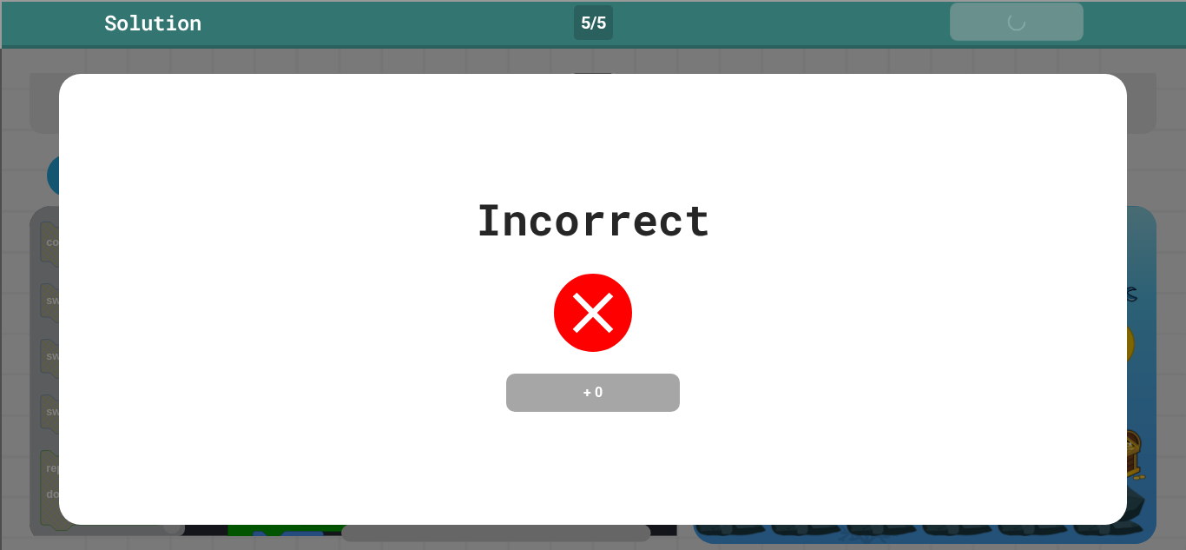
scroll to position [87, 0]
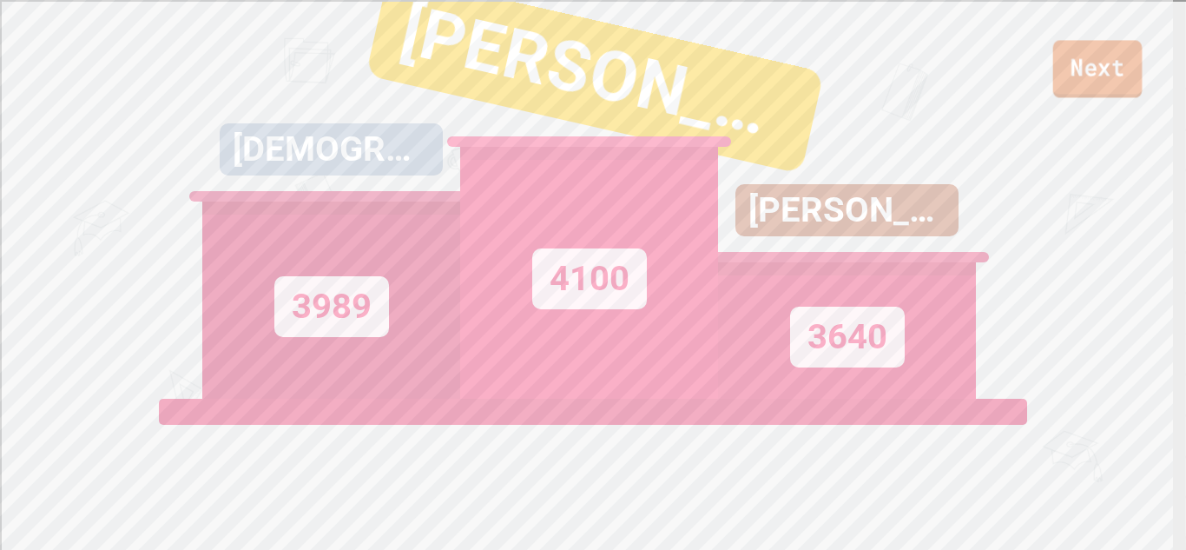
click at [1112, 58] on link "Next" at bounding box center [1098, 68] width 89 height 57
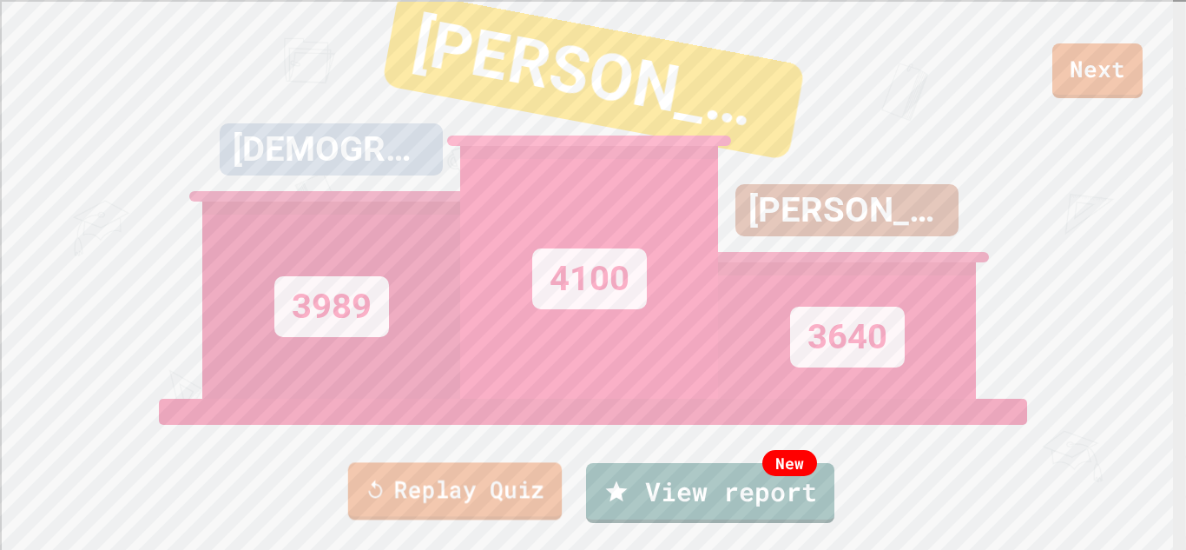
click at [470, 496] on link "Replay Quiz" at bounding box center [455, 490] width 214 height 57
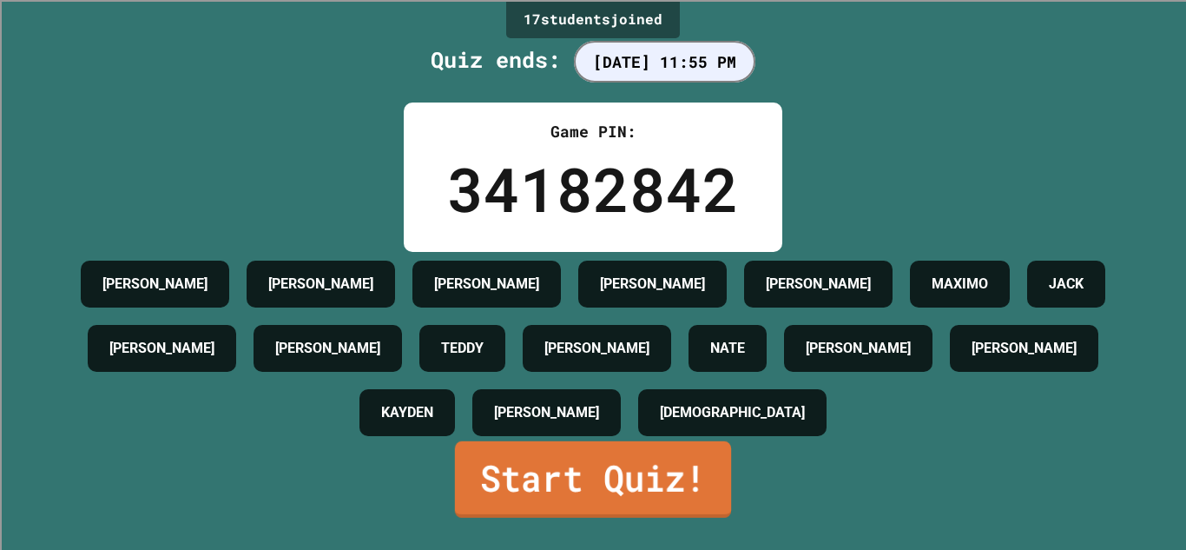
click at [583, 517] on link "Start Quiz!" at bounding box center [593, 478] width 276 height 76
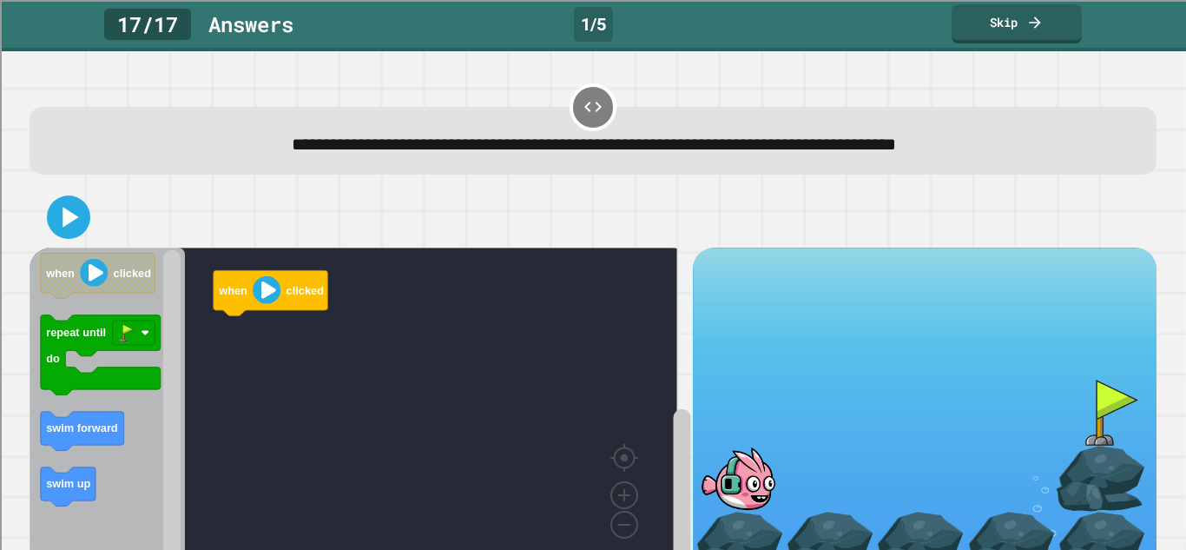
drag, startPoint x: 1154, startPoint y: 174, endPoint x: 1139, endPoint y: 201, distance: 31.1
click at [1139, 201] on div "**********" at bounding box center [593, 300] width 1186 height 499
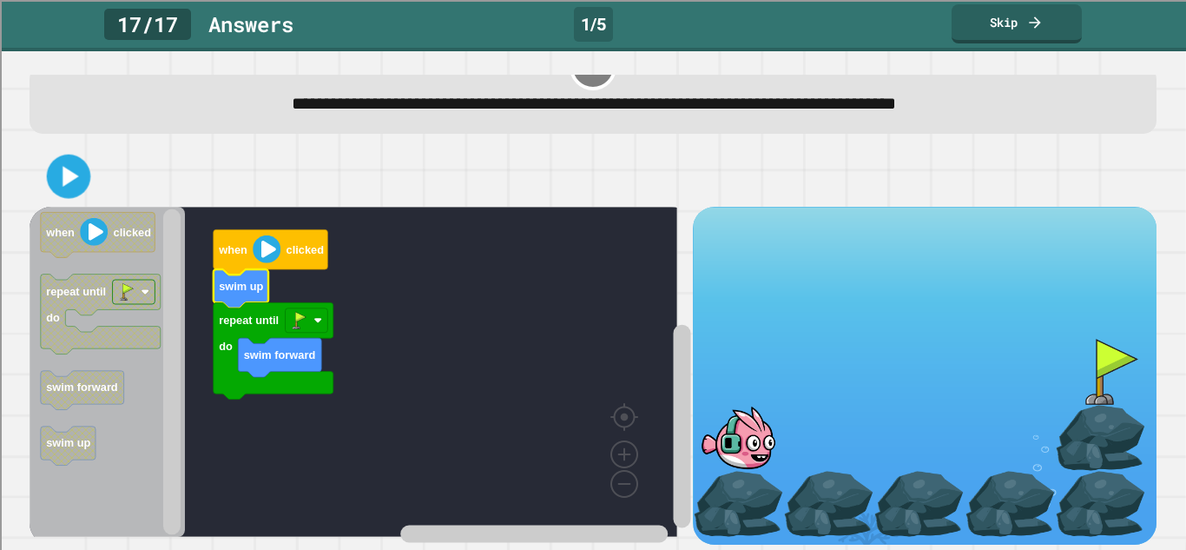
click at [64, 166] on icon at bounding box center [71, 176] width 17 height 21
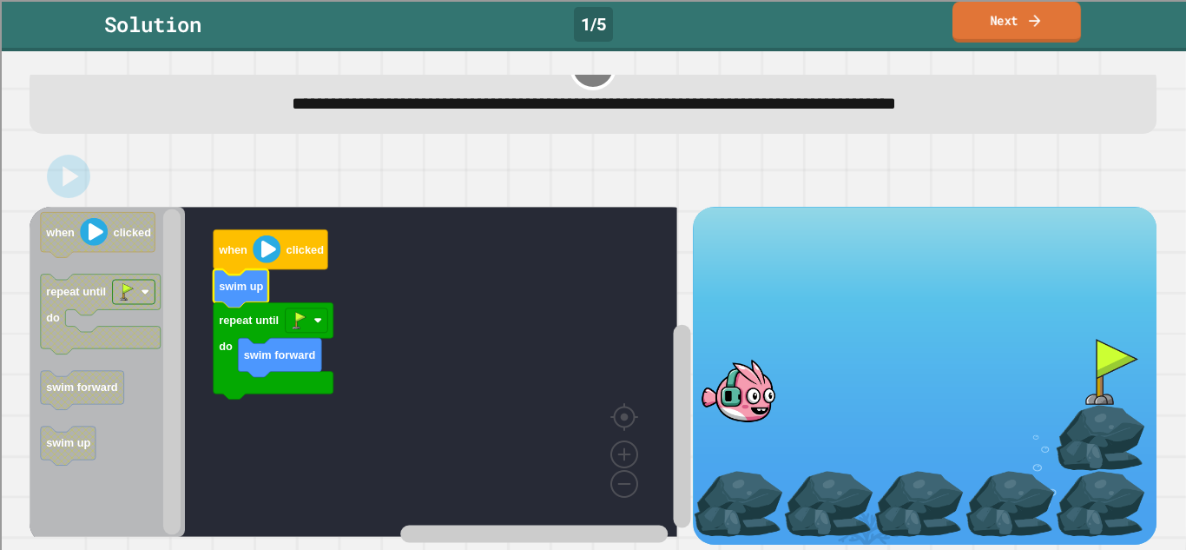
click at [1034, 23] on icon at bounding box center [1035, 20] width 17 height 18
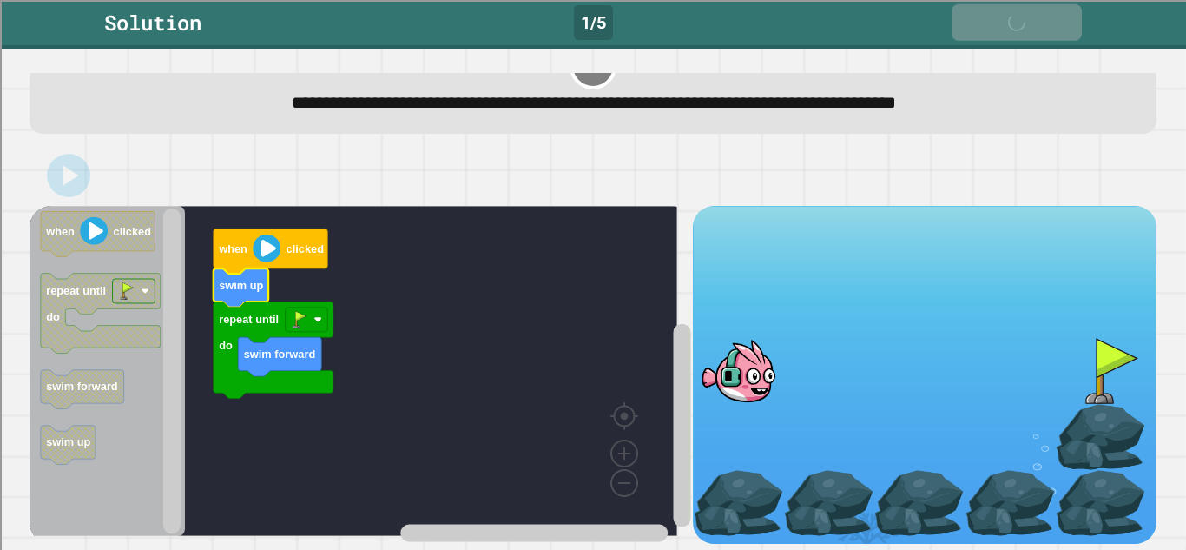
scroll to position [59, 0]
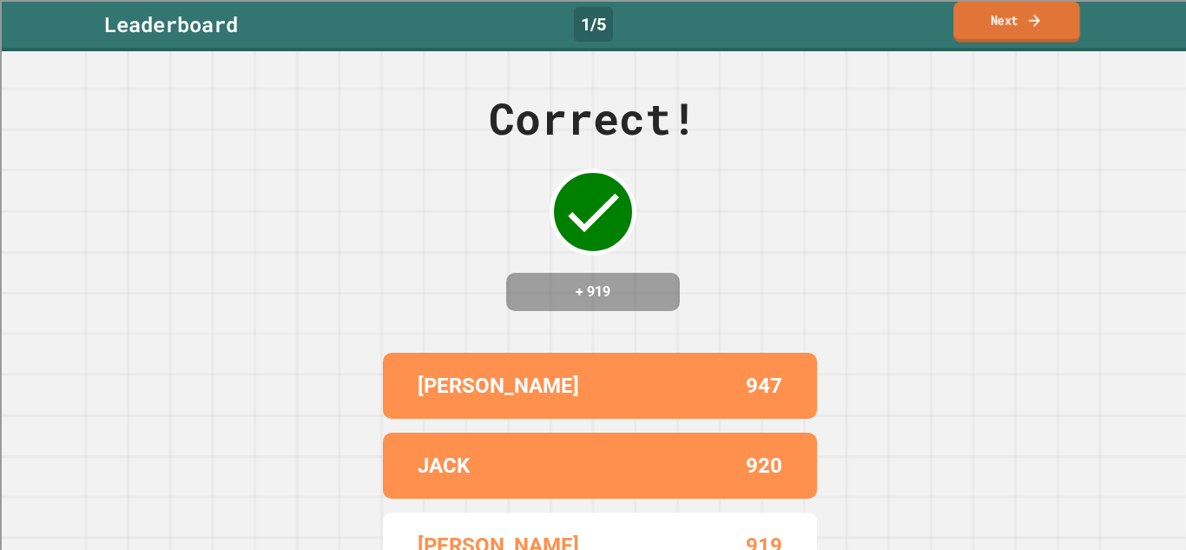
click at [1008, 24] on link "Next" at bounding box center [1017, 22] width 127 height 41
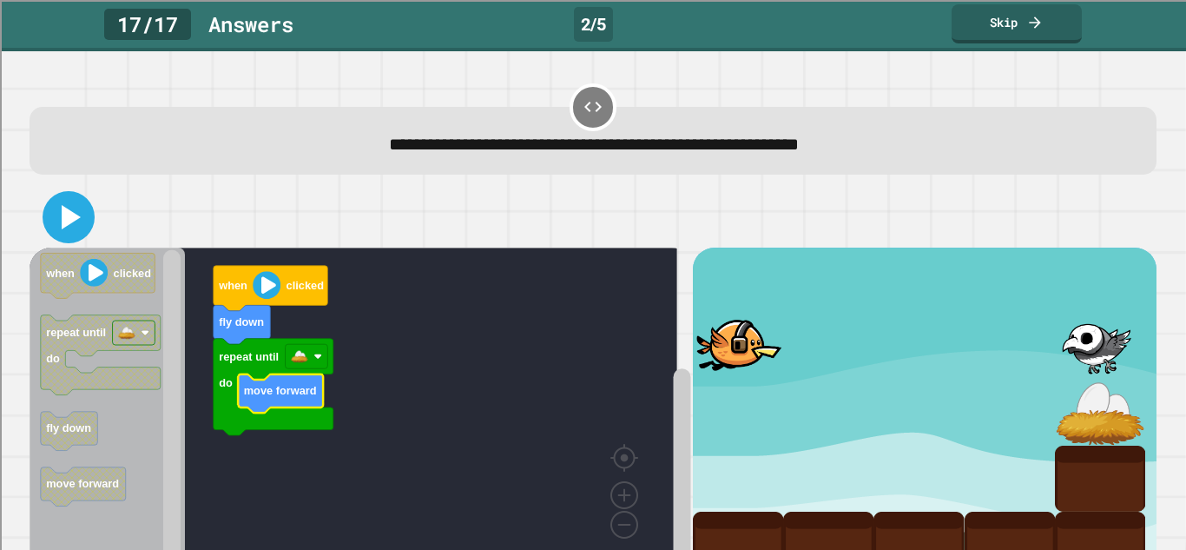
click at [76, 223] on icon at bounding box center [69, 217] width 42 height 42
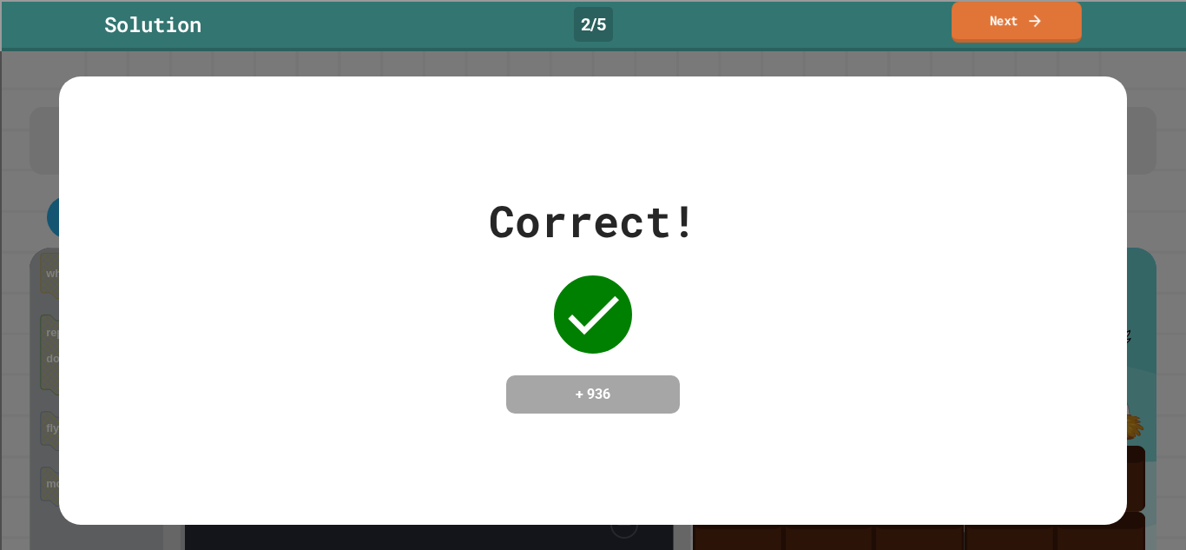
click at [995, 23] on link "Next" at bounding box center [1017, 22] width 130 height 41
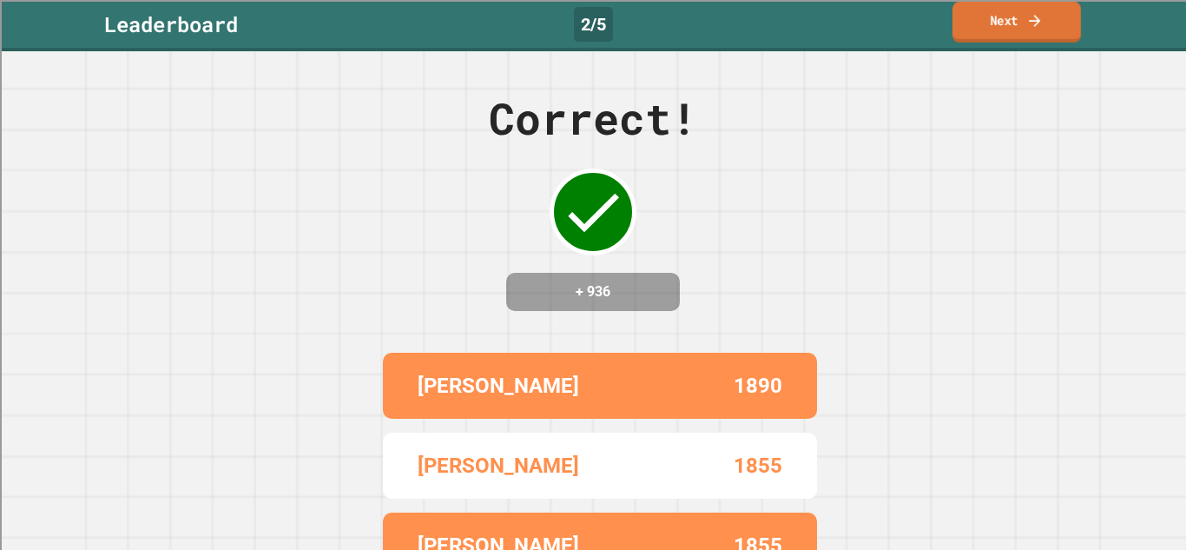
click at [1005, 25] on link "Next" at bounding box center [1017, 22] width 129 height 41
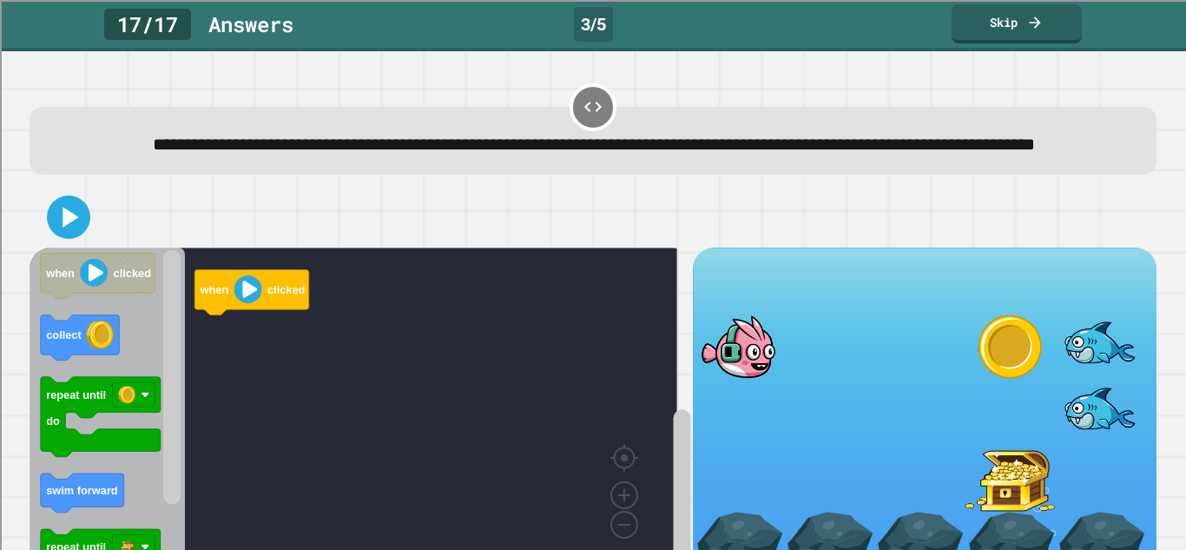
scroll to position [89, 0]
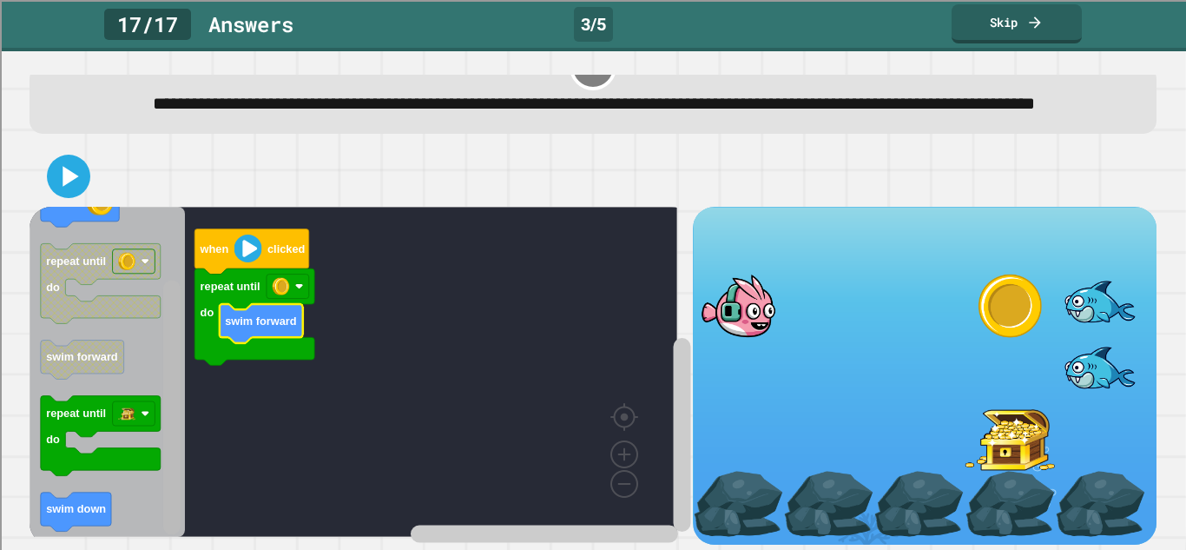
click at [170, 482] on rect "Blockly Workspace" at bounding box center [171, 408] width 17 height 254
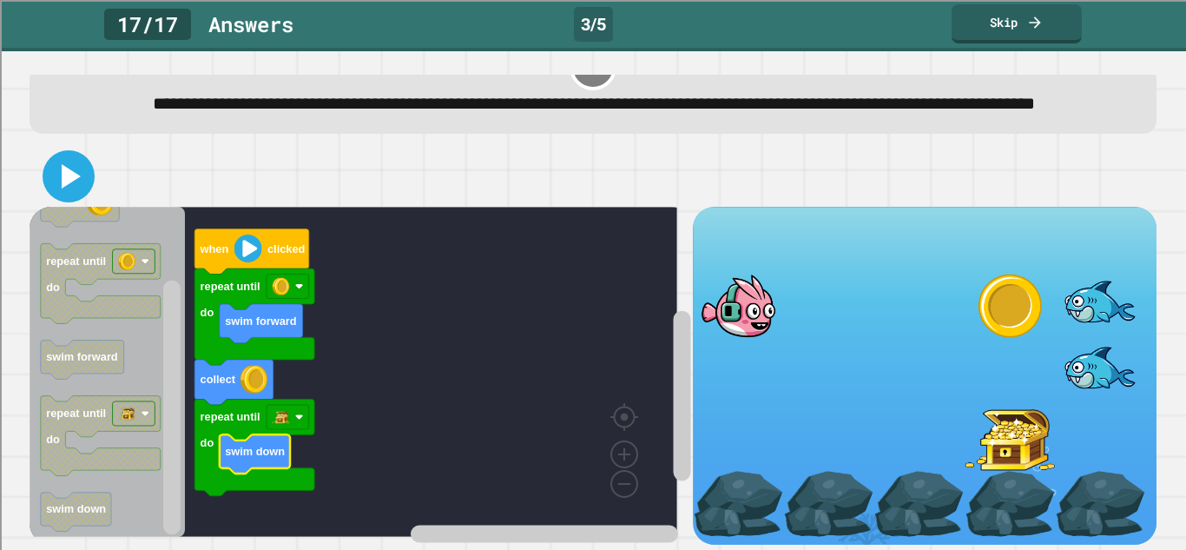
click at [74, 171] on icon at bounding box center [69, 176] width 42 height 42
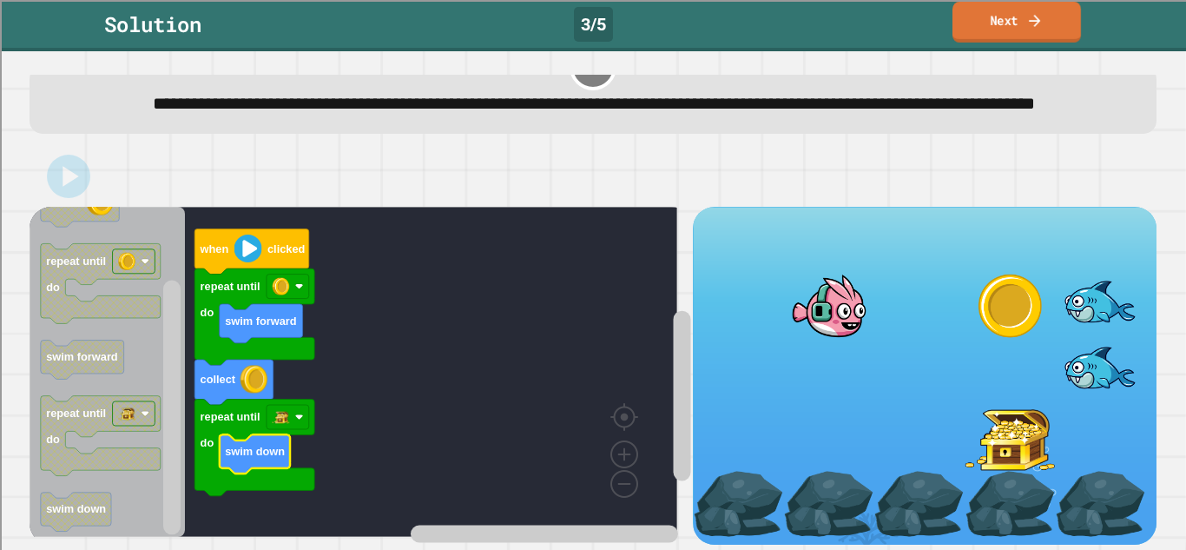
click at [1043, 20] on icon at bounding box center [1035, 20] width 17 height 18
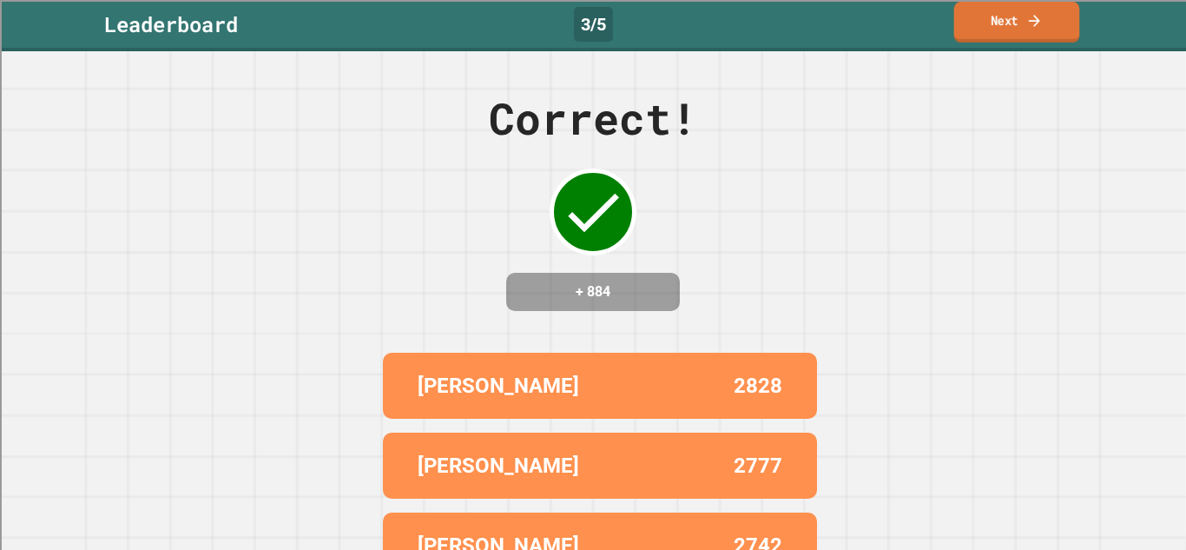
click at [1043, 20] on icon at bounding box center [1035, 20] width 17 height 18
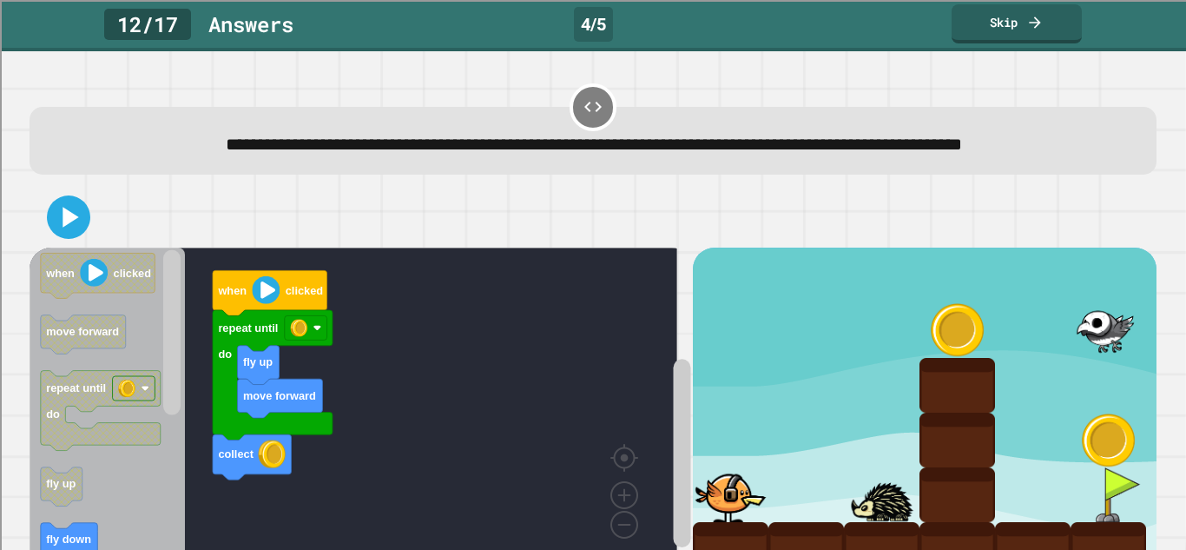
scroll to position [89, 0]
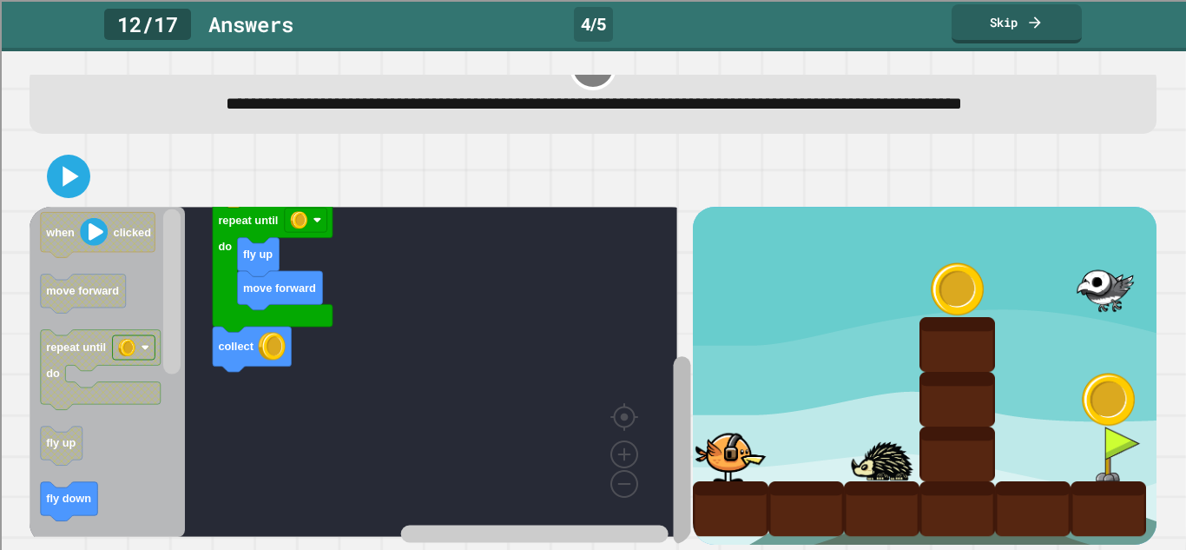
click at [673, 404] on rect "Blockly Workspace" at bounding box center [681, 450] width 17 height 188
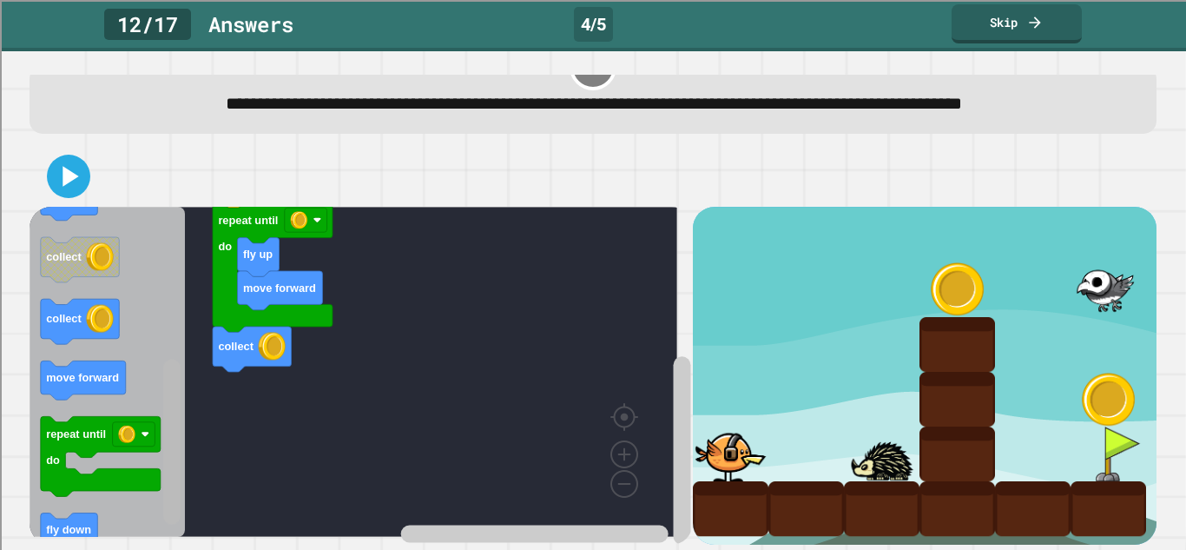
click at [176, 466] on rect "Blockly Workspace" at bounding box center [171, 442] width 17 height 165
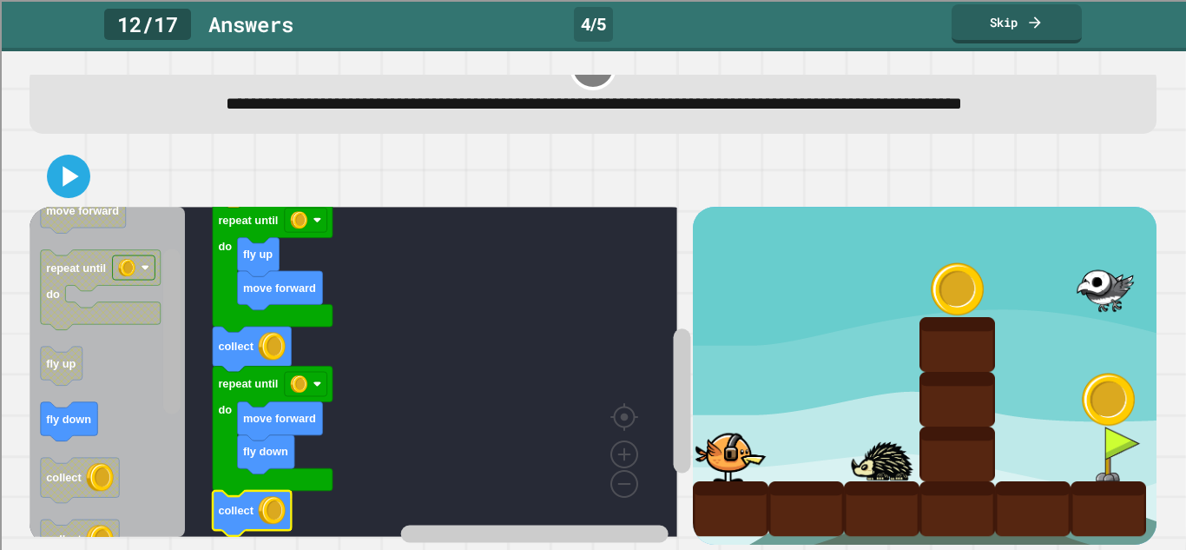
click at [170, 275] on rect "Blockly Workspace" at bounding box center [171, 331] width 17 height 165
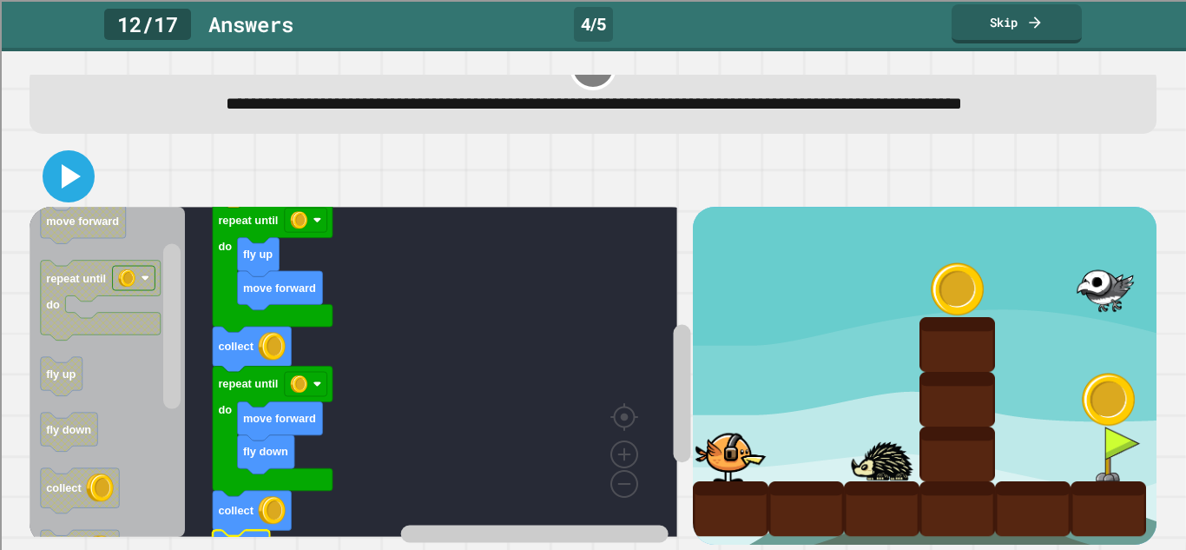
click at [68, 171] on icon at bounding box center [69, 176] width 42 height 42
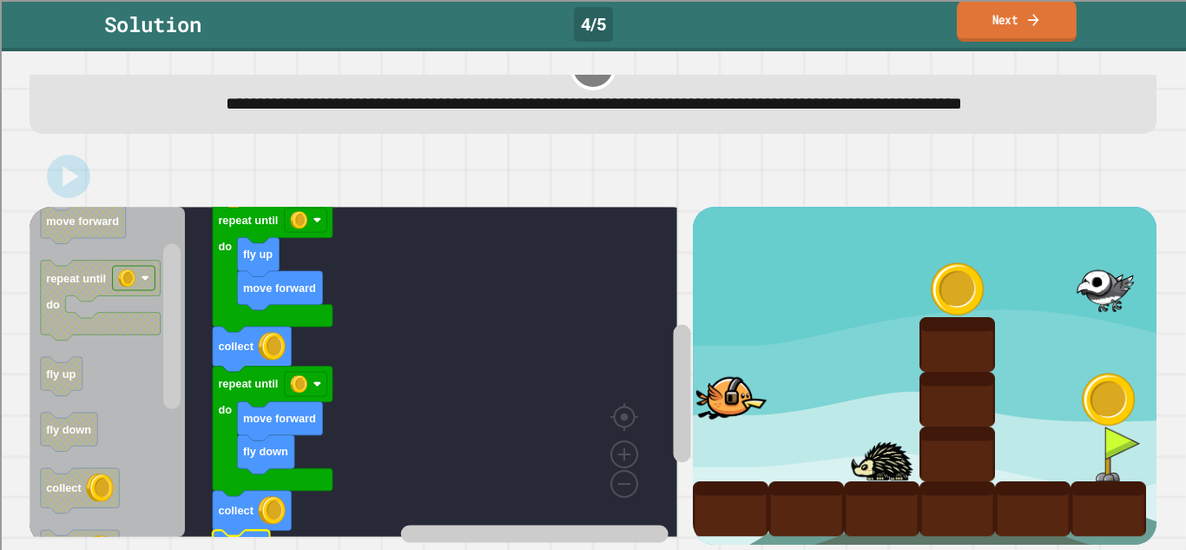
click at [1047, 37] on link "Next" at bounding box center [1017, 21] width 120 height 41
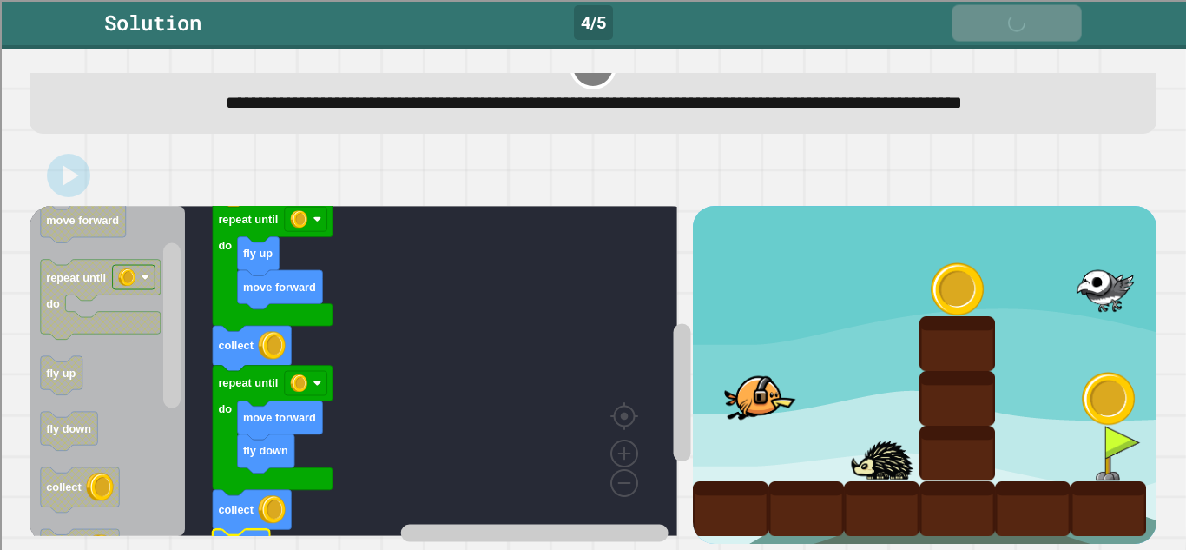
scroll to position [87, 0]
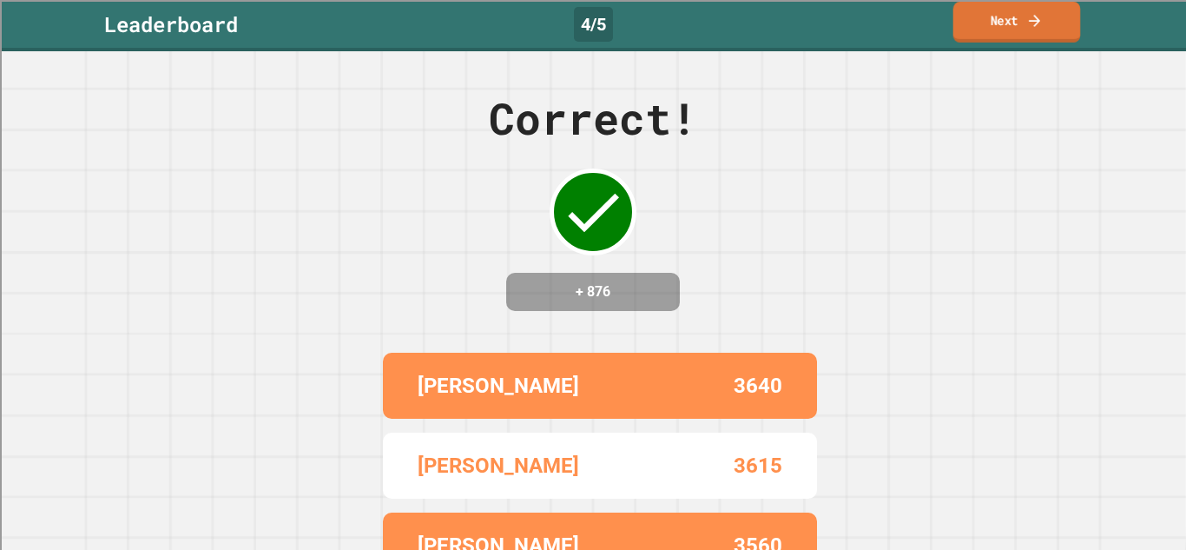
click at [1047, 37] on link "Next" at bounding box center [1018, 22] width 128 height 41
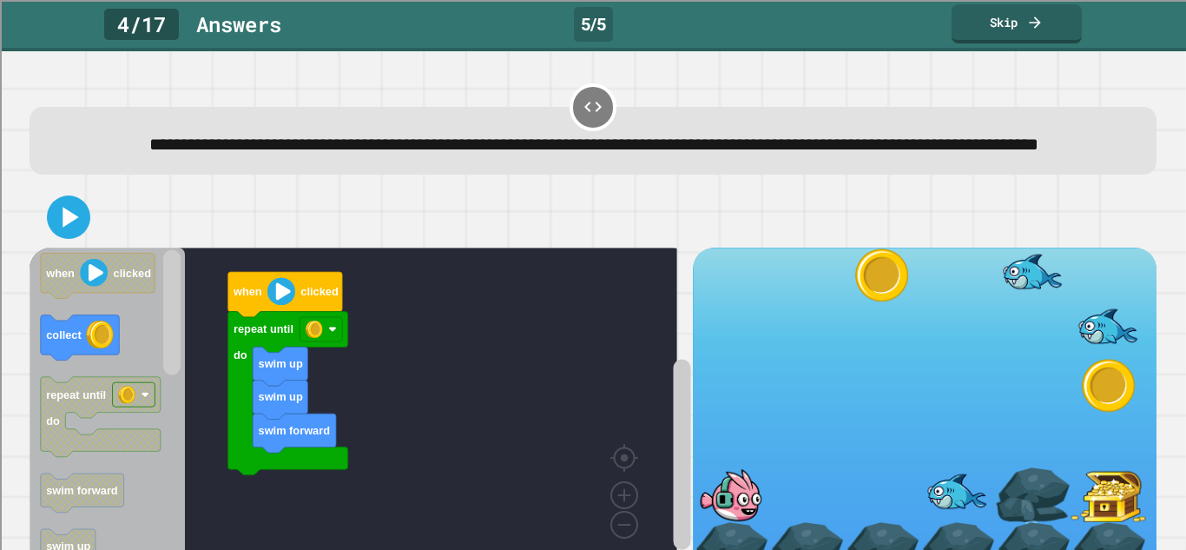
scroll to position [89, 0]
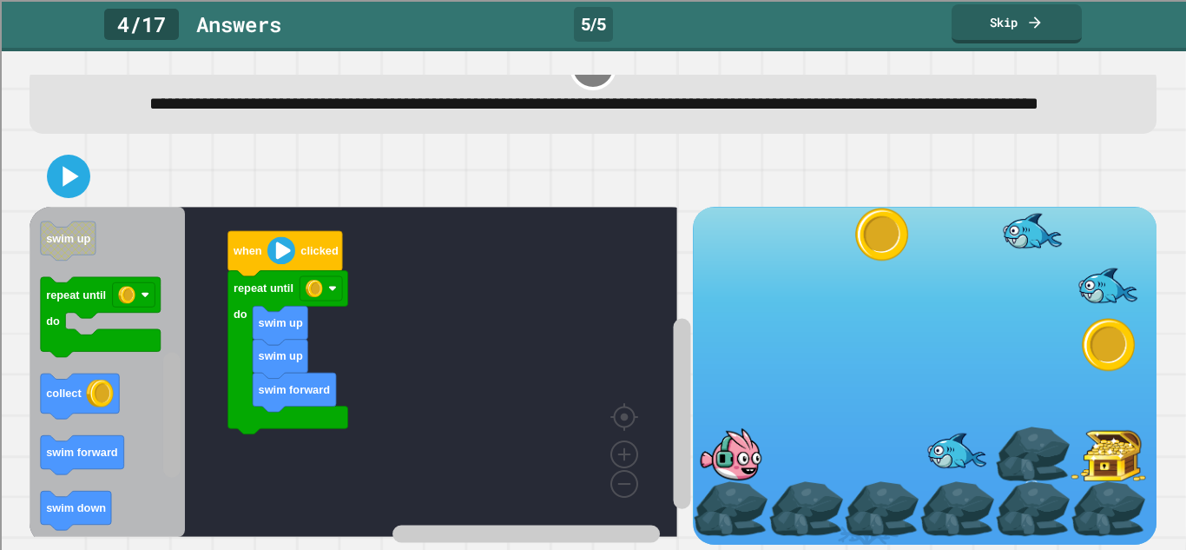
click at [174, 430] on rect "Blockly Workspace" at bounding box center [171, 415] width 17 height 125
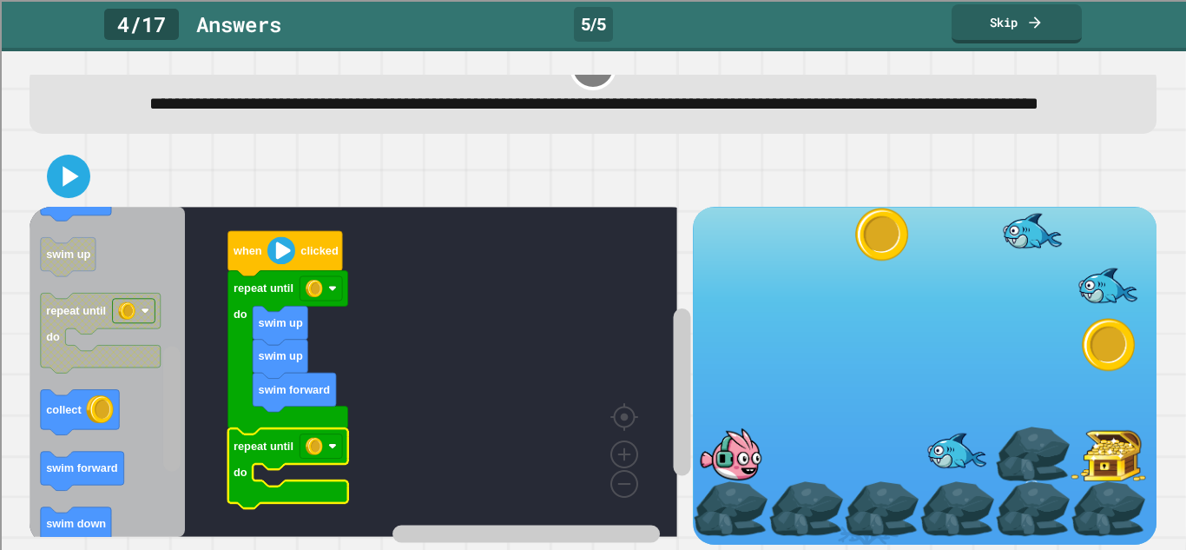
click at [174, 365] on rect "Blockly Workspace" at bounding box center [171, 409] width 17 height 125
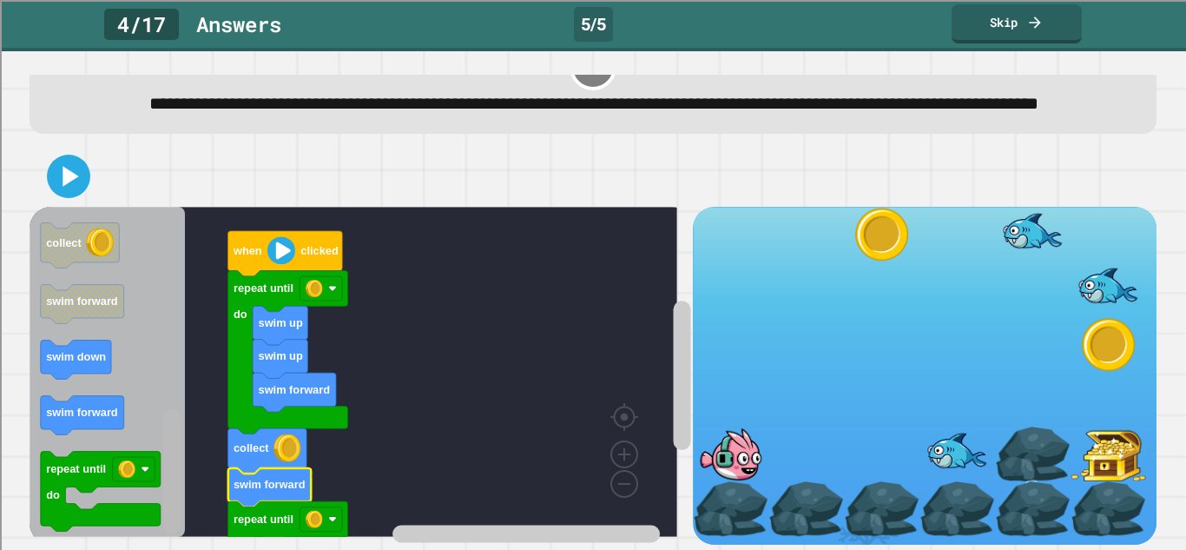
click at [178, 471] on rect "Blockly Workspace" at bounding box center [171, 471] width 17 height 125
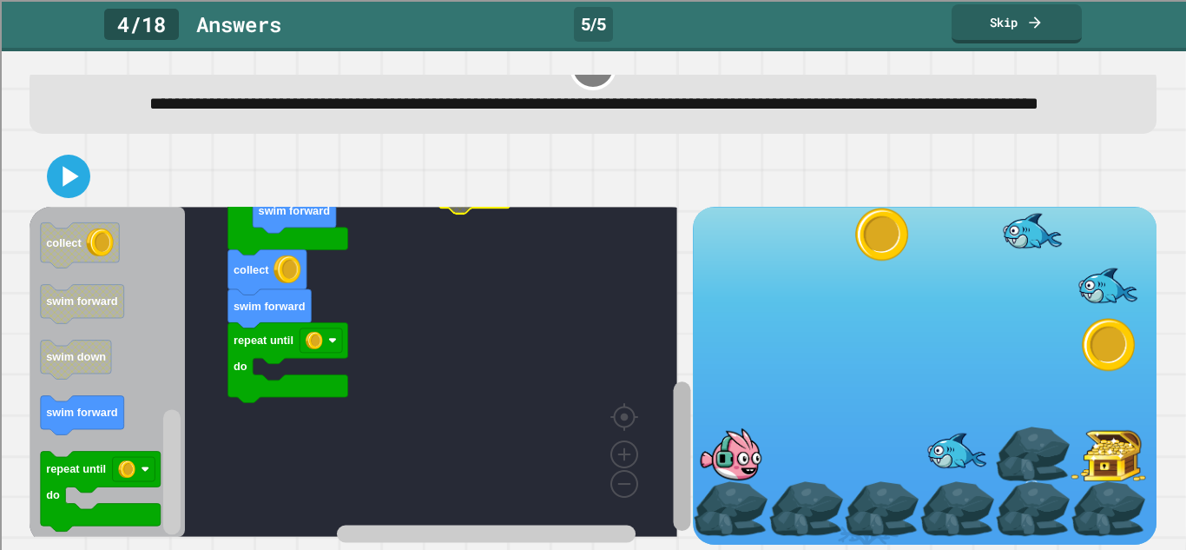
click at [671, 424] on icon "Blockly Workspace" at bounding box center [682, 390] width 22 height 307
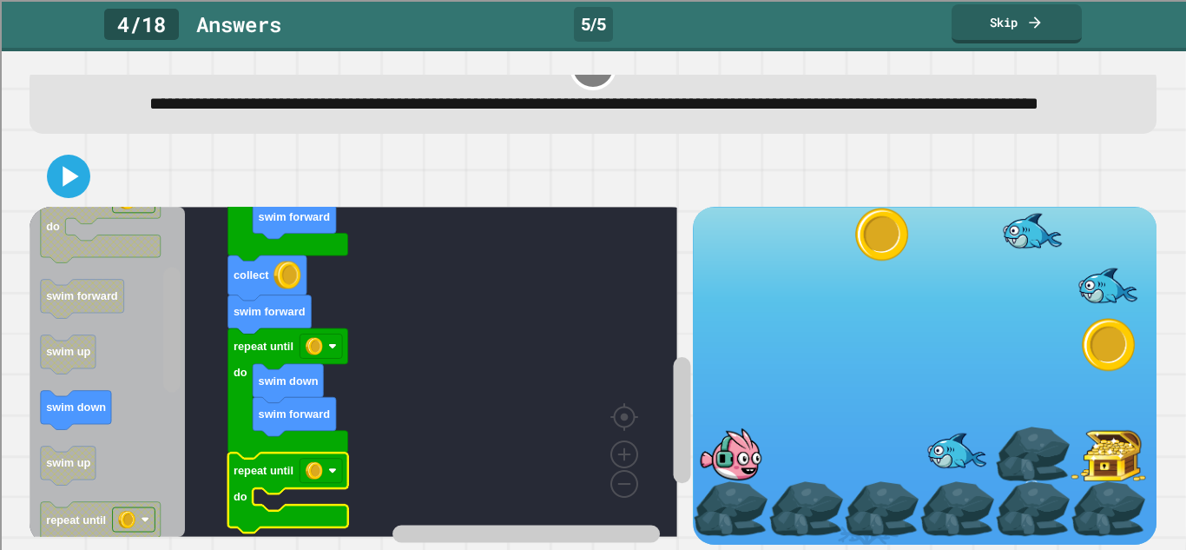
click at [170, 305] on rect "Blockly Workspace" at bounding box center [171, 329] width 17 height 125
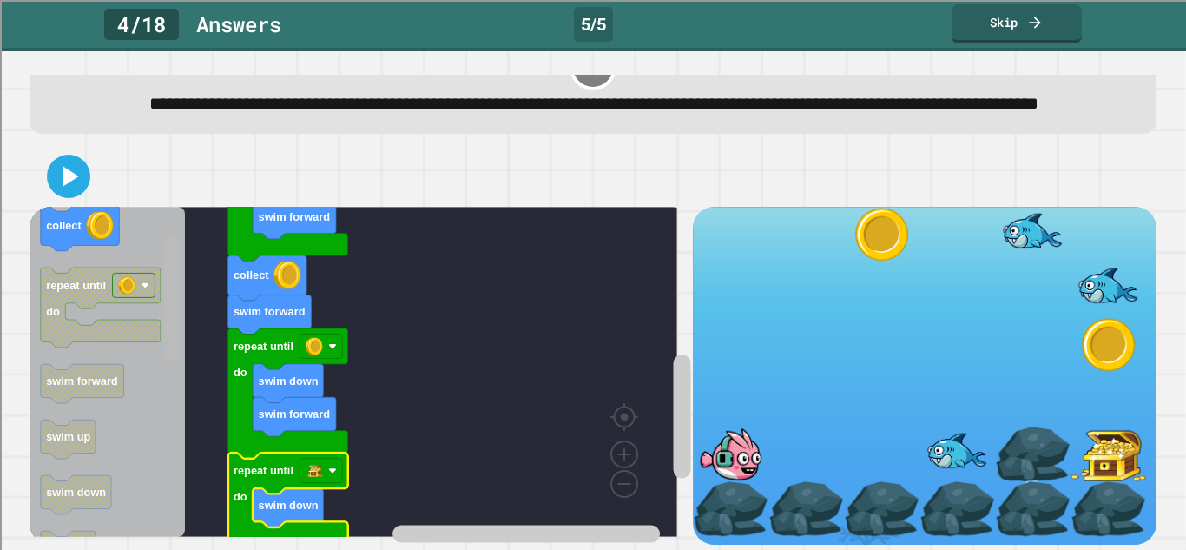
click at [166, 261] on rect "Blockly Workspace" at bounding box center [171, 297] width 17 height 125
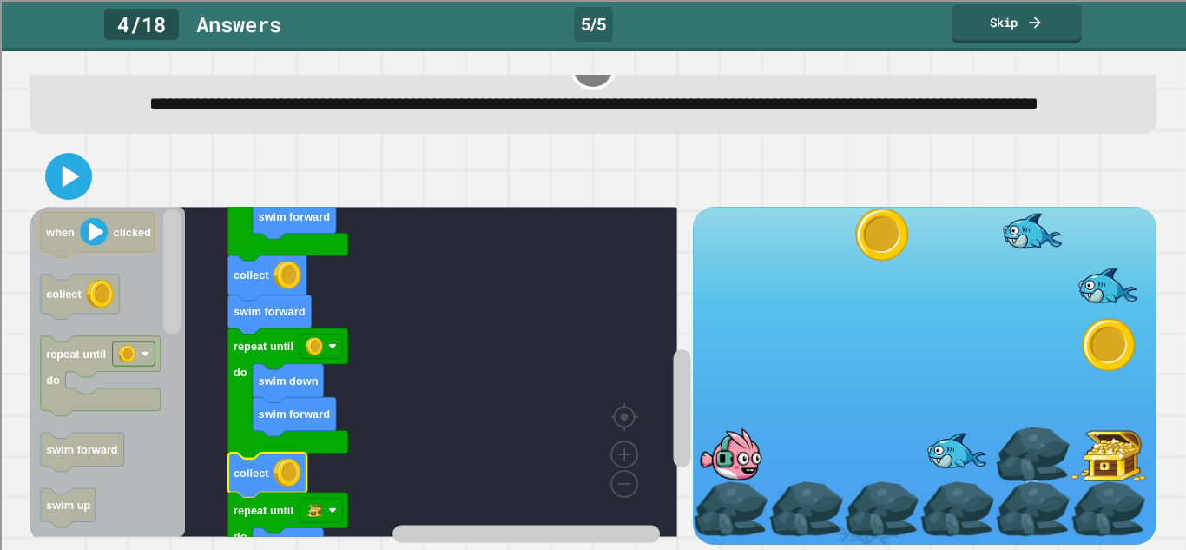
click at [72, 157] on icon at bounding box center [68, 175] width 37 height 37
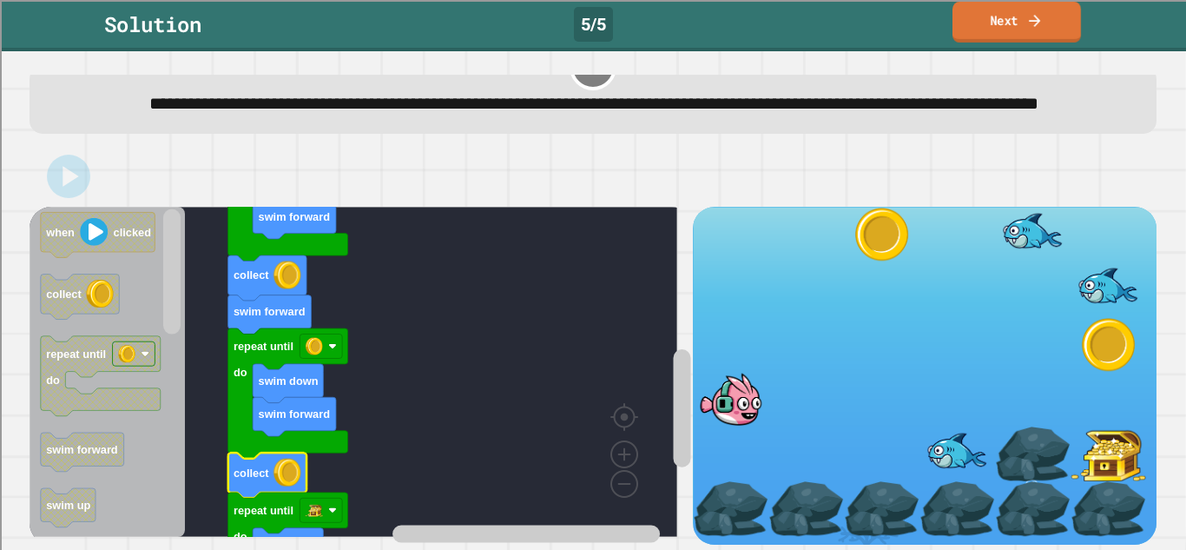
click at [1008, 22] on link "Next" at bounding box center [1017, 22] width 129 height 41
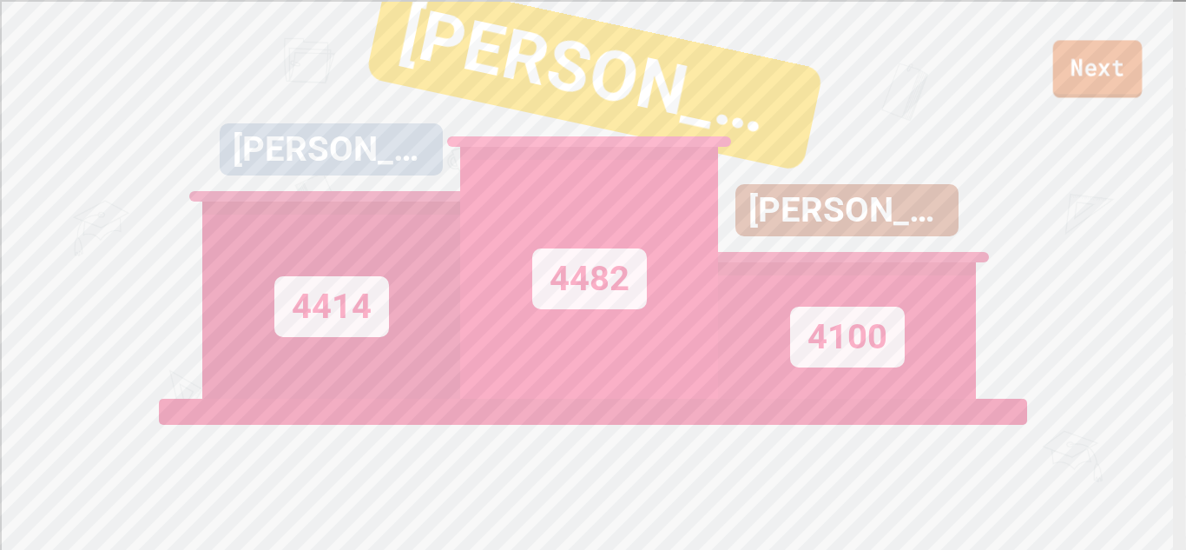
click at [1107, 76] on link "Next" at bounding box center [1098, 68] width 89 height 57
